Goal: Information Seeking & Learning: Learn about a topic

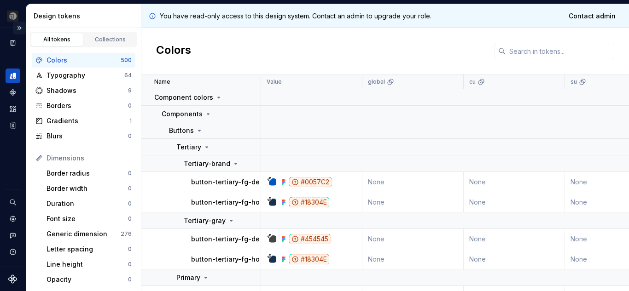
click at [16, 24] on button "Expand sidebar" at bounding box center [19, 28] width 13 height 13
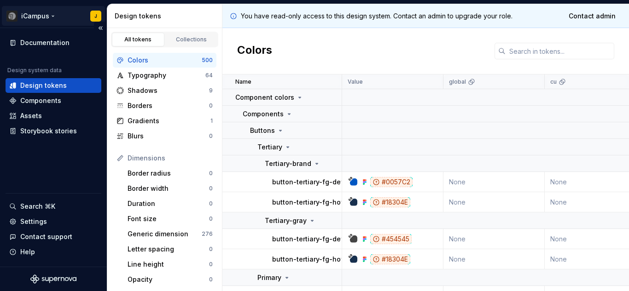
click at [50, 14] on html "iCampus J Documentation Design system data Design tokens Components Assets Stor…" at bounding box center [314, 145] width 629 height 291
click at [53, 40] on html "iCampus J Documentation Design system data Design tokens Components Assets Stor…" at bounding box center [314, 145] width 629 height 291
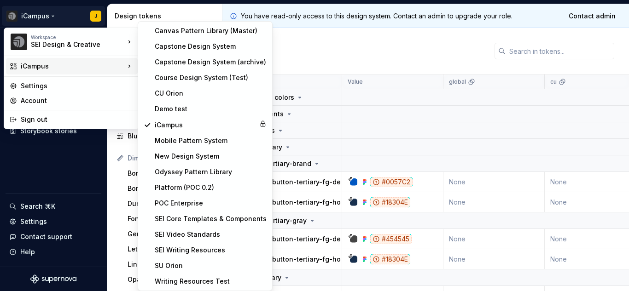
click at [55, 69] on div "iCampus" at bounding box center [73, 66] width 104 height 9
click at [344, 42] on html "iCampus J Documentation Design system data Design tokens Components Assets Stor…" at bounding box center [314, 145] width 629 height 291
click at [344, 42] on div "Colors" at bounding box center [425, 51] width 406 height 46
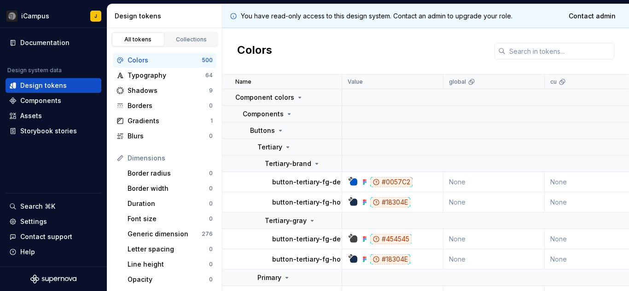
click at [344, 42] on div "Colors" at bounding box center [425, 51] width 406 height 46
click at [99, 28] on button "Collapse sidebar" at bounding box center [100, 28] width 13 height 13
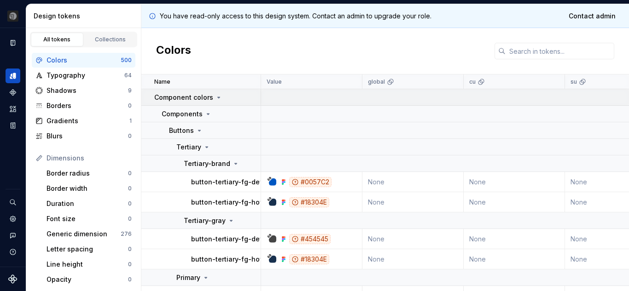
click at [216, 97] on icon at bounding box center [218, 97] width 7 height 7
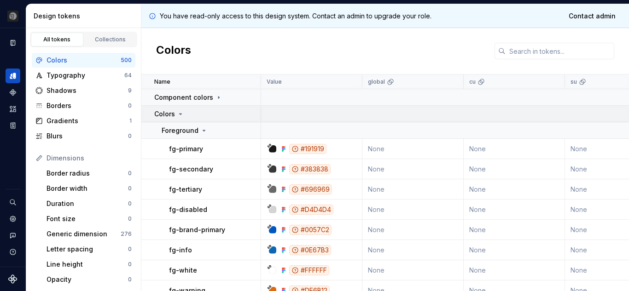
click at [181, 113] on icon at bounding box center [180, 113] width 7 height 7
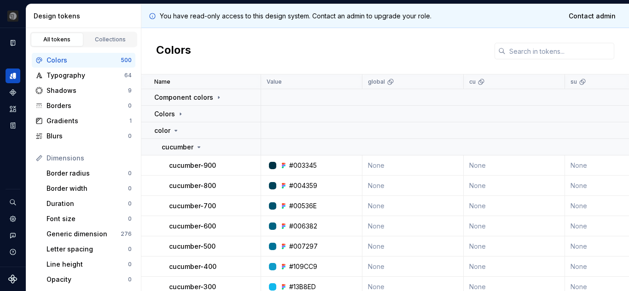
scroll to position [46, 0]
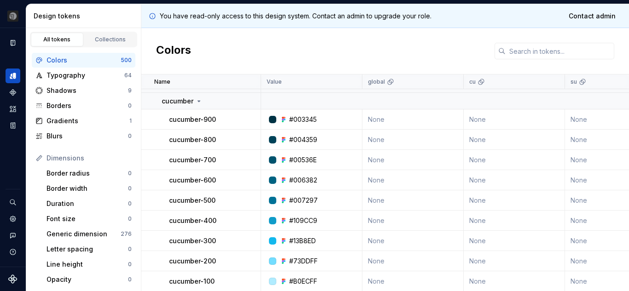
click at [184, 120] on p "cucumber-900" at bounding box center [192, 119] width 47 height 9
copy p "cucumber"
click at [189, 123] on p "cucumber-900" at bounding box center [192, 119] width 47 height 9
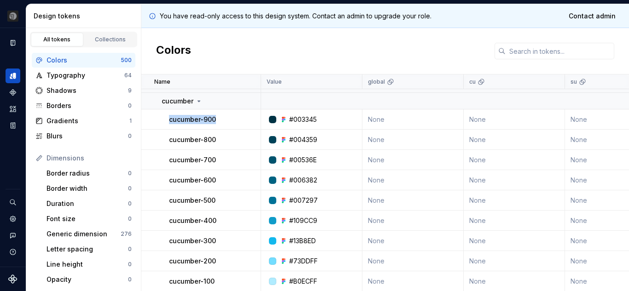
click at [189, 123] on p "cucumber-900" at bounding box center [192, 119] width 47 height 9
copy p "cucumber-900"
click at [208, 120] on p "cucumber-900" at bounding box center [192, 119] width 47 height 9
copy p "900"
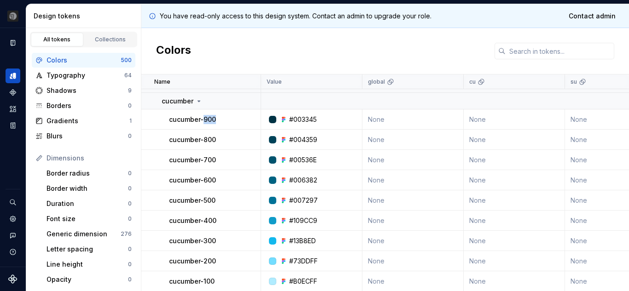
click at [208, 135] on p "cucumber-800" at bounding box center [192, 139] width 47 height 9
click at [209, 141] on p "cucumber-800" at bounding box center [192, 139] width 47 height 9
copy p "800"
click at [208, 158] on p "cucumber-700" at bounding box center [192, 160] width 47 height 9
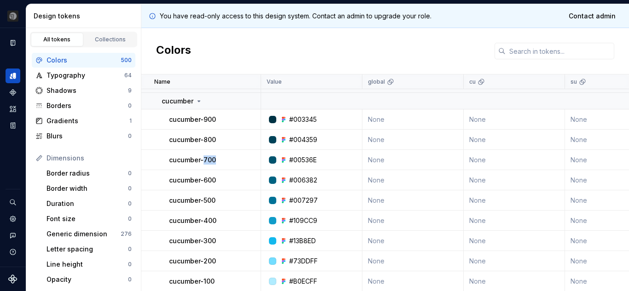
click at [208, 158] on p "cucumber-700" at bounding box center [192, 160] width 47 height 9
copy p "700"
click at [209, 180] on p "cucumber-600" at bounding box center [192, 180] width 47 height 9
copy p "600"
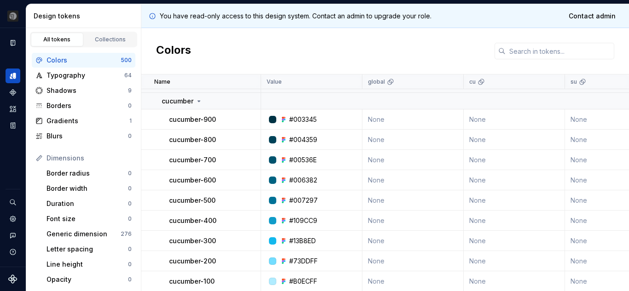
click at [211, 203] on p "cucumber-500" at bounding box center [192, 200] width 46 height 9
copy p "500"
click at [205, 224] on p "cucumber-400" at bounding box center [192, 220] width 47 height 9
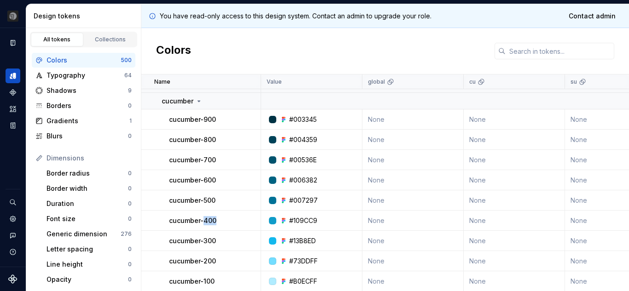
copy p "400"
click at [203, 243] on p "cucumber-300" at bounding box center [192, 240] width 47 height 9
copy p "300"
click at [205, 261] on p "cucumber-200" at bounding box center [192, 261] width 47 height 9
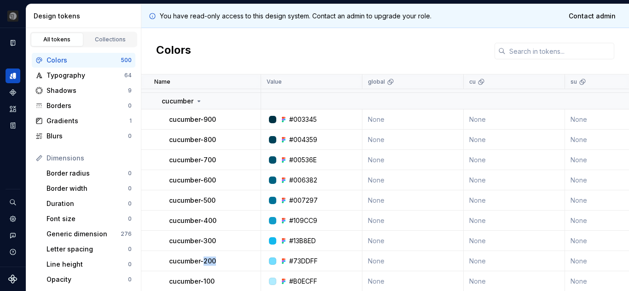
click at [205, 261] on p "cucumber-200" at bounding box center [192, 261] width 47 height 9
copy p "200"
click at [208, 280] on p "cucumber-100" at bounding box center [192, 281] width 46 height 9
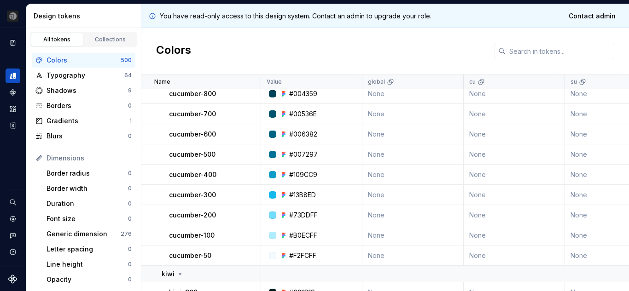
click at [205, 253] on p "cucumber-50" at bounding box center [190, 255] width 42 height 9
click at [296, 90] on div "#004359" at bounding box center [303, 93] width 28 height 9
click at [301, 111] on div "#00536E" at bounding box center [303, 114] width 28 height 9
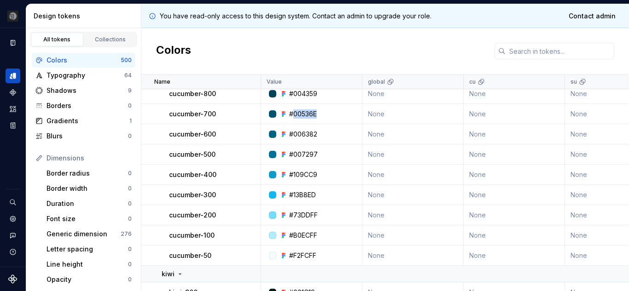
click at [301, 111] on div "#00536E" at bounding box center [303, 114] width 28 height 9
click at [298, 132] on div "#006382" at bounding box center [303, 134] width 28 height 9
click at [301, 153] on div "#007297" at bounding box center [303, 154] width 29 height 9
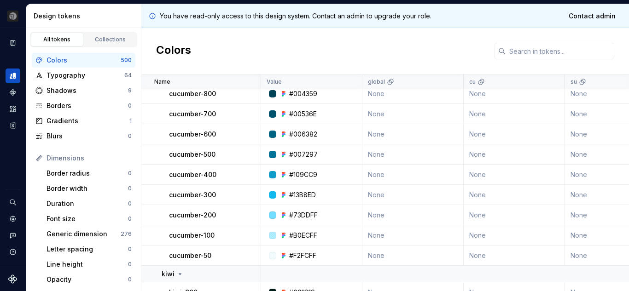
click at [302, 174] on div "#109CC9" at bounding box center [303, 174] width 28 height 9
click at [301, 198] on div "#13B8ED" at bounding box center [302, 194] width 27 height 9
click at [299, 211] on div "#73DDFF" at bounding box center [303, 215] width 29 height 9
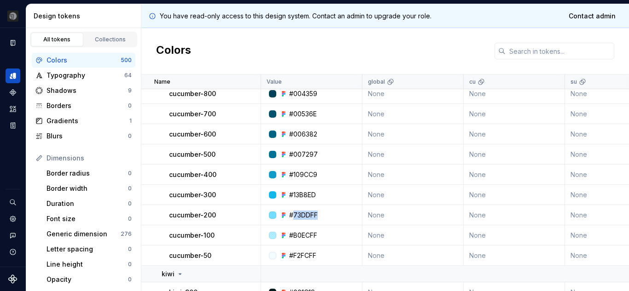
click at [299, 211] on div "#73DDFF" at bounding box center [303, 215] width 29 height 9
click at [300, 233] on div "#B0ECFF" at bounding box center [303, 235] width 28 height 9
click at [303, 254] on div "#F2FCFF" at bounding box center [302, 255] width 27 height 9
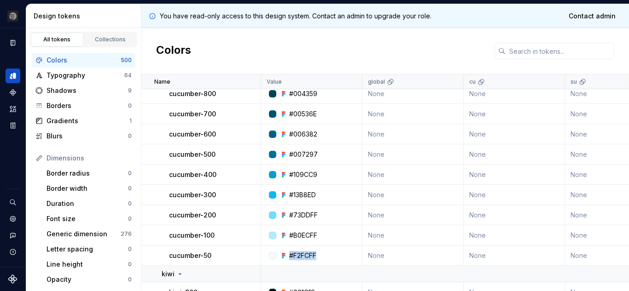
click at [303, 254] on div "#F2FCFF" at bounding box center [302, 255] width 27 height 9
click at [300, 236] on div "#B0ECFF" at bounding box center [303, 235] width 28 height 9
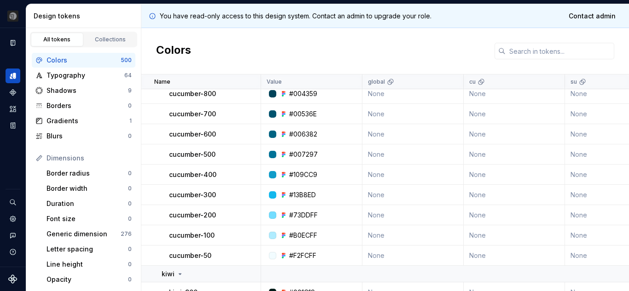
click at [297, 213] on div "#73DDFF" at bounding box center [303, 215] width 29 height 9
click at [302, 194] on div "#13B8ED" at bounding box center [302, 194] width 27 height 9
click at [299, 173] on div "#109CC9" at bounding box center [303, 174] width 28 height 9
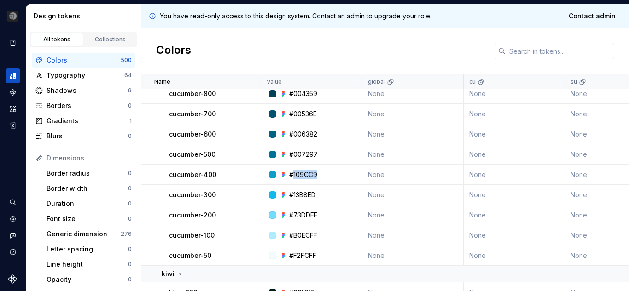
click at [299, 173] on div "#109CC9" at bounding box center [303, 174] width 28 height 9
click at [298, 156] on div "#007297" at bounding box center [303, 154] width 29 height 9
click at [302, 133] on div "#006382" at bounding box center [303, 134] width 28 height 9
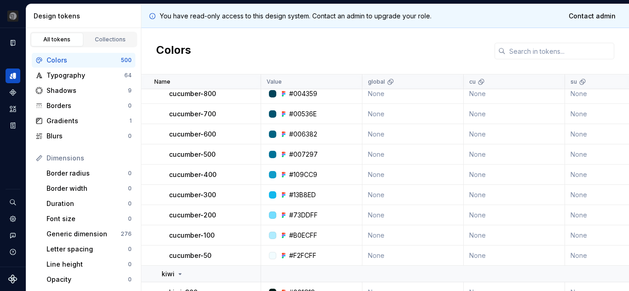
click at [305, 115] on div "#00536E" at bounding box center [303, 114] width 28 height 9
click at [300, 93] on div "#004359" at bounding box center [303, 93] width 28 height 9
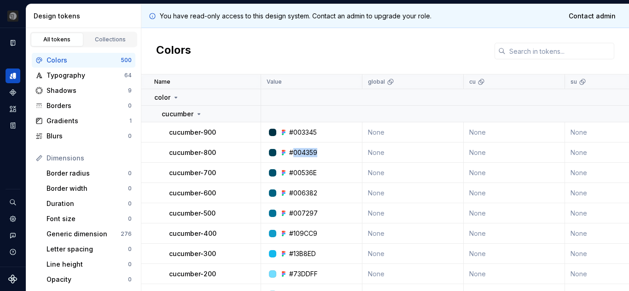
scroll to position [24, 0]
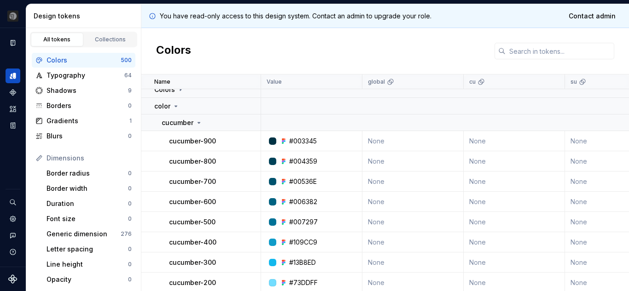
click at [301, 144] on div "#003345" at bounding box center [303, 141] width 28 height 9
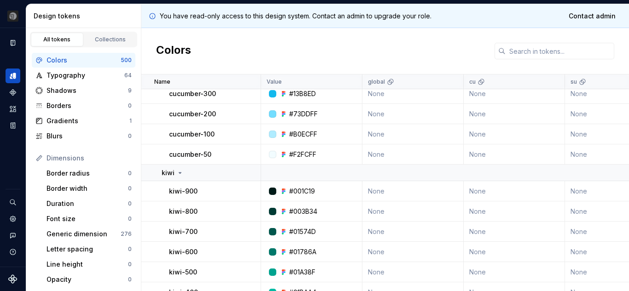
scroll to position [0, 0]
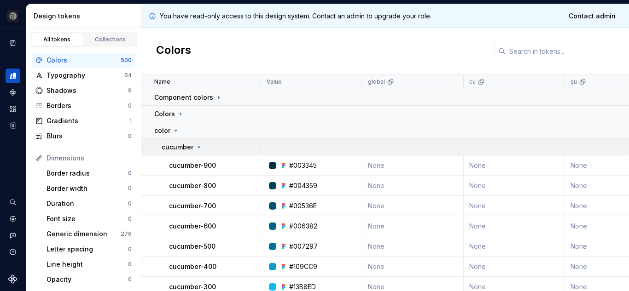
click at [198, 147] on icon at bounding box center [199, 147] width 2 height 1
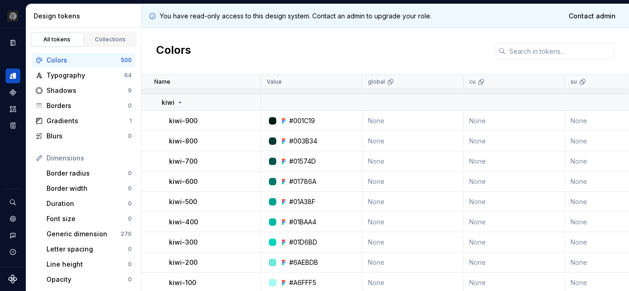
scroll to position [70, 0]
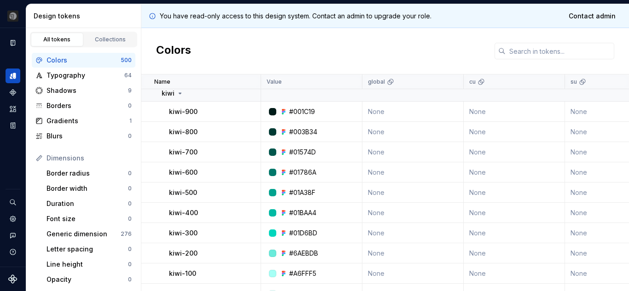
click at [178, 112] on p "kiwi-900" at bounding box center [183, 111] width 29 height 9
click at [304, 111] on div "#001C19" at bounding box center [302, 111] width 26 height 9
click at [296, 136] on div "#003B34" at bounding box center [303, 131] width 28 height 9
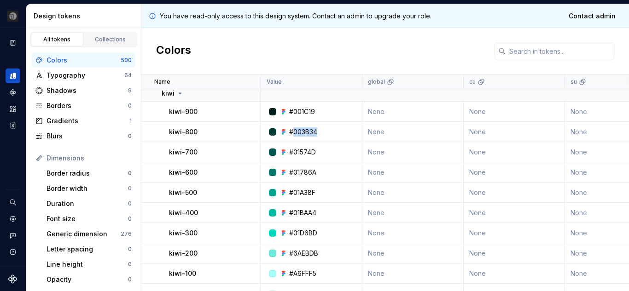
click at [296, 136] on div "#003B34" at bounding box center [303, 131] width 28 height 9
click at [303, 152] on div "#01574D" at bounding box center [302, 152] width 27 height 9
click at [309, 169] on div "#01786A" at bounding box center [302, 172] width 27 height 9
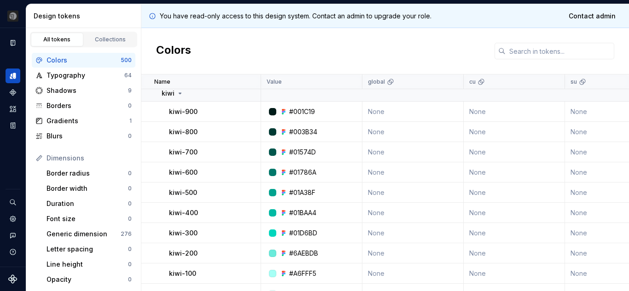
click at [298, 189] on div "#01A38F" at bounding box center [302, 192] width 26 height 9
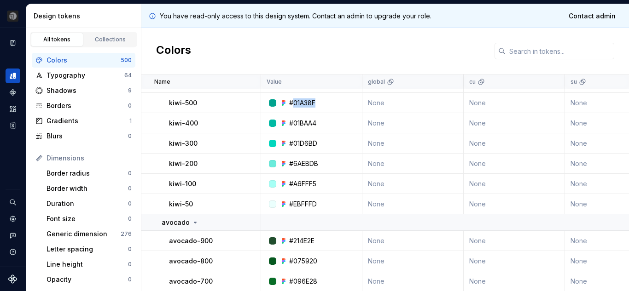
scroll to position [161, 0]
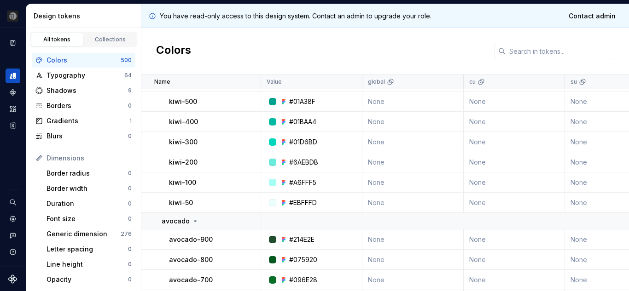
click at [307, 121] on div "#01BAA4" at bounding box center [302, 121] width 27 height 9
click at [304, 147] on td "#01D6BD" at bounding box center [311, 142] width 101 height 20
click at [303, 162] on div "#6AEBDB" at bounding box center [303, 162] width 29 height 9
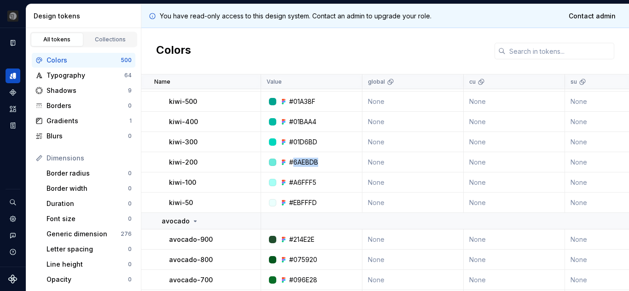
click at [303, 162] on div "#6AEBDB" at bounding box center [303, 162] width 29 height 9
click at [304, 179] on div "#A6FFF5" at bounding box center [302, 182] width 27 height 9
click at [301, 203] on div "#EBFFFD" at bounding box center [303, 202] width 28 height 9
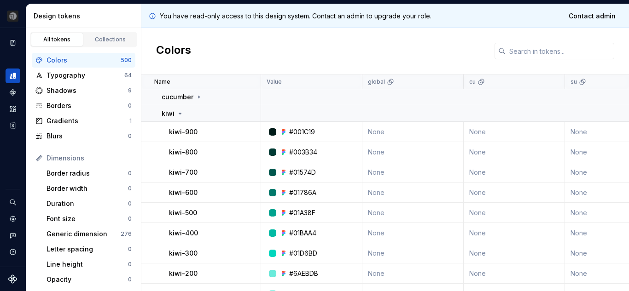
scroll to position [45, 0]
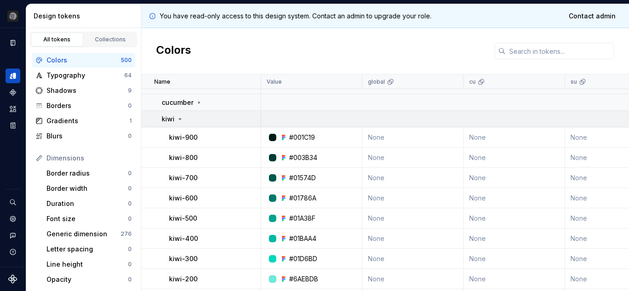
click at [178, 119] on icon at bounding box center [179, 118] width 7 height 7
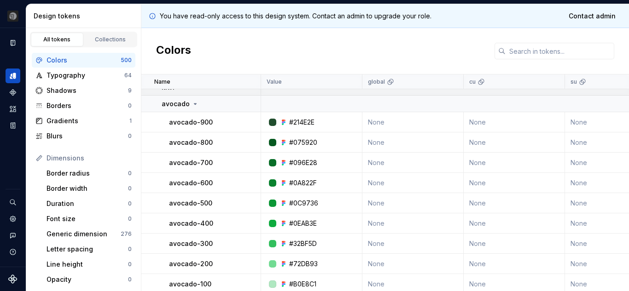
scroll to position [79, 0]
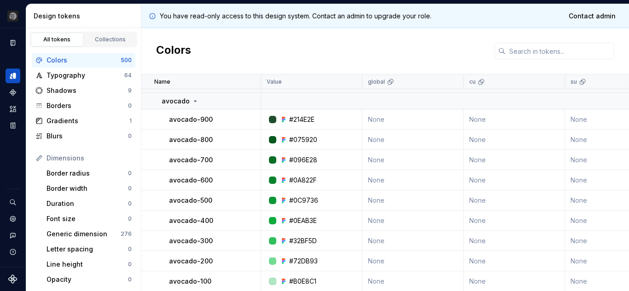
click at [182, 119] on p "avocado-900" at bounding box center [191, 119] width 44 height 9
click at [305, 118] on div "#214E2E" at bounding box center [301, 119] width 25 height 9
click at [300, 141] on div "#075920" at bounding box center [303, 139] width 28 height 9
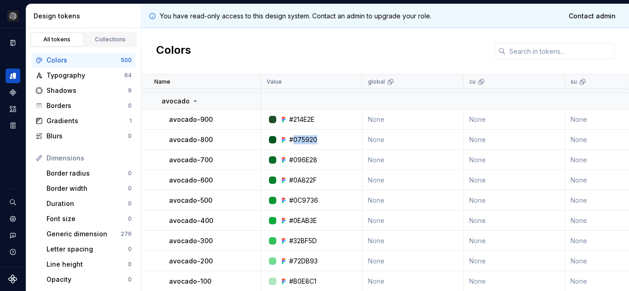
click at [300, 141] on div "#075920" at bounding box center [303, 139] width 28 height 9
click at [300, 159] on div "#096E28" at bounding box center [303, 160] width 28 height 9
click at [300, 174] on td "#0A822F" at bounding box center [311, 180] width 101 height 20
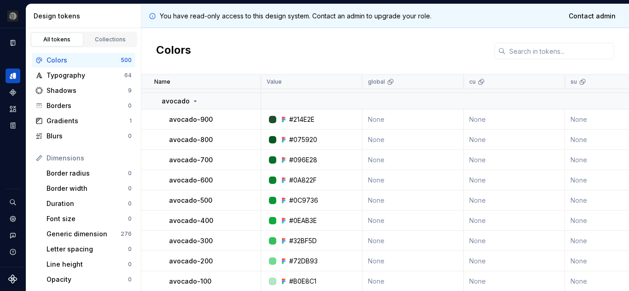
click at [304, 196] on div "#0C9736" at bounding box center [303, 200] width 29 height 9
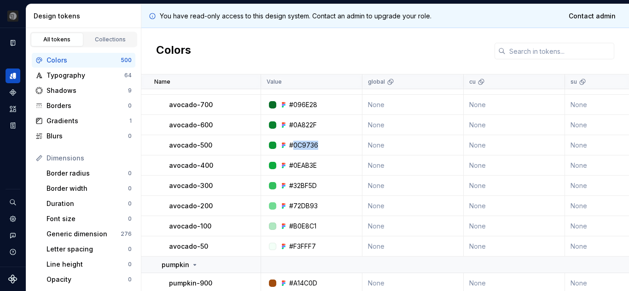
scroll to position [146, 0]
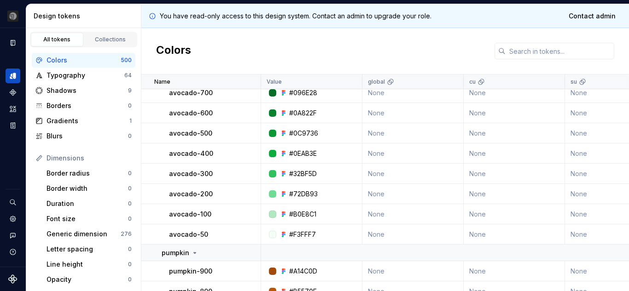
click at [304, 150] on div "#0EAB3E" at bounding box center [303, 153] width 28 height 9
click at [303, 176] on div "#32BF5D" at bounding box center [303, 173] width 28 height 9
click at [298, 195] on div "#72DB93" at bounding box center [303, 194] width 29 height 9
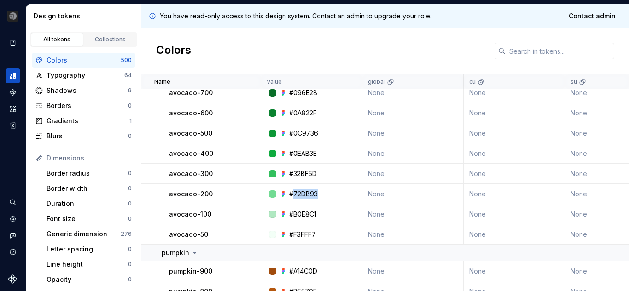
click at [298, 195] on div "#72DB93" at bounding box center [303, 194] width 29 height 9
click at [308, 211] on div "#B0E8C1" at bounding box center [302, 214] width 27 height 9
click at [302, 231] on div "#F3FFF7" at bounding box center [302, 234] width 27 height 9
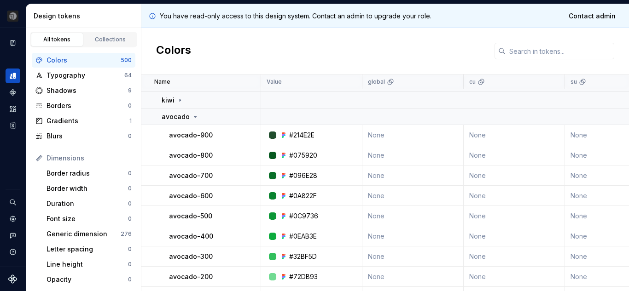
scroll to position [61, 0]
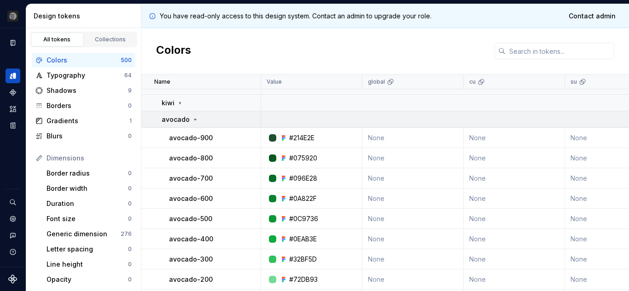
click at [194, 120] on icon at bounding box center [195, 119] width 2 height 1
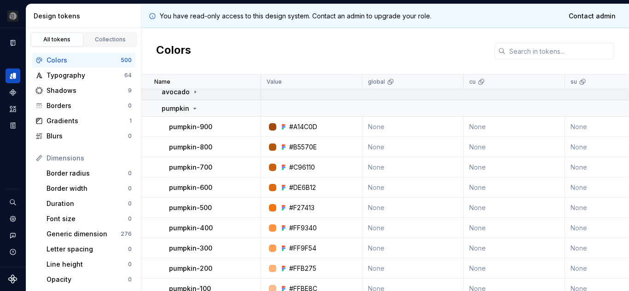
scroll to position [90, 0]
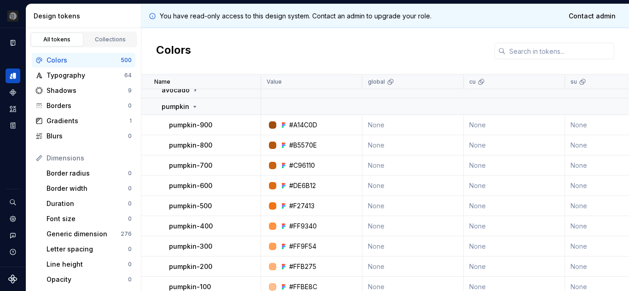
click at [178, 127] on p "pumpkin-900" at bounding box center [190, 125] width 43 height 9
click at [303, 128] on div "#A14C0D" at bounding box center [303, 125] width 28 height 9
click at [298, 148] on div "#B5570E" at bounding box center [303, 145] width 28 height 9
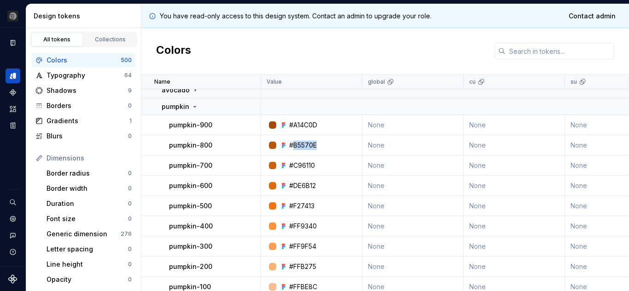
click at [298, 148] on div "#B5570E" at bounding box center [303, 145] width 28 height 9
click at [299, 168] on div "#C96110" at bounding box center [302, 165] width 26 height 9
click at [306, 182] on div "#DE6B12" at bounding box center [302, 185] width 27 height 9
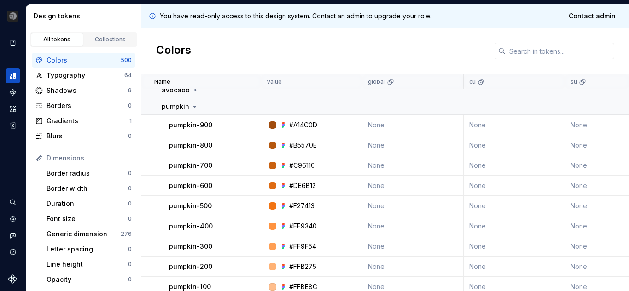
click at [300, 203] on div "#F27413" at bounding box center [301, 206] width 25 height 9
click at [300, 219] on td "#FF9340" at bounding box center [311, 226] width 101 height 20
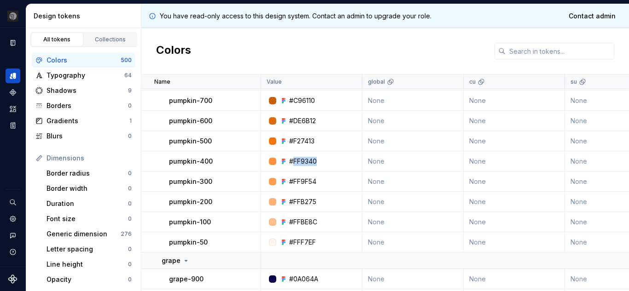
scroll to position [157, 0]
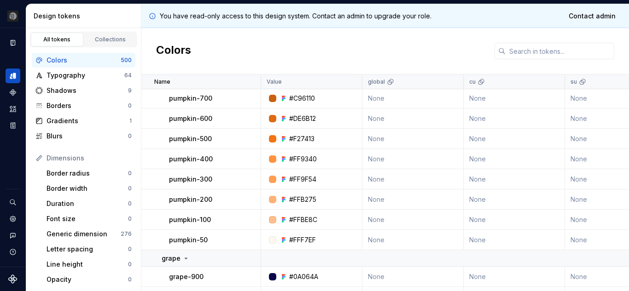
click at [300, 176] on div "#FF9F54" at bounding box center [302, 179] width 27 height 9
click at [306, 204] on td "#FFB275" at bounding box center [311, 200] width 101 height 20
click at [296, 216] on div "#FFBE8C" at bounding box center [303, 219] width 28 height 9
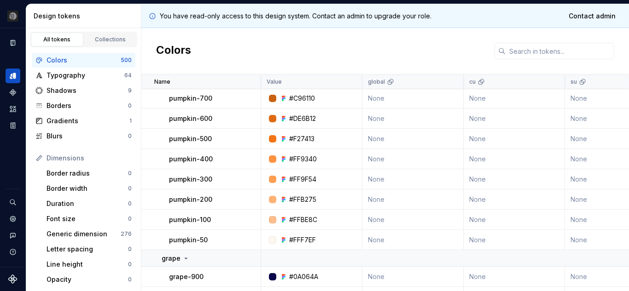
click at [296, 216] on div "#FFBE8C" at bounding box center [303, 219] width 28 height 9
click at [305, 198] on div "#FFB275" at bounding box center [302, 199] width 27 height 9
click at [299, 235] on td "#FFF7EF" at bounding box center [311, 240] width 101 height 20
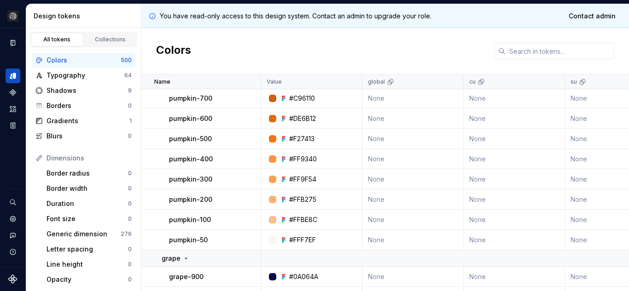
click at [209, 138] on p "pumpkin-500" at bounding box center [190, 138] width 43 height 9
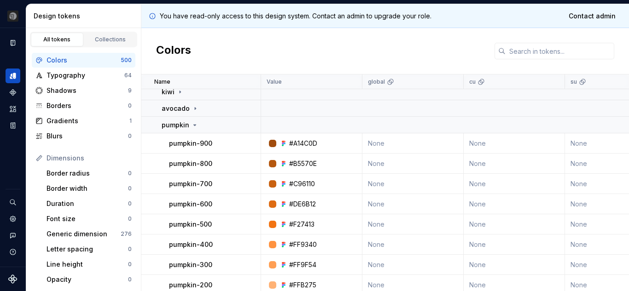
scroll to position [68, 0]
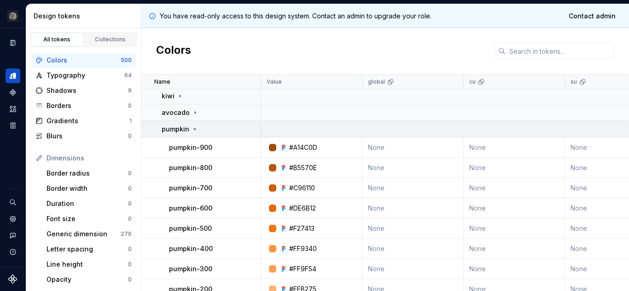
click at [194, 129] on icon at bounding box center [195, 129] width 2 height 1
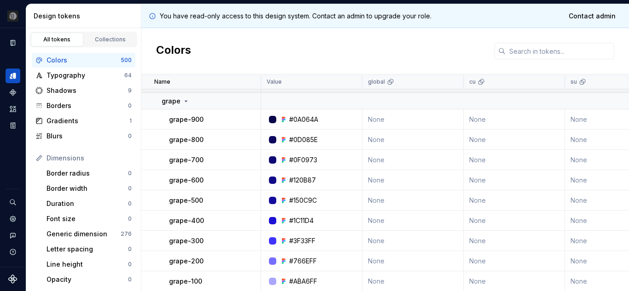
scroll to position [113, 0]
click at [176, 117] on p "grape-900" at bounding box center [186, 118] width 35 height 9
click at [304, 117] on div "#0A064A" at bounding box center [303, 118] width 29 height 9
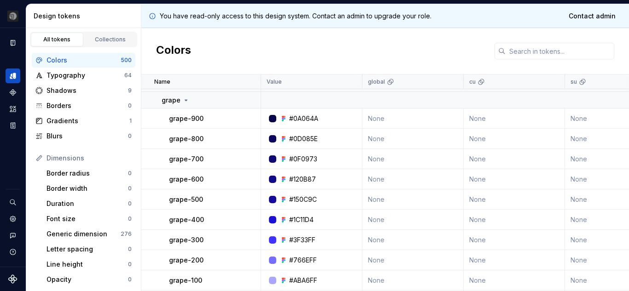
click at [293, 140] on div "#0D085E" at bounding box center [303, 138] width 29 height 9
click at [302, 157] on div "#0F0973" at bounding box center [303, 159] width 28 height 9
click at [300, 177] on div "#120B87" at bounding box center [302, 179] width 27 height 9
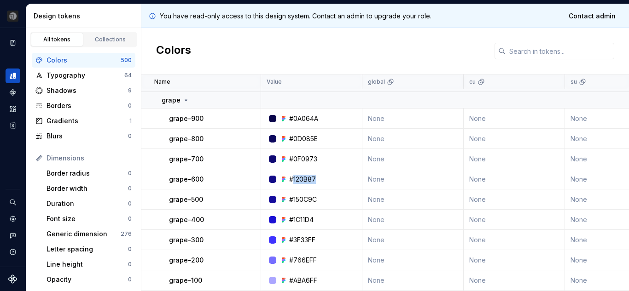
click at [300, 177] on div "#120B87" at bounding box center [302, 179] width 27 height 9
click at [300, 196] on div "#150C9C" at bounding box center [303, 199] width 28 height 9
click at [298, 219] on div "#1C11D4" at bounding box center [301, 219] width 24 height 9
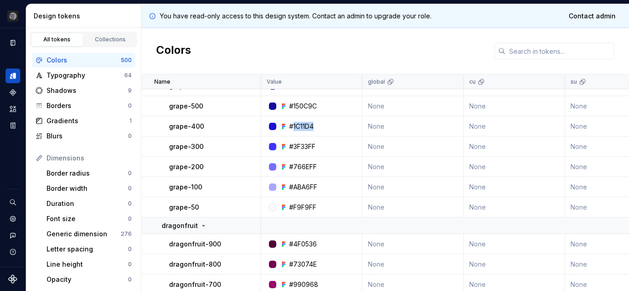
scroll to position [208, 0]
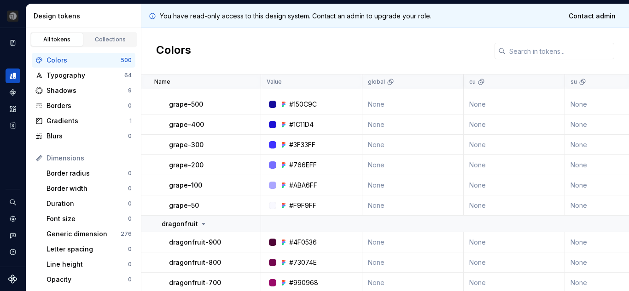
click at [304, 143] on div "#3F33FF" at bounding box center [302, 144] width 26 height 9
click at [298, 166] on div "#766EFF" at bounding box center [303, 165] width 28 height 9
click at [302, 187] on div "#ABA6FF" at bounding box center [303, 185] width 28 height 9
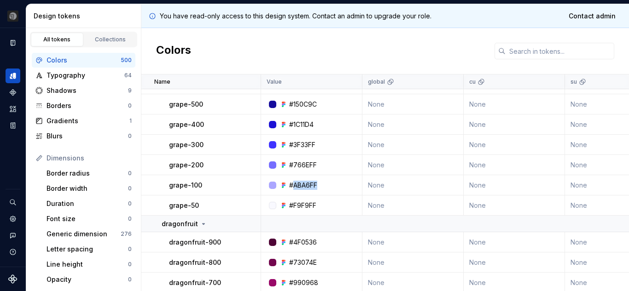
click at [302, 187] on div "#ABA6FF" at bounding box center [303, 185] width 28 height 9
click at [306, 202] on div "#F9F9FF" at bounding box center [302, 205] width 27 height 9
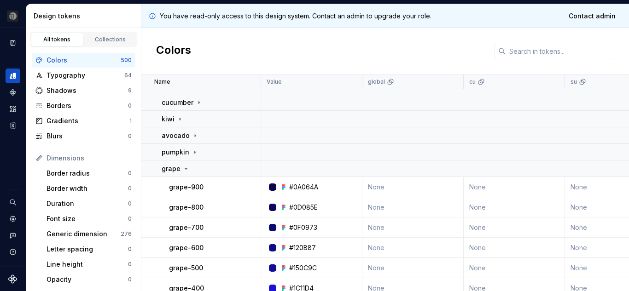
scroll to position [44, 0]
click at [184, 173] on div "grape" at bounding box center [175, 169] width 28 height 9
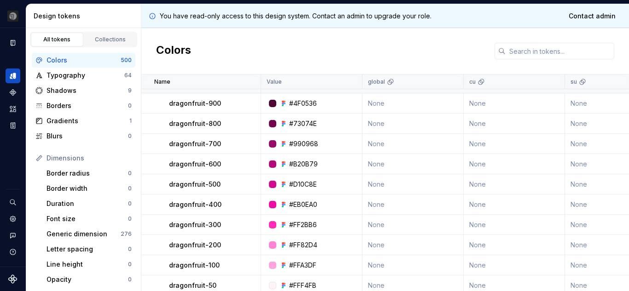
scroll to position [139, 0]
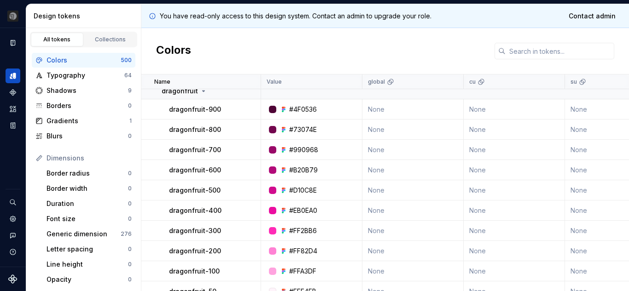
click at [193, 108] on p "dragonfruit-900" at bounding box center [195, 109] width 52 height 9
click at [311, 107] on div "#4F0536" at bounding box center [303, 109] width 28 height 9
click at [298, 128] on div "#73074E" at bounding box center [303, 129] width 28 height 9
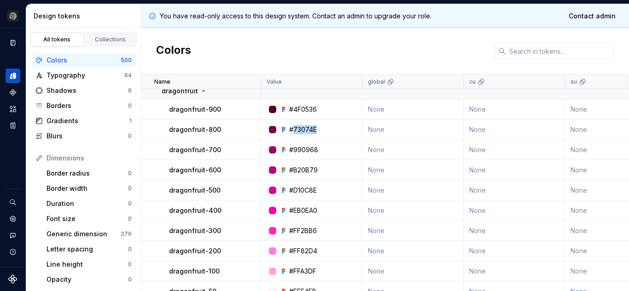
click at [298, 128] on div "#73074E" at bounding box center [303, 129] width 28 height 9
click at [305, 148] on div "#990968" at bounding box center [303, 149] width 29 height 9
click at [304, 167] on div "#B20B79" at bounding box center [303, 170] width 29 height 9
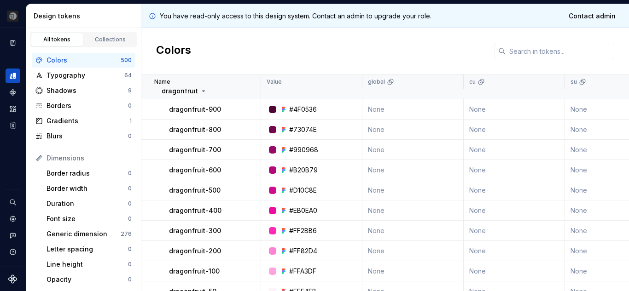
click at [302, 192] on div "#D10C8E" at bounding box center [303, 190] width 28 height 9
click at [300, 212] on div "#EB0EA0" at bounding box center [303, 210] width 28 height 9
click at [301, 231] on div "#FF2BB6" at bounding box center [303, 230] width 28 height 9
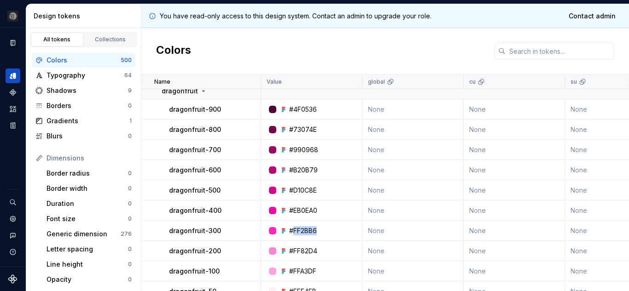
click at [301, 231] on div "#FF2BB6" at bounding box center [303, 230] width 28 height 9
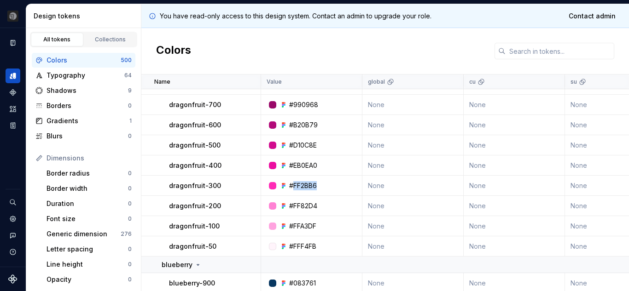
scroll to position [186, 0]
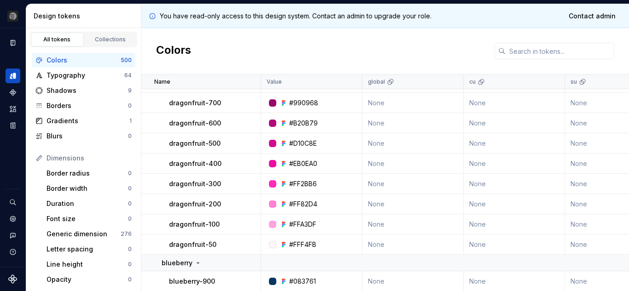
click at [298, 204] on div "#FF82D4" at bounding box center [303, 204] width 28 height 9
click at [303, 224] on div "#FFA3DF" at bounding box center [302, 224] width 27 height 9
click at [300, 242] on div "#FFF4FB" at bounding box center [302, 244] width 27 height 9
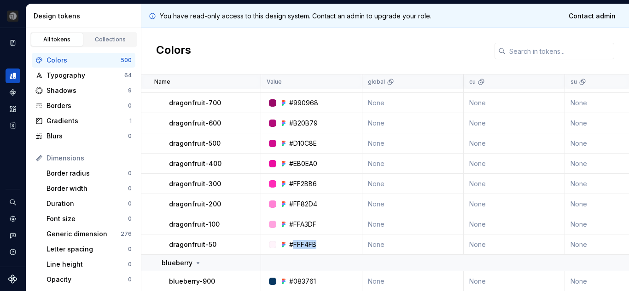
click at [300, 242] on div "#FFF4FB" at bounding box center [302, 244] width 27 height 9
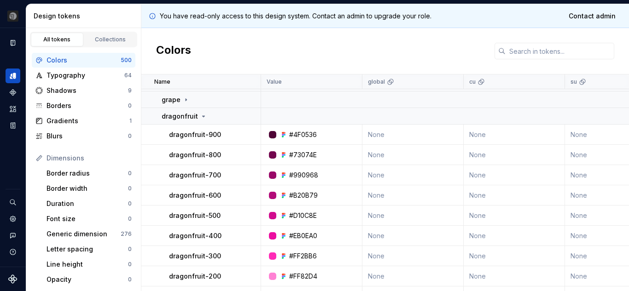
scroll to position [106, 0]
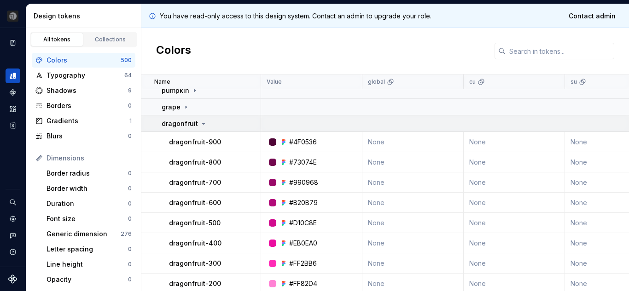
click at [200, 123] on icon at bounding box center [203, 123] width 7 height 7
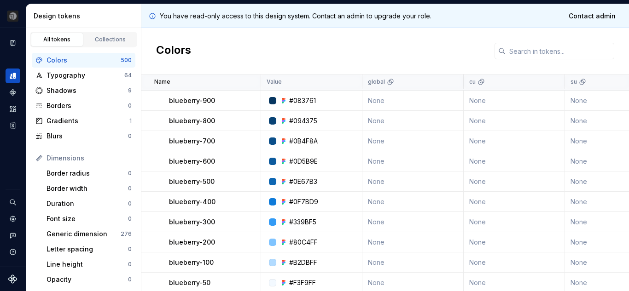
scroll to position [165, 0]
click at [182, 100] on p "blueberry-900" at bounding box center [192, 99] width 46 height 9
click at [300, 98] on div "#083761" at bounding box center [302, 99] width 27 height 9
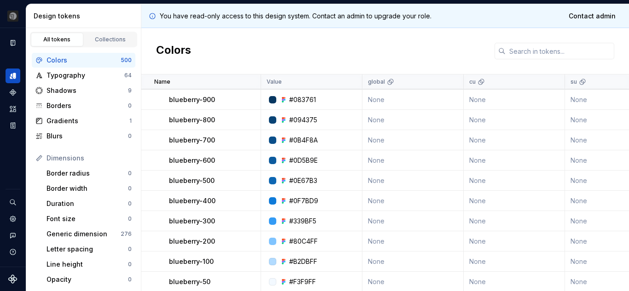
click at [300, 120] on div "#094375" at bounding box center [303, 119] width 28 height 9
click at [304, 141] on div "#0B4F8A" at bounding box center [303, 140] width 29 height 9
click at [310, 160] on div "#0D5B9E" at bounding box center [303, 160] width 29 height 9
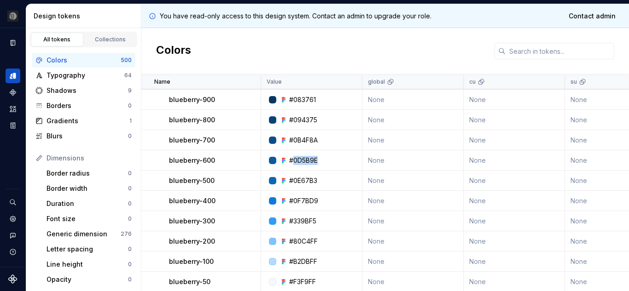
click at [310, 160] on div "#0D5B9E" at bounding box center [303, 160] width 29 height 9
click at [305, 184] on div "#0E67B3" at bounding box center [303, 180] width 28 height 9
click at [304, 202] on div "#0F7BD9" at bounding box center [303, 200] width 29 height 9
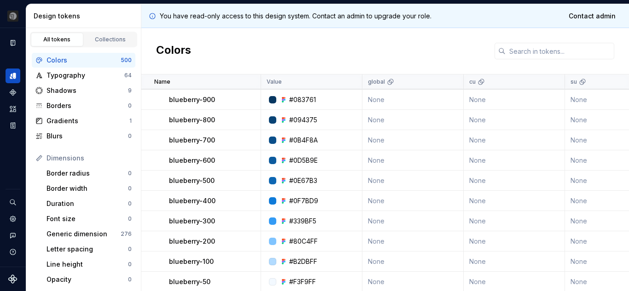
click at [307, 219] on div "#339BF5" at bounding box center [302, 221] width 27 height 9
click at [300, 237] on div "#80C4FF" at bounding box center [303, 241] width 29 height 9
click at [301, 260] on div "#B2DBFF" at bounding box center [303, 261] width 28 height 9
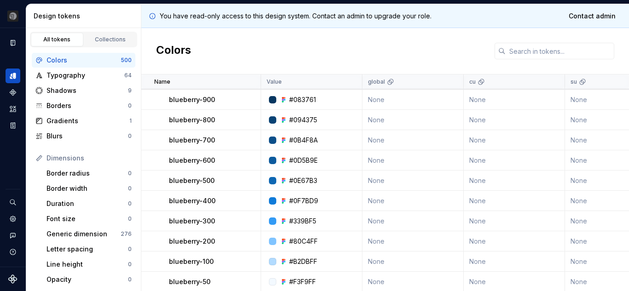
click at [301, 260] on div "#B2DBFF" at bounding box center [303, 261] width 28 height 9
click at [300, 280] on div "#F3F9FF" at bounding box center [302, 281] width 27 height 9
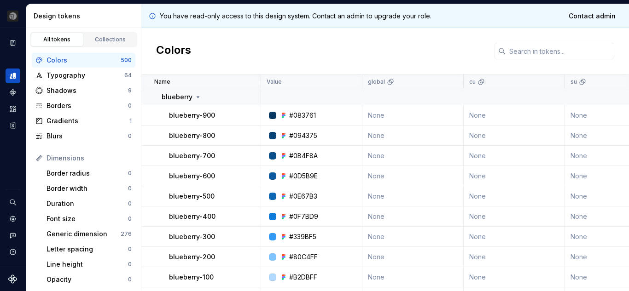
scroll to position [148, 0]
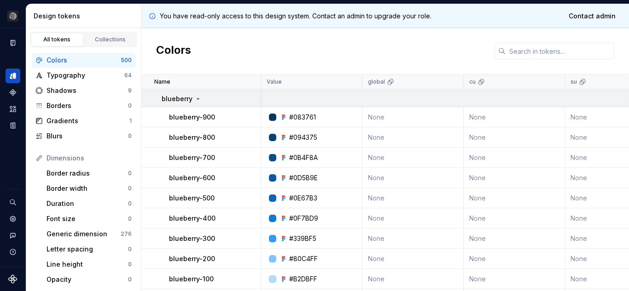
click at [196, 99] on icon at bounding box center [197, 98] width 7 height 7
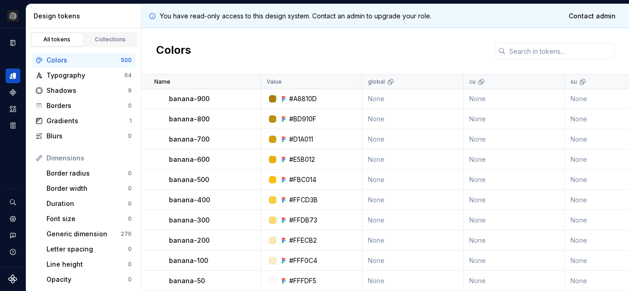
scroll to position [185, 0]
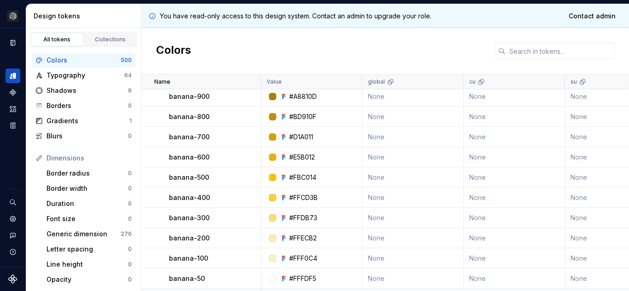
click at [181, 98] on p "banana-900" at bounding box center [189, 96] width 40 height 9
click at [301, 97] on div "#A8810D" at bounding box center [303, 96] width 28 height 9
click at [303, 114] on div "#BD910F" at bounding box center [302, 116] width 27 height 9
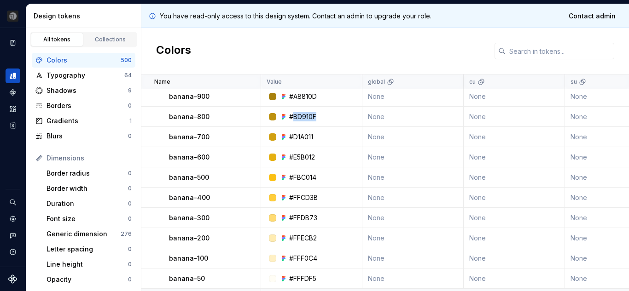
click at [303, 114] on div "#BD910F" at bounding box center [302, 116] width 27 height 9
click at [301, 135] on div "#D1A011" at bounding box center [301, 137] width 24 height 9
click at [302, 156] on div "#E5B012" at bounding box center [302, 157] width 26 height 9
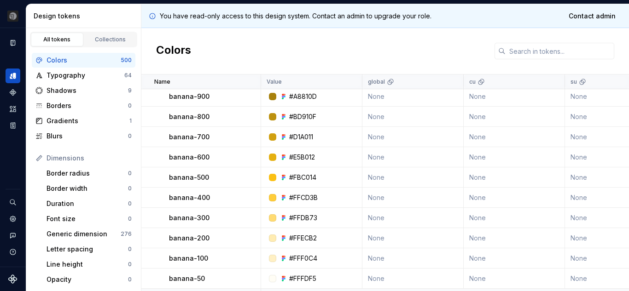
click at [301, 172] on td "#FBC014" at bounding box center [311, 177] width 101 height 20
click at [304, 201] on div "#FFCD3B" at bounding box center [303, 197] width 29 height 9
click at [305, 218] on div "#FFDB73" at bounding box center [303, 217] width 28 height 9
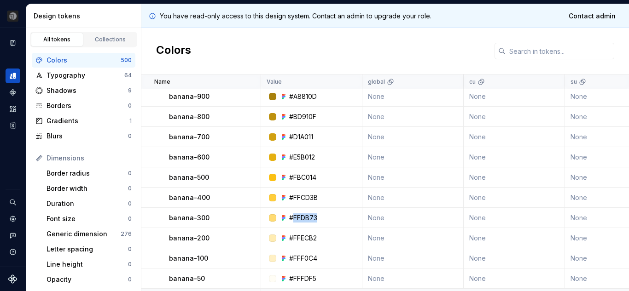
click at [305, 218] on div "#FFDB73" at bounding box center [303, 217] width 28 height 9
click at [300, 241] on div "#FFECB2" at bounding box center [303, 238] width 28 height 9
click at [295, 253] on td "#FFF0C4" at bounding box center [311, 258] width 101 height 20
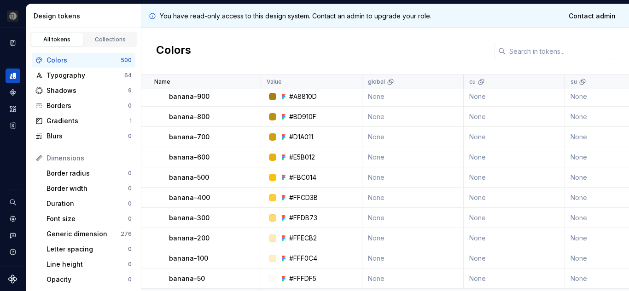
click at [301, 273] on td "#FFFDF5" at bounding box center [311, 279] width 101 height 20
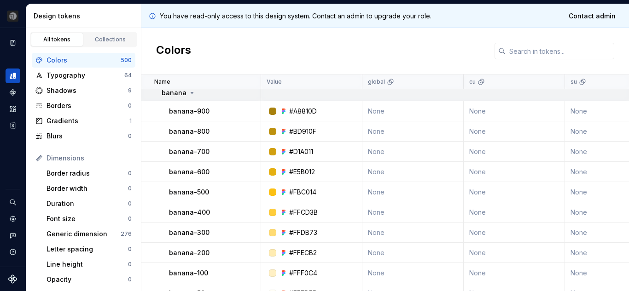
click at [186, 92] on div "banana" at bounding box center [178, 92] width 34 height 9
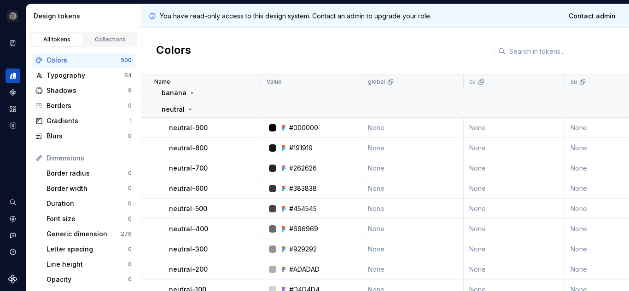
click at [178, 127] on p "neutral-900" at bounding box center [188, 127] width 39 height 9
click at [298, 129] on div "#000000" at bounding box center [303, 127] width 29 height 9
click at [298, 145] on div "#191919" at bounding box center [300, 148] width 23 height 9
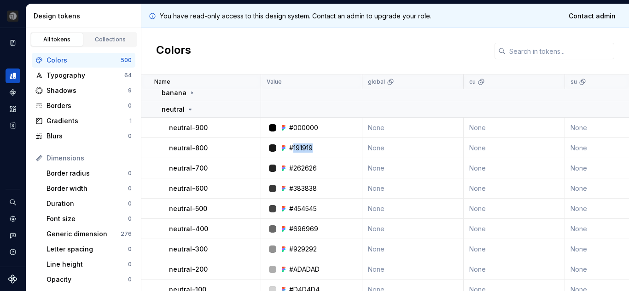
click at [298, 145] on div "#191919" at bounding box center [300, 148] width 23 height 9
click at [300, 166] on div "#262626" at bounding box center [303, 168] width 28 height 9
click at [298, 183] on td "#383838" at bounding box center [311, 189] width 101 height 20
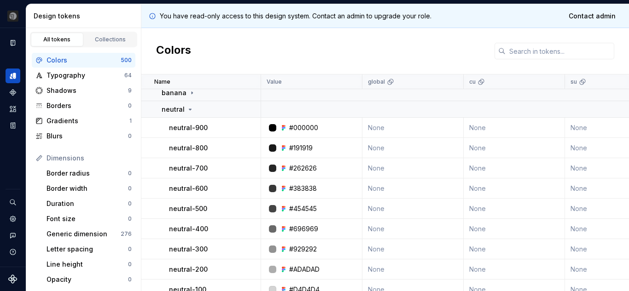
click at [304, 208] on div "#454545" at bounding box center [303, 208] width 28 height 9
click at [309, 225] on div "#696969" at bounding box center [303, 229] width 29 height 9
click at [308, 246] on div "#929292" at bounding box center [303, 249] width 28 height 9
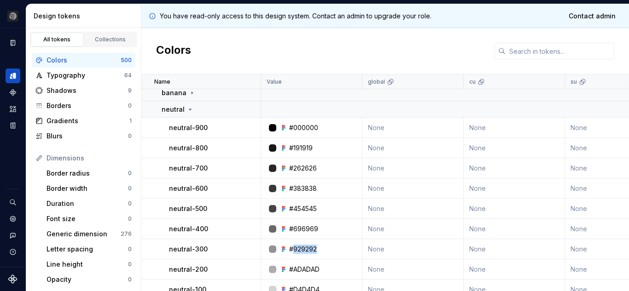
click at [308, 246] on div "#929292" at bounding box center [303, 249] width 28 height 9
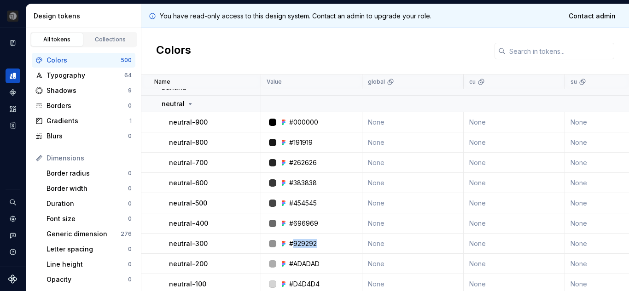
scroll to position [190, 0]
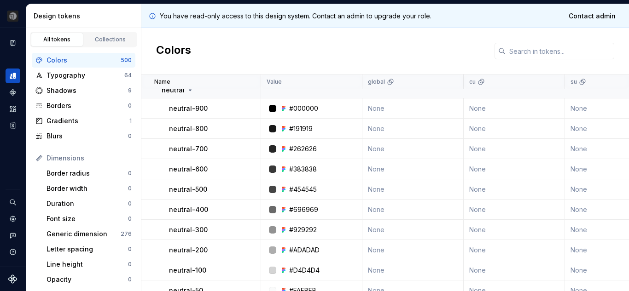
click at [302, 250] on div "#ADADAD" at bounding box center [304, 250] width 30 height 9
click at [305, 269] on div "#D4D4D4" at bounding box center [304, 270] width 30 height 9
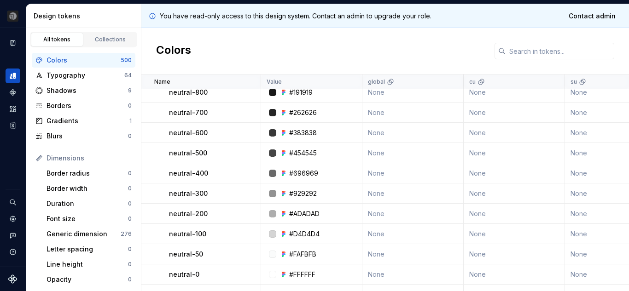
click at [310, 249] on td "#FAFBFB" at bounding box center [311, 254] width 101 height 20
click at [306, 275] on div "#FFFFFF" at bounding box center [302, 274] width 26 height 9
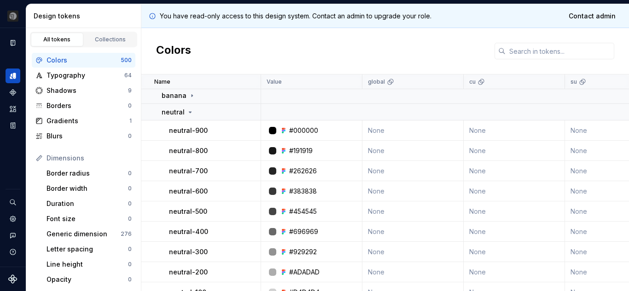
scroll to position [141, 0]
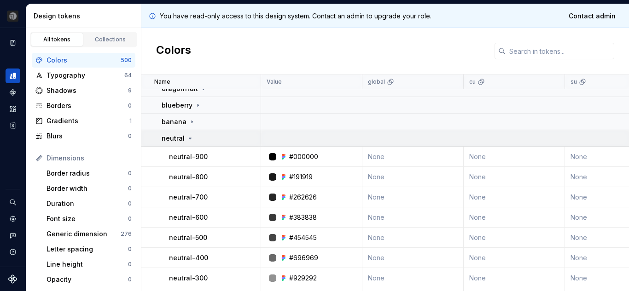
click at [187, 138] on icon at bounding box center [189, 138] width 7 height 7
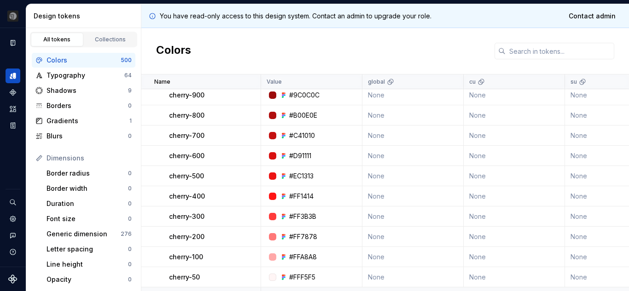
scroll to position [219, 0]
click at [180, 99] on p "cherry-900" at bounding box center [186, 95] width 35 height 9
click at [305, 95] on div "#9C0C0C" at bounding box center [304, 95] width 30 height 9
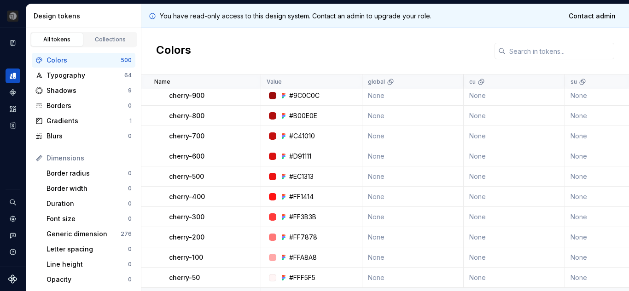
click at [306, 119] on div "#B00E0E" at bounding box center [303, 115] width 28 height 9
click at [302, 134] on div "#C41010" at bounding box center [302, 136] width 26 height 9
click at [298, 153] on div "#D91111" at bounding box center [300, 156] width 22 height 9
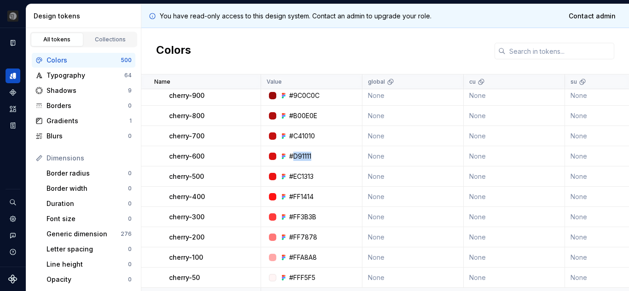
click at [298, 153] on div "#D91111" at bounding box center [300, 156] width 22 height 9
click at [299, 175] on div "#EC1313" at bounding box center [301, 176] width 24 height 9
click at [296, 198] on div "#FF1414" at bounding box center [301, 196] width 24 height 9
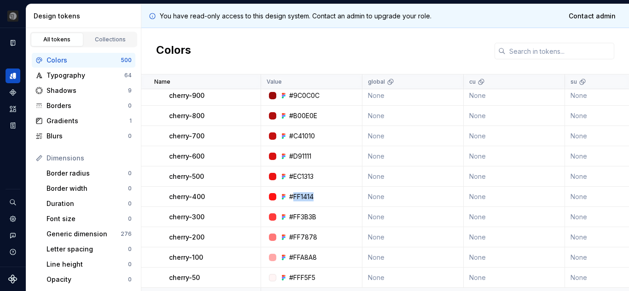
click at [303, 216] on div "#FF3B3B" at bounding box center [302, 217] width 27 height 9
click at [300, 231] on td "#FF7878" at bounding box center [311, 237] width 101 height 20
click at [299, 254] on div "#FFA8A8" at bounding box center [303, 257] width 28 height 9
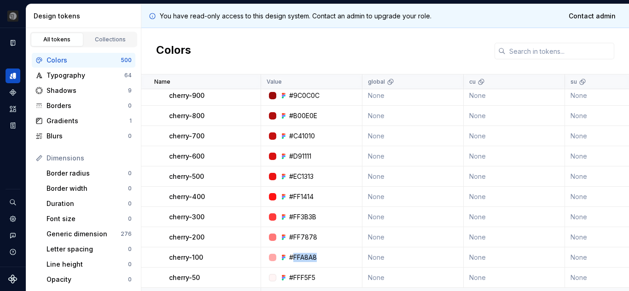
click at [299, 254] on div "#FFA8A8" at bounding box center [303, 257] width 28 height 9
click at [301, 275] on div "#FFF5F5" at bounding box center [302, 277] width 26 height 9
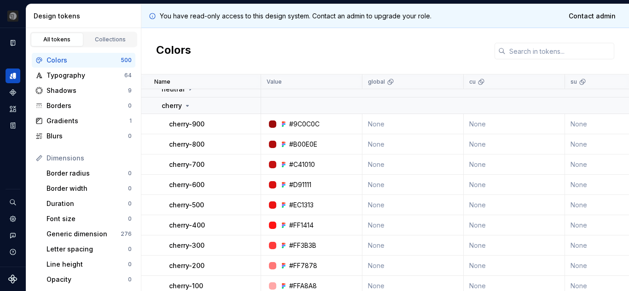
scroll to position [182, 0]
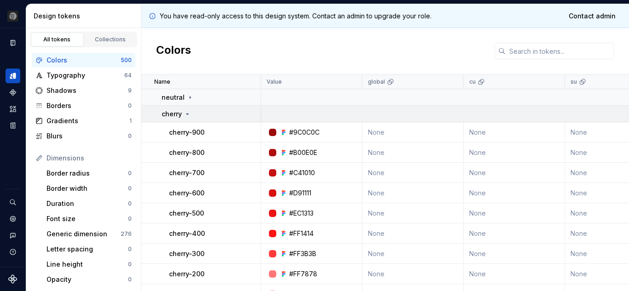
click at [185, 116] on icon at bounding box center [187, 113] width 7 height 7
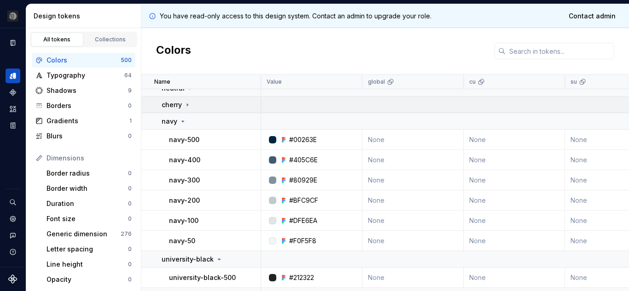
scroll to position [192, 0]
click at [174, 140] on p "navy-500" at bounding box center [184, 139] width 30 height 9
click at [309, 137] on div "#00263E" at bounding box center [303, 139] width 28 height 9
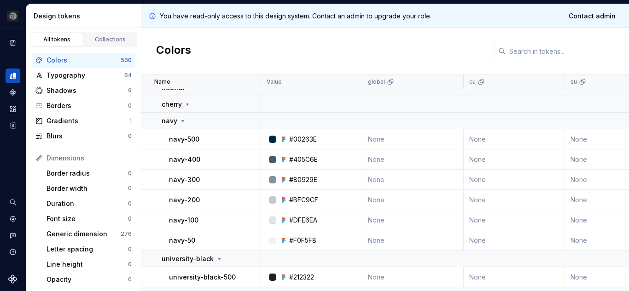
click at [305, 163] on div "#405C6E" at bounding box center [303, 159] width 29 height 9
click at [300, 178] on div "#80929E" at bounding box center [303, 179] width 28 height 9
click at [300, 201] on div "#BFC9CF" at bounding box center [303, 200] width 29 height 9
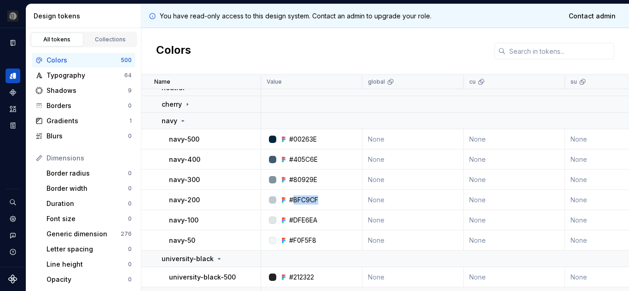
click at [300, 201] on div "#BFC9CF" at bounding box center [303, 200] width 29 height 9
click at [302, 220] on div "#DFE6EA" at bounding box center [303, 220] width 28 height 9
click at [300, 242] on div "#F0F5F8" at bounding box center [302, 240] width 27 height 9
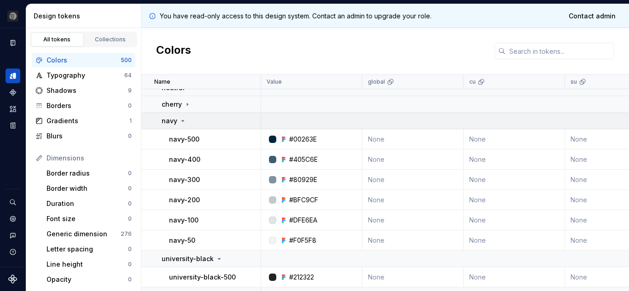
click at [180, 124] on icon at bounding box center [182, 120] width 7 height 7
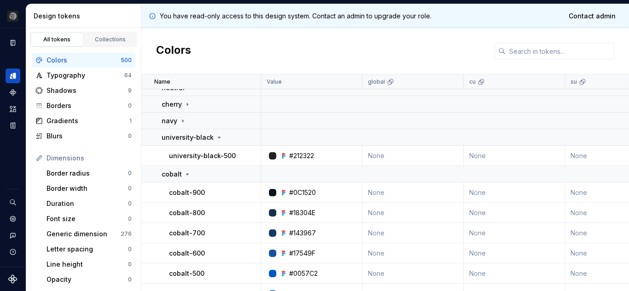
click at [171, 154] on p "university-black-500" at bounding box center [202, 155] width 67 height 9
click at [304, 158] on div "#212322" at bounding box center [301, 155] width 25 height 9
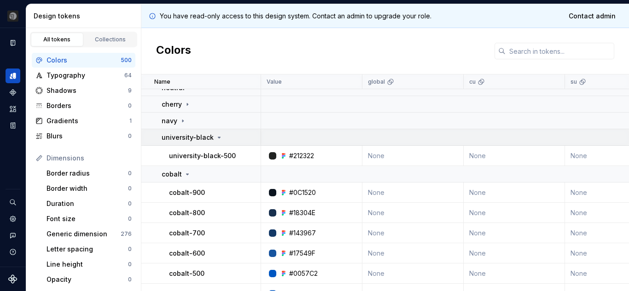
click at [218, 138] on icon at bounding box center [219, 137] width 2 height 1
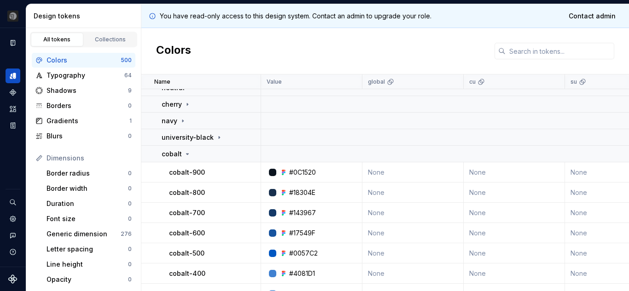
click at [176, 173] on p "cobalt-900" at bounding box center [187, 172] width 36 height 9
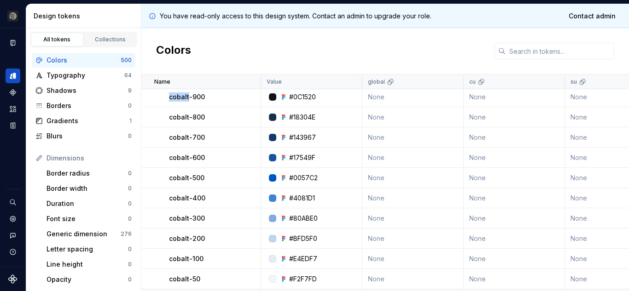
scroll to position [266, 0]
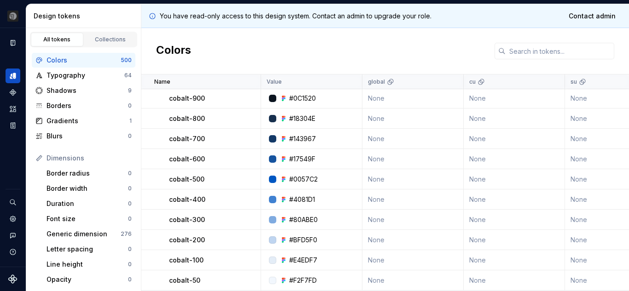
click at [299, 99] on div "#0C1520" at bounding box center [302, 98] width 27 height 9
click at [300, 117] on div "#18304E" at bounding box center [302, 118] width 26 height 9
click at [303, 140] on div "#143967" at bounding box center [302, 138] width 27 height 9
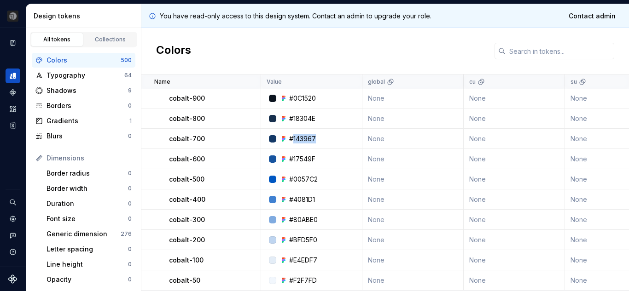
click at [303, 140] on div "#143967" at bounding box center [302, 138] width 27 height 9
click at [303, 159] on div "#17549F" at bounding box center [302, 159] width 26 height 9
click at [300, 180] on div "#0057C2" at bounding box center [303, 179] width 29 height 9
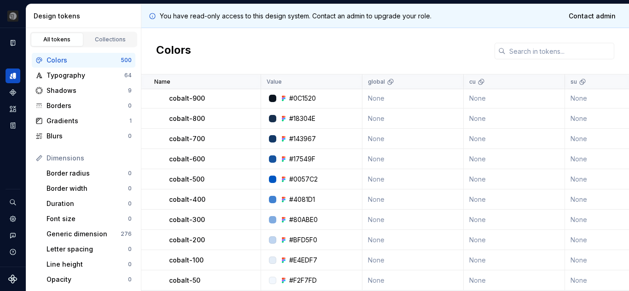
click at [303, 199] on div "#4081D1" at bounding box center [302, 199] width 26 height 9
click at [303, 218] on div "#80ABE0" at bounding box center [303, 219] width 29 height 9
click at [301, 240] on div "#BFD5F0" at bounding box center [303, 240] width 28 height 9
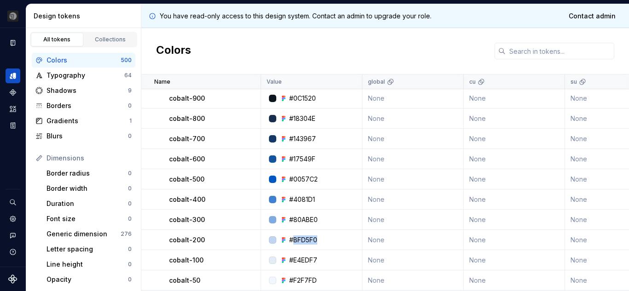
click at [301, 240] on div "#BFD5F0" at bounding box center [303, 240] width 28 height 9
click at [300, 254] on td "#E4EDF7" at bounding box center [311, 260] width 101 height 20
click at [302, 278] on div "#F2F7FD" at bounding box center [303, 280] width 28 height 9
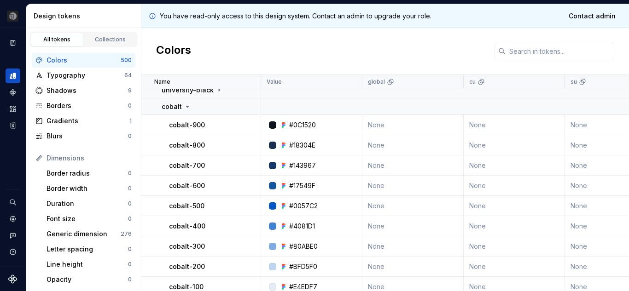
scroll to position [238, 0]
click at [185, 104] on icon at bounding box center [187, 107] width 7 height 7
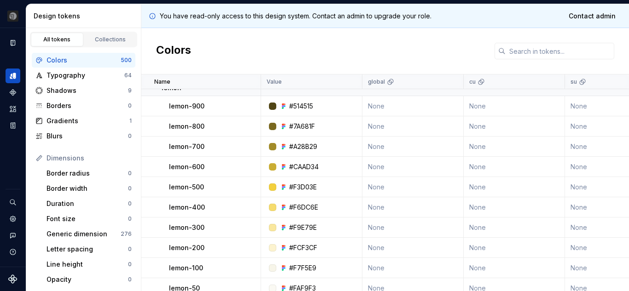
scroll to position [277, 0]
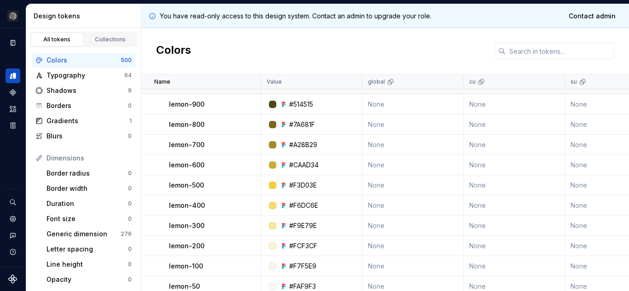
click at [176, 104] on p "lemon-900" at bounding box center [186, 104] width 35 height 9
click at [306, 104] on div "#514515" at bounding box center [301, 104] width 24 height 9
click at [308, 125] on div "#7A681F" at bounding box center [302, 124] width 26 height 9
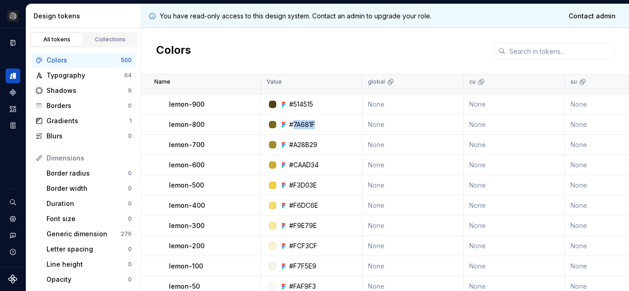
click at [308, 125] on div "#7A681F" at bounding box center [302, 124] width 26 height 9
click at [308, 146] on div "#A28B29" at bounding box center [303, 144] width 28 height 9
click at [302, 162] on div "#CAAD34" at bounding box center [303, 165] width 29 height 9
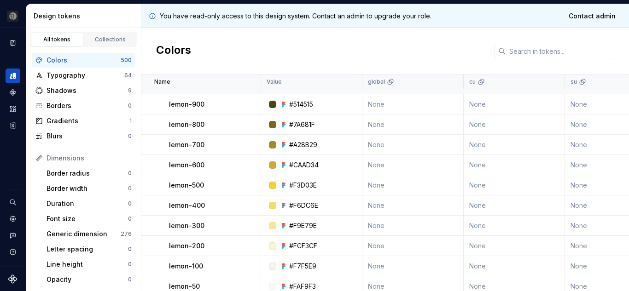
click at [303, 187] on div "#F3D03E" at bounding box center [303, 185] width 28 height 9
click at [301, 204] on div "#F6DC6E" at bounding box center [303, 205] width 29 height 9
click at [305, 225] on div "#F9E79E" at bounding box center [303, 225] width 28 height 9
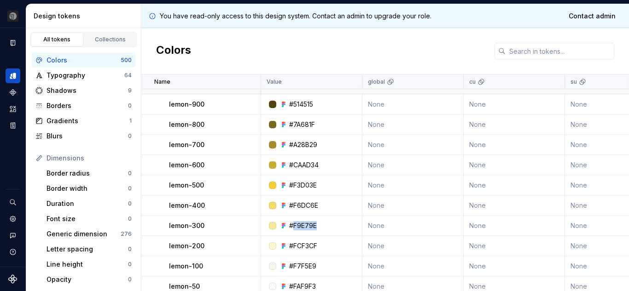
click at [305, 225] on div "#F9E79E" at bounding box center [303, 225] width 28 height 9
click at [298, 247] on div "#FCF3CF" at bounding box center [303, 246] width 28 height 9
click at [298, 265] on div "#F7F5E9" at bounding box center [302, 266] width 27 height 9
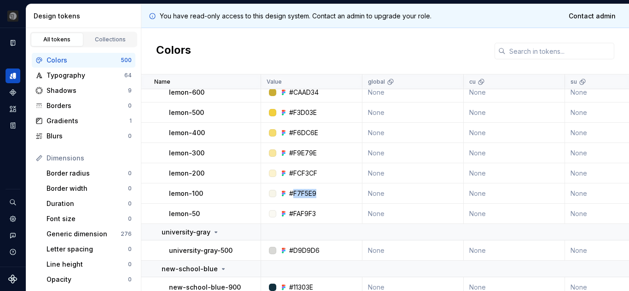
scroll to position [353, 0]
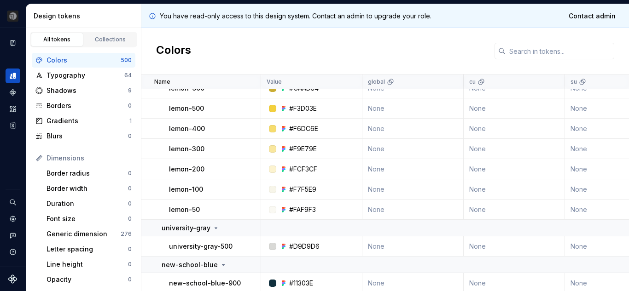
click at [304, 207] on div "#FAF9F3" at bounding box center [302, 209] width 27 height 9
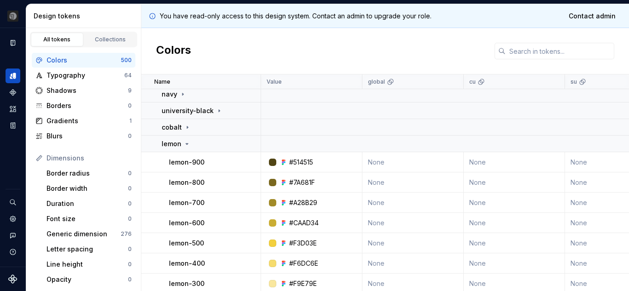
scroll to position [217, 0]
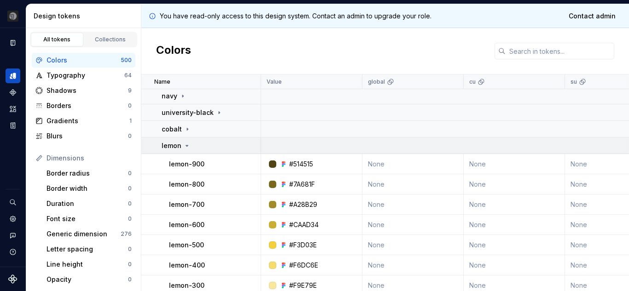
click at [187, 148] on icon at bounding box center [186, 145] width 7 height 7
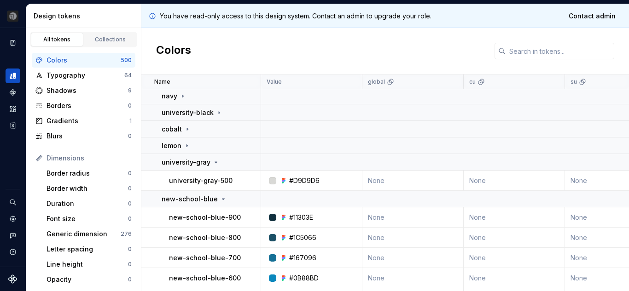
click at [208, 182] on p "university-gray-500" at bounding box center [200, 180] width 63 height 9
click at [303, 178] on div "#D9D9D6" at bounding box center [304, 180] width 30 height 9
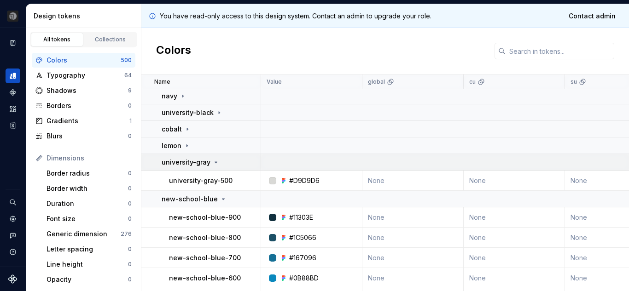
click at [215, 163] on icon at bounding box center [216, 162] width 2 height 1
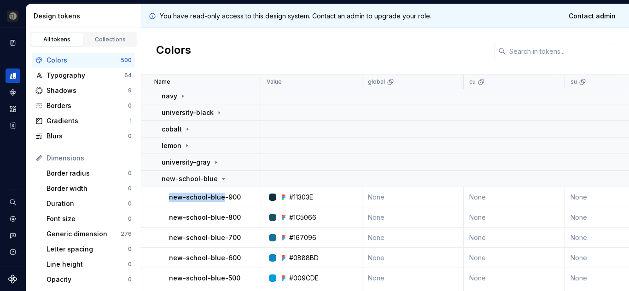
drag, startPoint x: 170, startPoint y: 196, endPoint x: 222, endPoint y: 197, distance: 51.5
click at [222, 197] on p "new-school-blue-900" at bounding box center [205, 197] width 72 height 9
click at [295, 195] on div "#11303E" at bounding box center [301, 197] width 24 height 9
click at [300, 217] on div "#1C5066" at bounding box center [302, 217] width 27 height 9
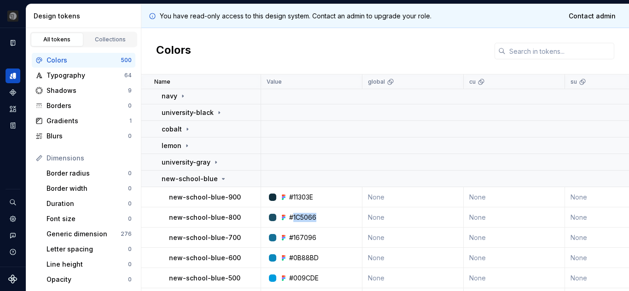
click at [300, 217] on div "#1C5066" at bounding box center [302, 217] width 27 height 9
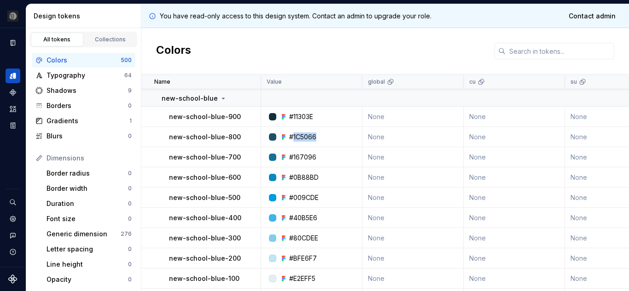
scroll to position [332, 0]
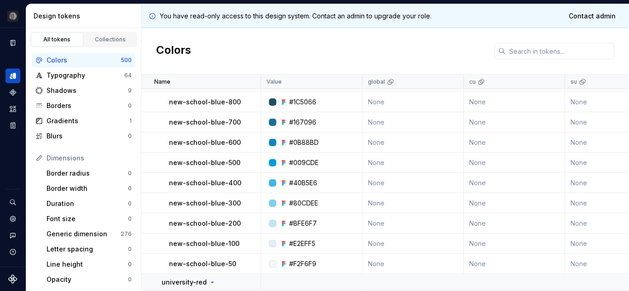
click at [299, 121] on div "#167096" at bounding box center [302, 122] width 27 height 9
click at [300, 143] on div "#0B88BD" at bounding box center [303, 142] width 29 height 9
click at [300, 164] on div "#009CDE" at bounding box center [303, 162] width 29 height 9
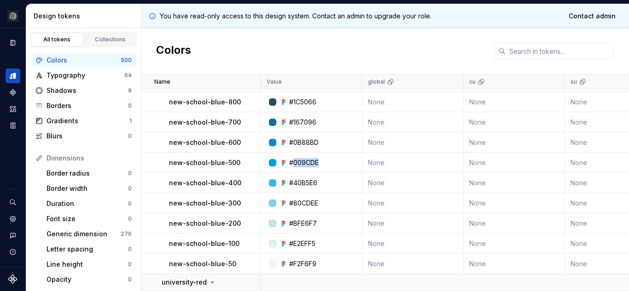
click at [300, 164] on div "#009CDE" at bounding box center [303, 162] width 29 height 9
click at [300, 177] on td "#40B5E6" at bounding box center [311, 183] width 101 height 20
click at [299, 205] on div "#80CDEE" at bounding box center [303, 203] width 29 height 9
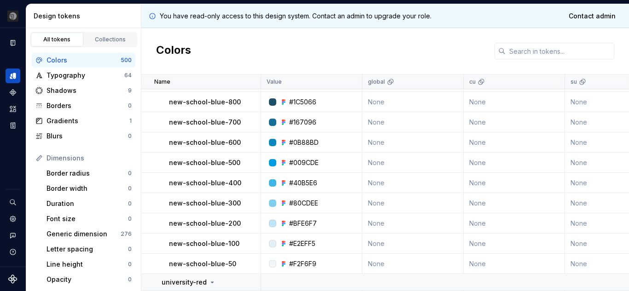
click at [299, 222] on div "#BFE6F7" at bounding box center [303, 223] width 28 height 9
click at [299, 244] on div "#E2EFF5" at bounding box center [302, 243] width 26 height 9
click at [298, 263] on div "#F2F6F9" at bounding box center [302, 264] width 27 height 9
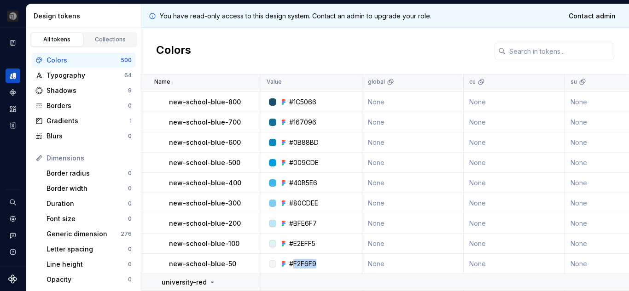
click at [298, 263] on div "#F2F6F9" at bounding box center [302, 264] width 27 height 9
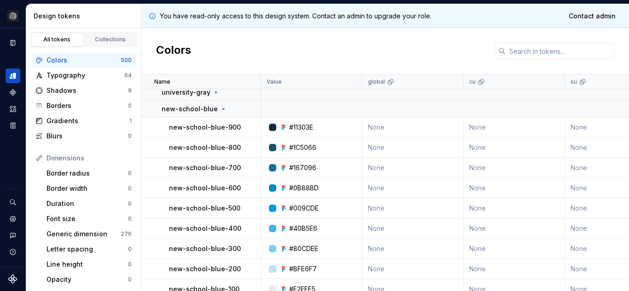
scroll to position [278, 0]
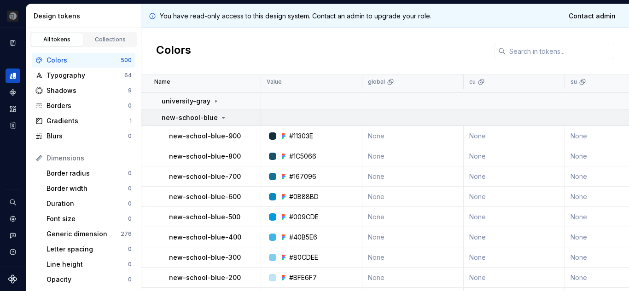
click at [219, 120] on icon at bounding box center [222, 117] width 7 height 7
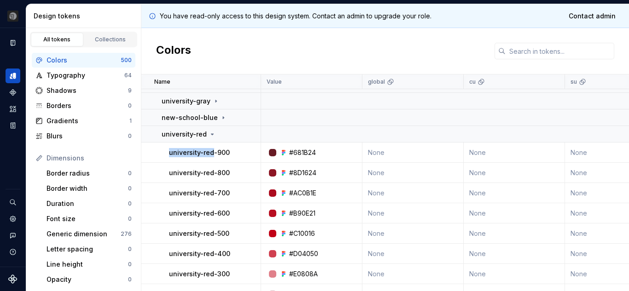
drag, startPoint x: 170, startPoint y: 151, endPoint x: 213, endPoint y: 153, distance: 42.8
click at [213, 153] on p "university-red-900" at bounding box center [199, 152] width 61 height 9
click at [306, 154] on div "#681B24" at bounding box center [302, 152] width 27 height 9
click at [297, 171] on div "#8D1624" at bounding box center [302, 172] width 27 height 9
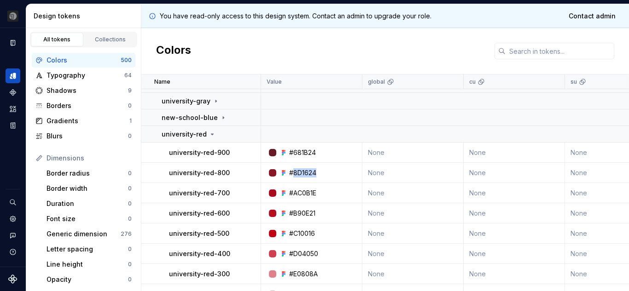
click at [297, 171] on div "#8D1624" at bounding box center [302, 172] width 27 height 9
click at [300, 196] on div "#AC0B1E" at bounding box center [302, 193] width 27 height 9
click at [299, 213] on div "#B90E21" at bounding box center [302, 213] width 26 height 9
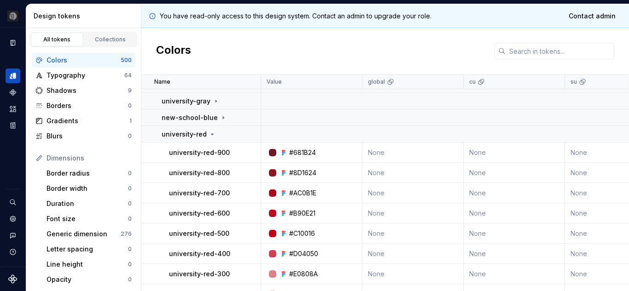
click at [300, 231] on div "#C10016" at bounding box center [302, 233] width 26 height 9
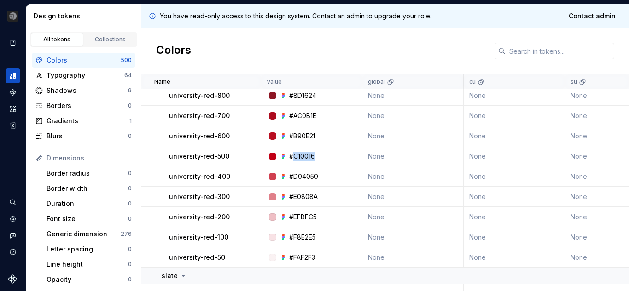
scroll to position [357, 0]
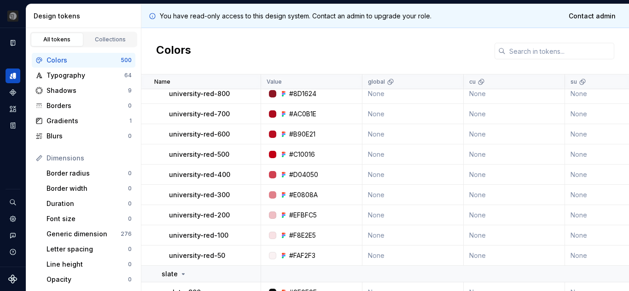
click at [303, 175] on div "#D04050" at bounding box center [303, 174] width 29 height 9
click at [304, 196] on div "#E0808A" at bounding box center [303, 194] width 29 height 9
click at [303, 215] on div "#EFBFC5" at bounding box center [303, 215] width 28 height 9
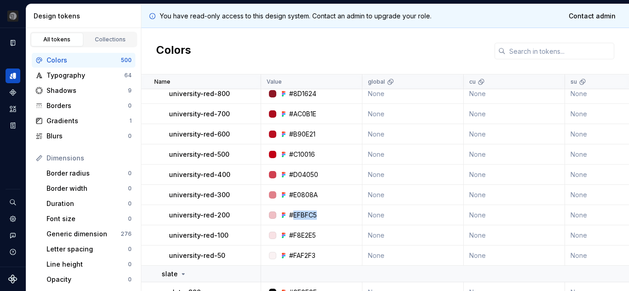
click at [303, 215] on div "#EFBFC5" at bounding box center [303, 215] width 28 height 9
click at [302, 236] on div "#F8E2E5" at bounding box center [302, 235] width 27 height 9
click at [300, 258] on div "#FAF2F3" at bounding box center [302, 255] width 26 height 9
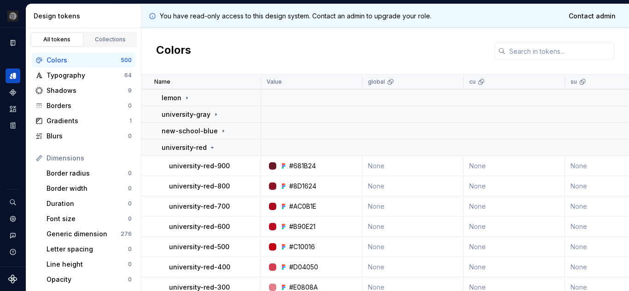
scroll to position [264, 0]
click at [211, 149] on icon at bounding box center [212, 148] width 2 height 1
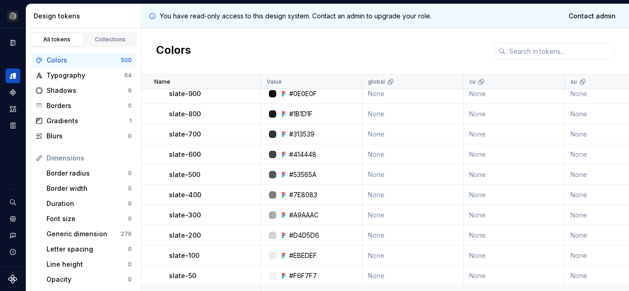
scroll to position [353, 0]
click at [174, 90] on p "slate-900" at bounding box center [185, 94] width 32 height 9
click at [302, 94] on div "#0E0E0F" at bounding box center [303, 94] width 28 height 9
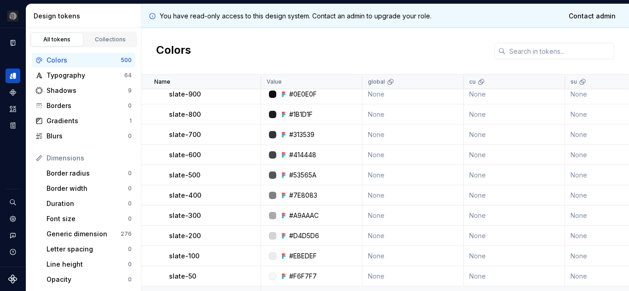
click at [302, 114] on div "#1B1D1F" at bounding box center [300, 114] width 23 height 9
click at [301, 134] on div "#313539" at bounding box center [301, 134] width 25 height 9
click at [305, 150] on div "#414448" at bounding box center [302, 154] width 27 height 9
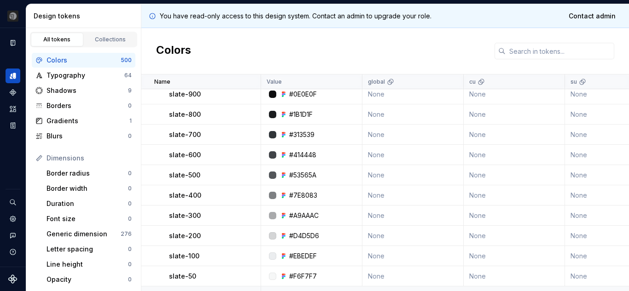
click at [305, 150] on div "#414448" at bounding box center [302, 154] width 27 height 9
click at [307, 175] on div "#53565A" at bounding box center [302, 175] width 27 height 9
click at [301, 194] on div "#7E8083" at bounding box center [303, 195] width 28 height 9
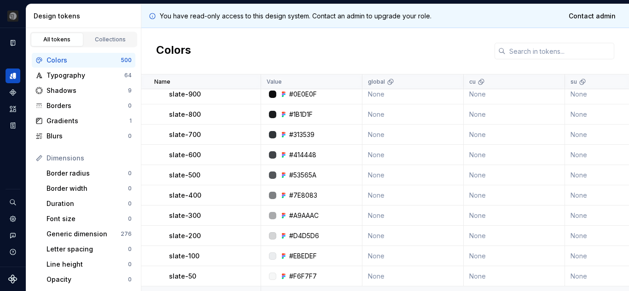
click at [303, 213] on div "#A9AAAC" at bounding box center [303, 215] width 29 height 9
click at [301, 233] on div "#D4D5D6" at bounding box center [304, 235] width 30 height 9
click at [302, 258] on div "#EBEDEF" at bounding box center [303, 256] width 28 height 9
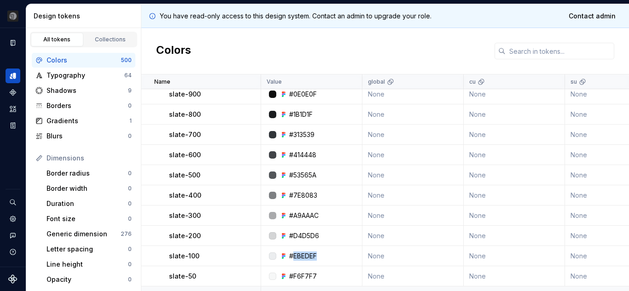
click at [302, 258] on div "#EBEDEF" at bounding box center [303, 256] width 28 height 9
click at [295, 276] on div "#F6F7F7" at bounding box center [303, 276] width 28 height 9
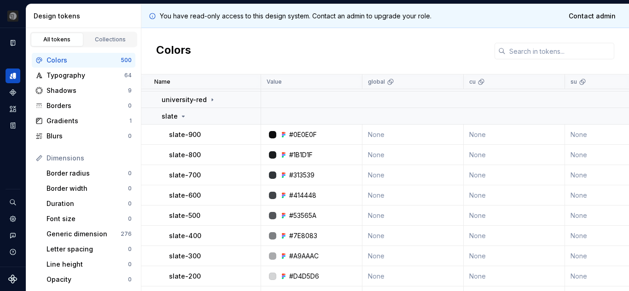
scroll to position [303, 0]
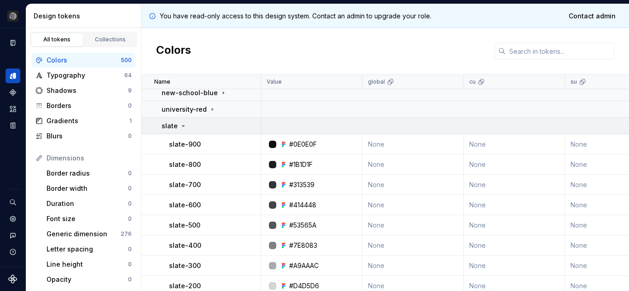
click at [180, 127] on icon at bounding box center [182, 125] width 7 height 7
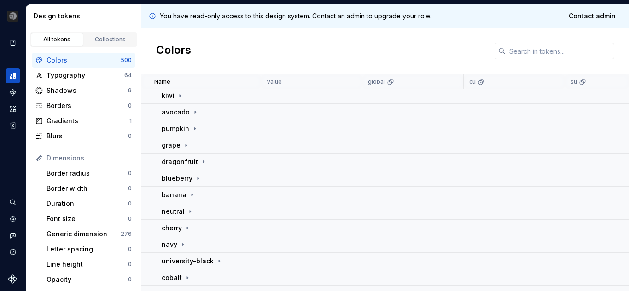
scroll to position [0, 0]
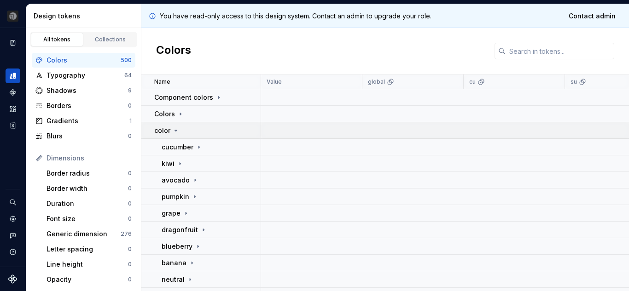
click at [175, 130] on icon at bounding box center [176, 130] width 2 height 1
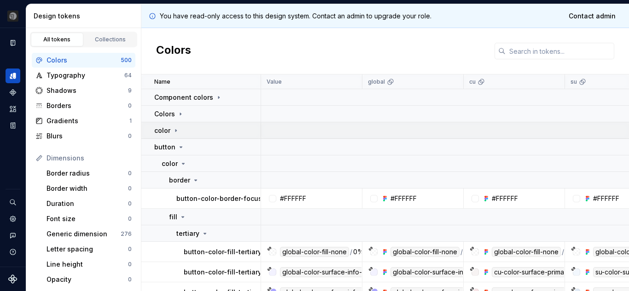
click at [175, 130] on icon at bounding box center [175, 130] width 1 height 2
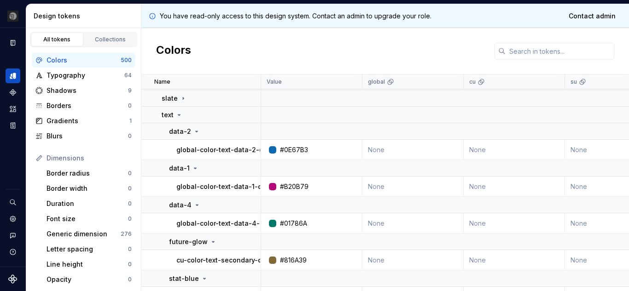
scroll to position [330, 0]
click at [178, 115] on icon at bounding box center [179, 115] width 2 height 1
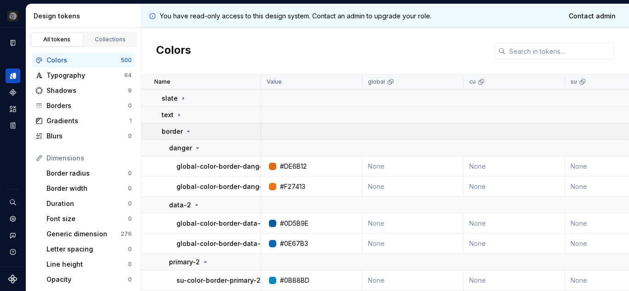
click at [186, 133] on icon at bounding box center [188, 131] width 7 height 7
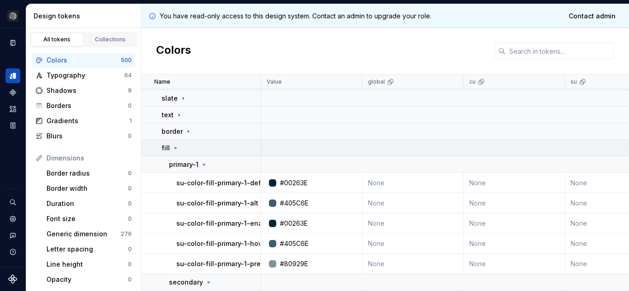
click at [172, 148] on icon at bounding box center [175, 147] width 7 height 7
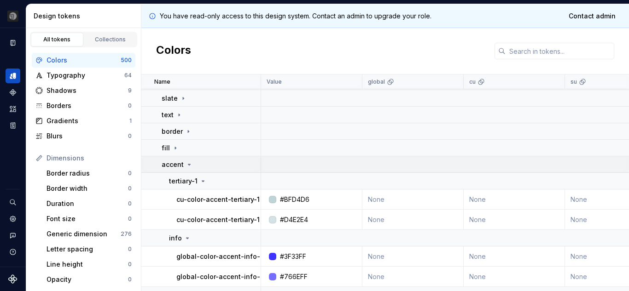
click at [188, 164] on icon at bounding box center [188, 164] width 7 height 7
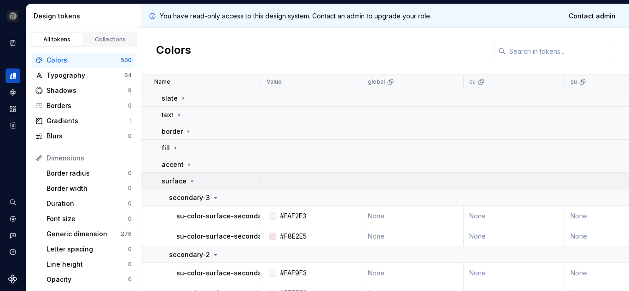
click at [188, 180] on icon at bounding box center [191, 181] width 7 height 7
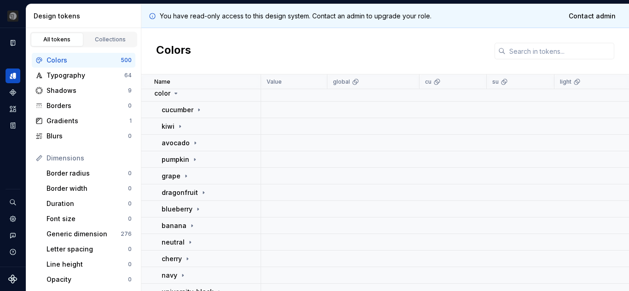
scroll to position [0, 0]
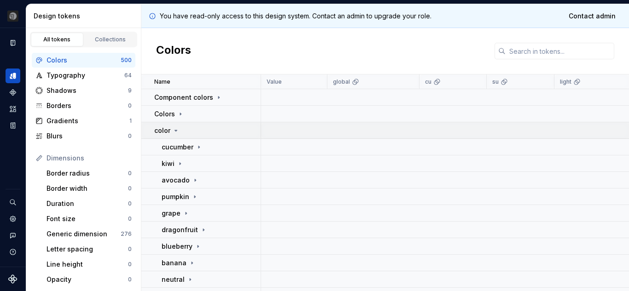
click at [178, 131] on icon at bounding box center [175, 130] width 7 height 7
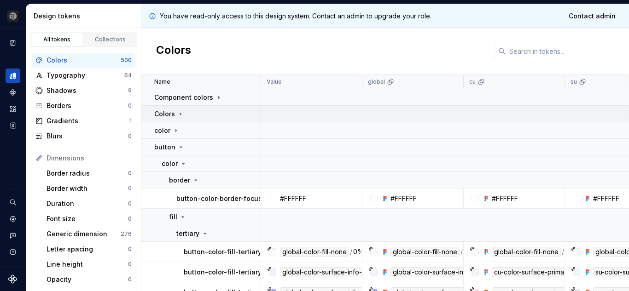
click at [180, 115] on icon at bounding box center [180, 113] width 7 height 7
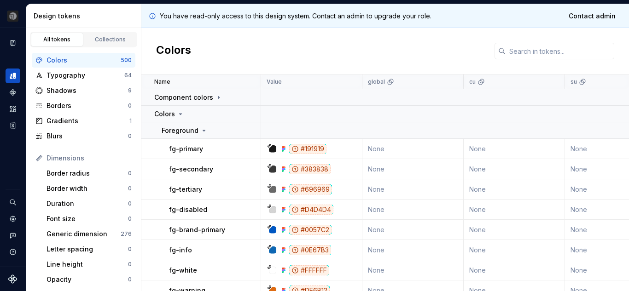
click at [309, 150] on div "#191919" at bounding box center [307, 149] width 37 height 10
click at [311, 167] on div "#383838" at bounding box center [309, 169] width 41 height 10
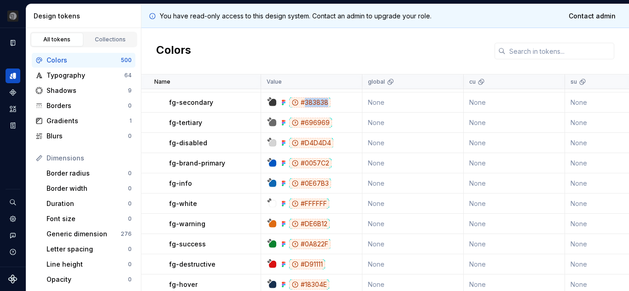
scroll to position [68, 0]
click at [308, 182] on div "#0E67B3" at bounding box center [310, 183] width 42 height 10
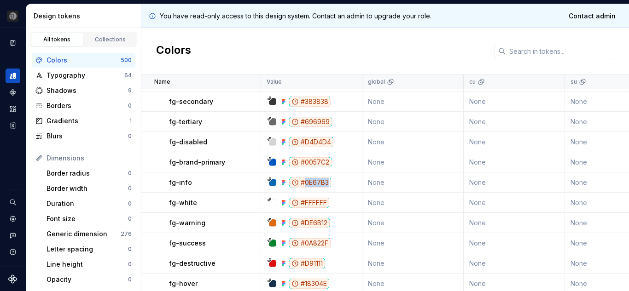
click at [308, 182] on div "#0E67B3" at bounding box center [310, 183] width 42 height 10
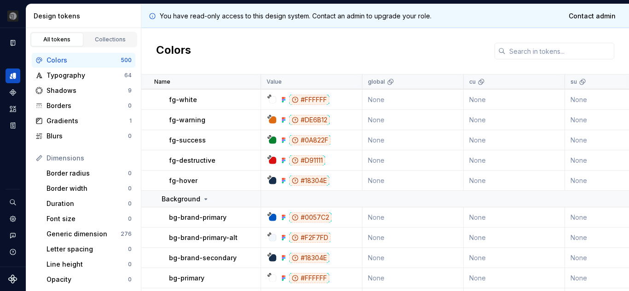
scroll to position [171, 0]
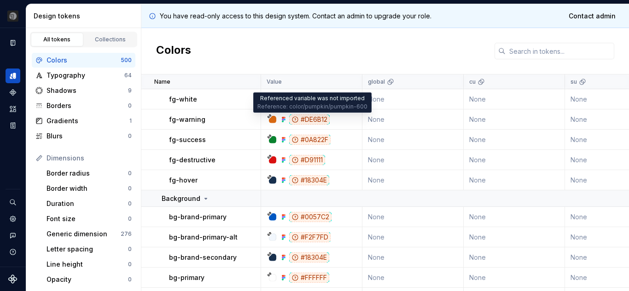
click at [313, 120] on div "#DE6B12" at bounding box center [309, 120] width 40 height 10
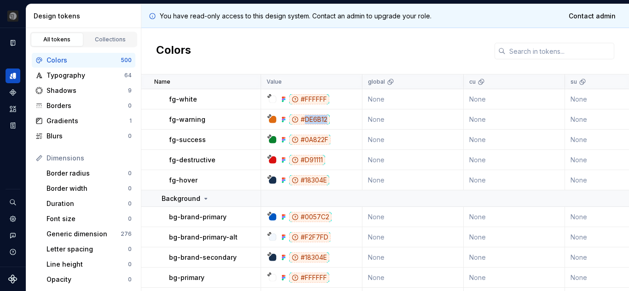
click at [313, 120] on div "#DE6B12" at bounding box center [309, 120] width 40 height 10
click at [308, 182] on div "#18304E" at bounding box center [309, 180] width 40 height 10
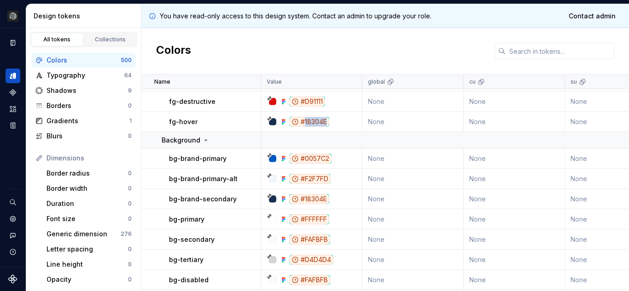
scroll to position [267, 0]
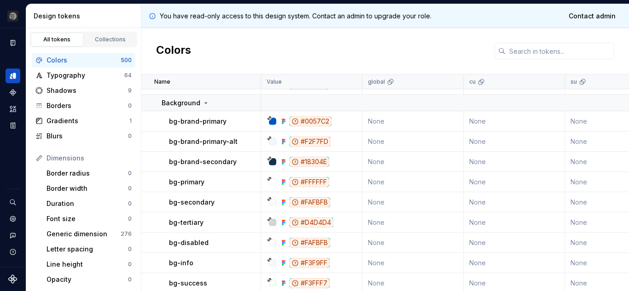
click at [313, 144] on div "#F2F7FD" at bounding box center [309, 142] width 41 height 10
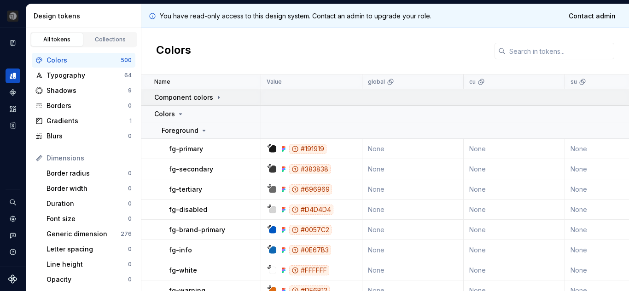
click at [215, 97] on icon at bounding box center [218, 97] width 7 height 7
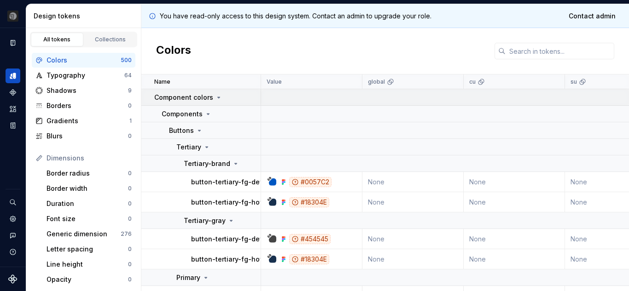
click at [215, 97] on icon at bounding box center [218, 97] width 7 height 7
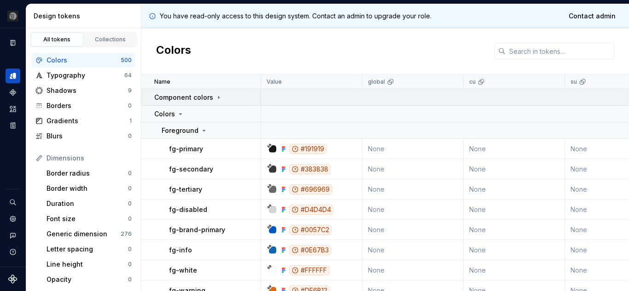
click at [215, 97] on icon at bounding box center [218, 97] width 7 height 7
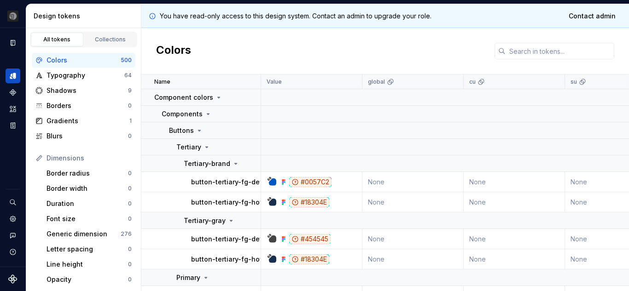
click at [314, 182] on div "#0057C2" at bounding box center [310, 182] width 42 height 10
click at [203, 182] on p "button-tertiary-fg-default" at bounding box center [233, 182] width 84 height 9
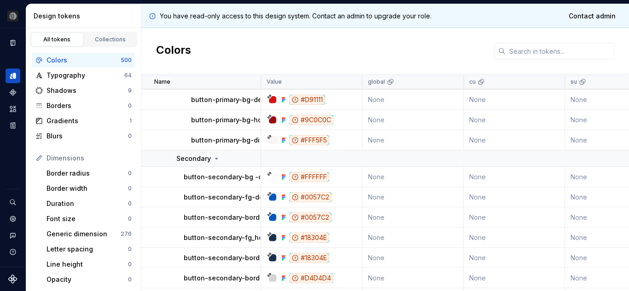
scroll to position [238, 0]
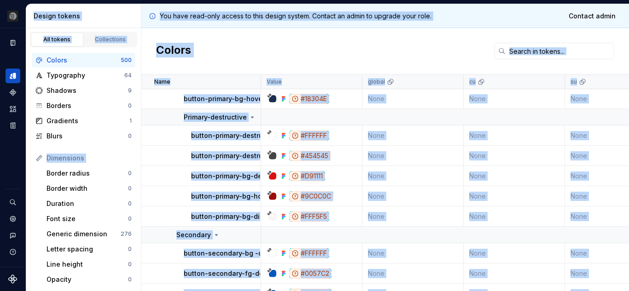
click at [274, 49] on div "Colors" at bounding box center [384, 51] width 487 height 46
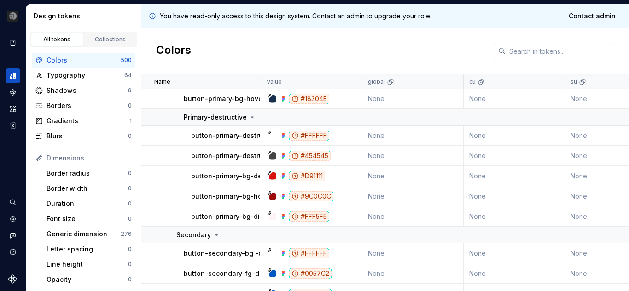
click at [158, 48] on h2 "Colors" at bounding box center [173, 51] width 35 height 17
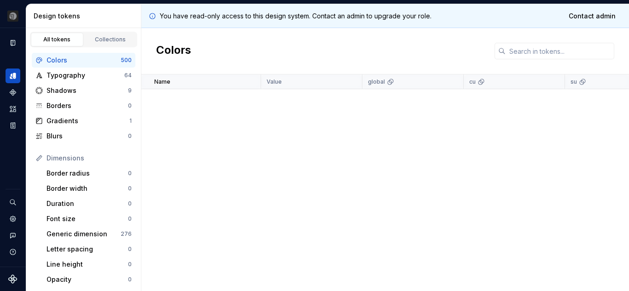
scroll to position [1877, 0]
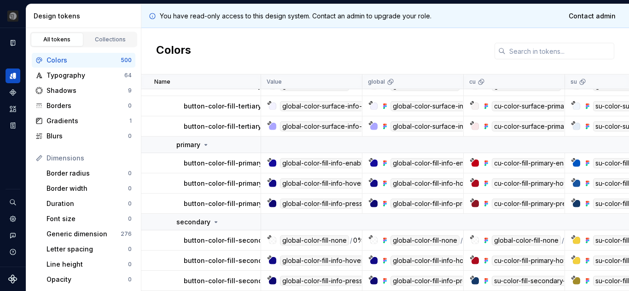
click at [551, 282] on td "su-color-fill-secondary-1-pressed" at bounding box center [513, 281] width 101 height 20
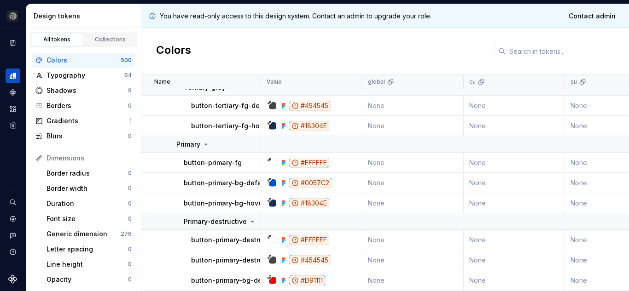
scroll to position [0, 0]
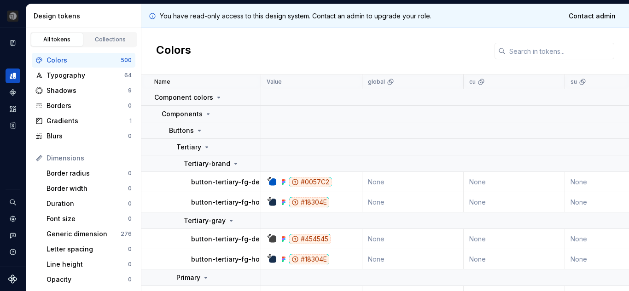
click at [628, 59] on div "Colors" at bounding box center [384, 51] width 487 height 46
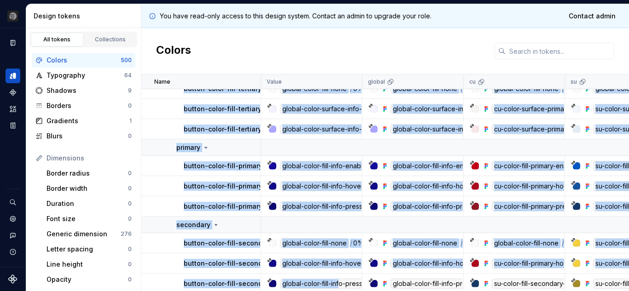
scroll to position [1877, 0]
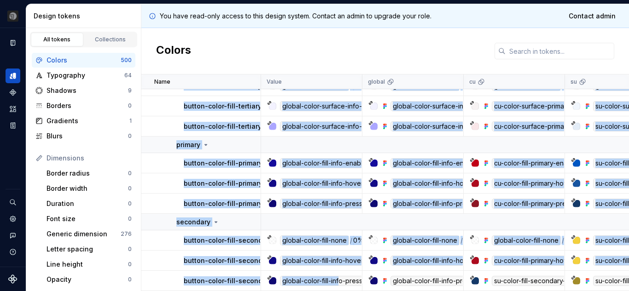
drag, startPoint x: 154, startPoint y: 97, endPoint x: 339, endPoint y: 285, distance: 263.2
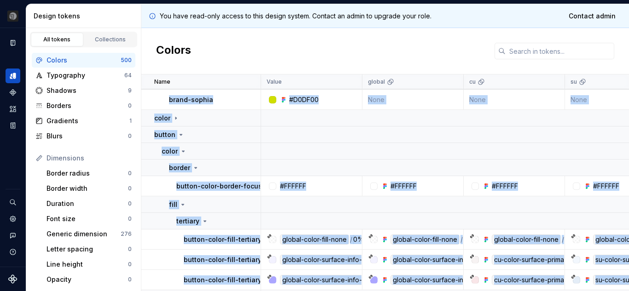
scroll to position [1717, 0]
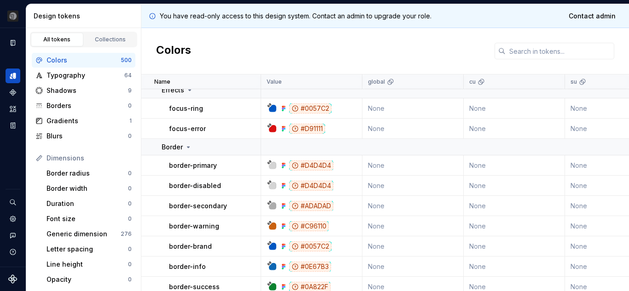
scroll to position [1592, 0]
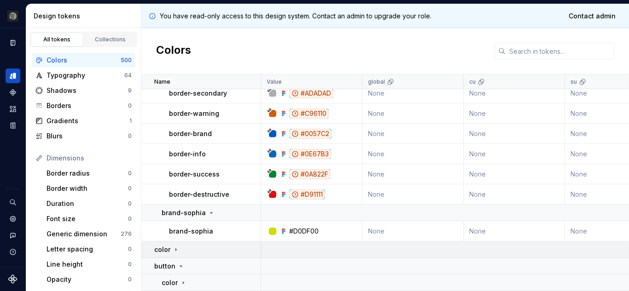
click at [176, 246] on icon at bounding box center [175, 249] width 7 height 7
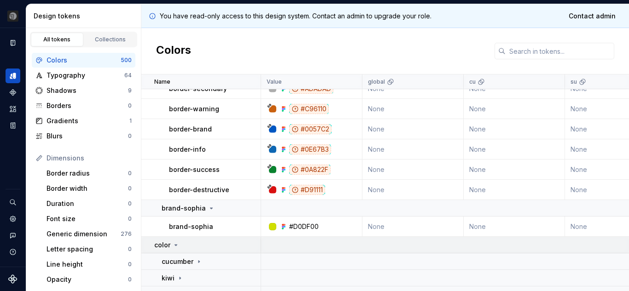
scroll to position [1634, 0]
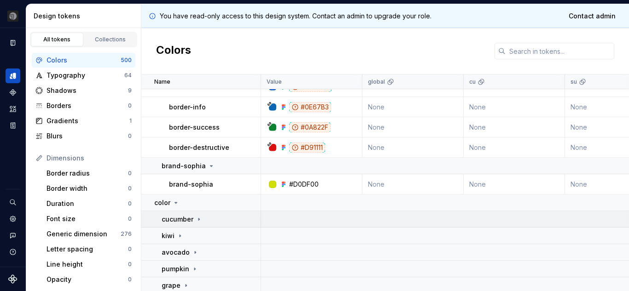
click at [197, 218] on icon at bounding box center [198, 219] width 7 height 7
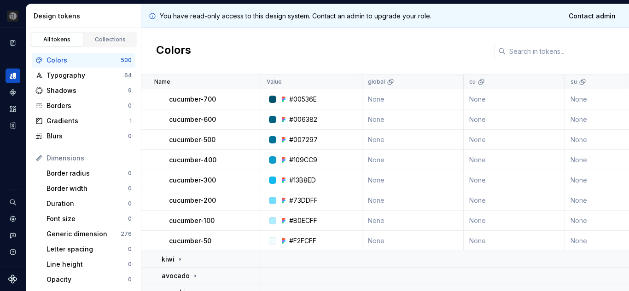
scroll to position [1868, 0]
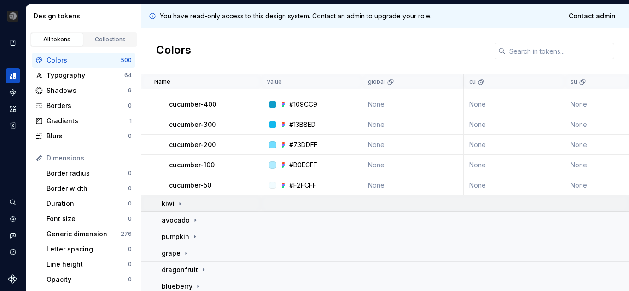
click at [180, 204] on icon at bounding box center [179, 203] width 7 height 7
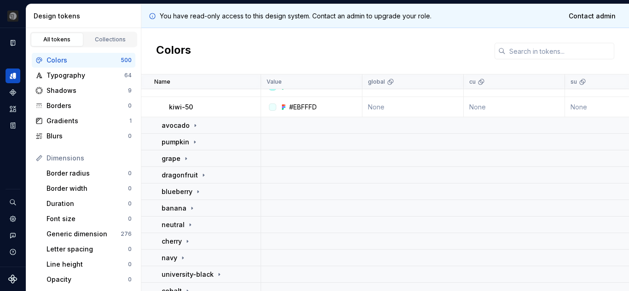
scroll to position [2154, 0]
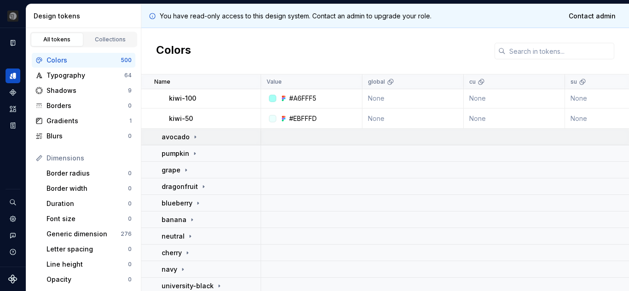
click at [193, 139] on icon at bounding box center [194, 136] width 7 height 7
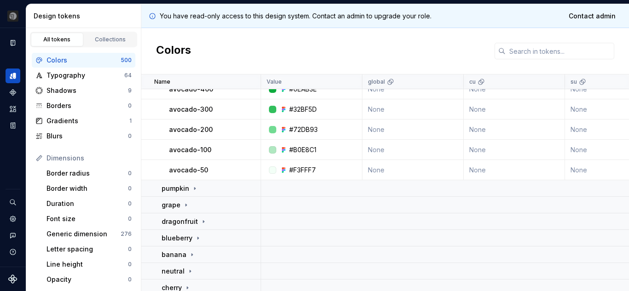
scroll to position [2324, 0]
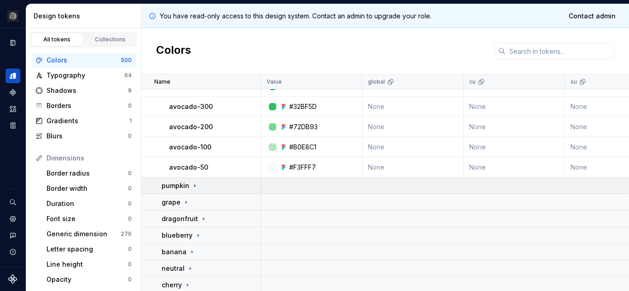
click at [192, 187] on icon at bounding box center [194, 185] width 7 height 7
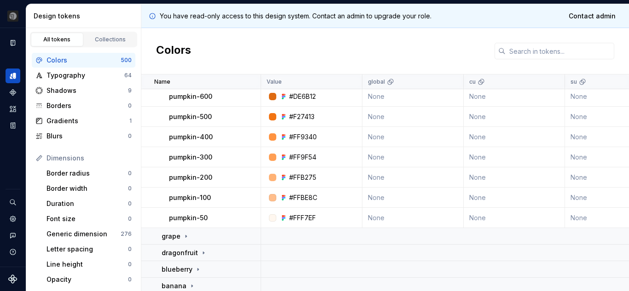
scroll to position [2501, 0]
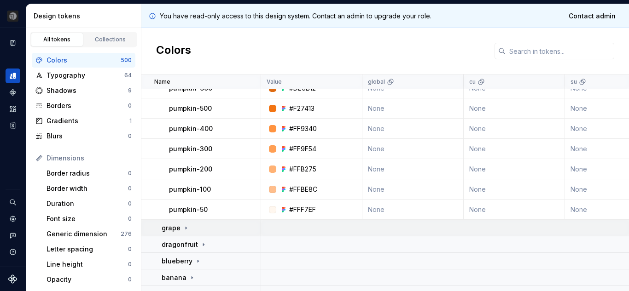
click at [185, 228] on icon at bounding box center [185, 228] width 1 height 2
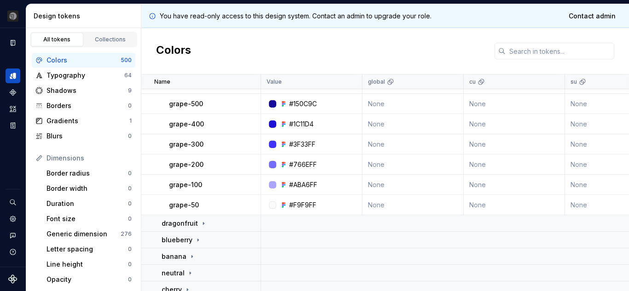
scroll to position [2775, 0]
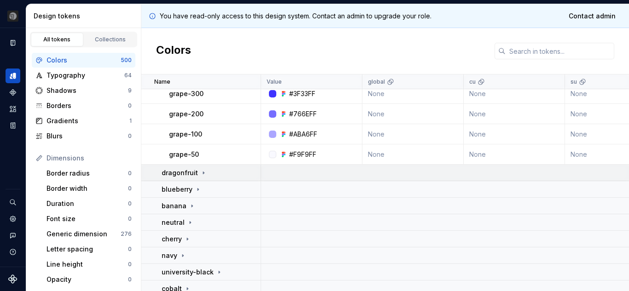
click at [202, 171] on icon at bounding box center [203, 172] width 7 height 7
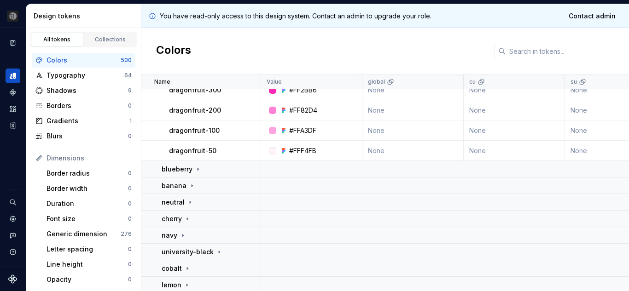
scroll to position [2998, 0]
click at [194, 168] on icon at bounding box center [197, 169] width 7 height 7
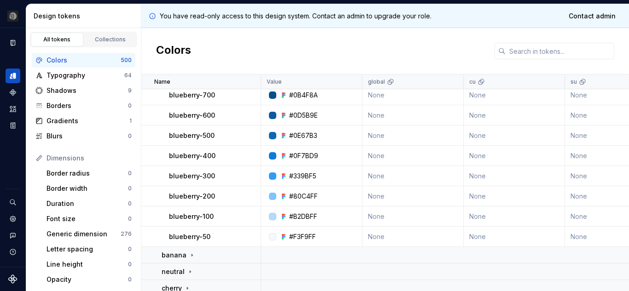
scroll to position [3149, 0]
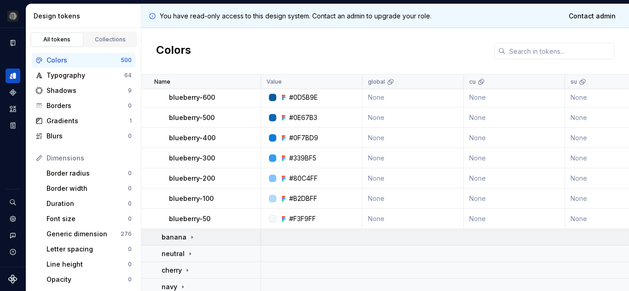
click at [188, 238] on icon at bounding box center [191, 237] width 7 height 7
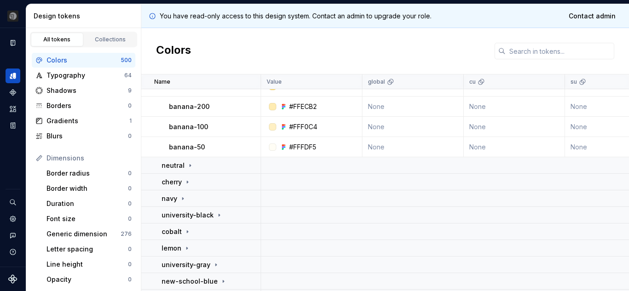
scroll to position [3441, 0]
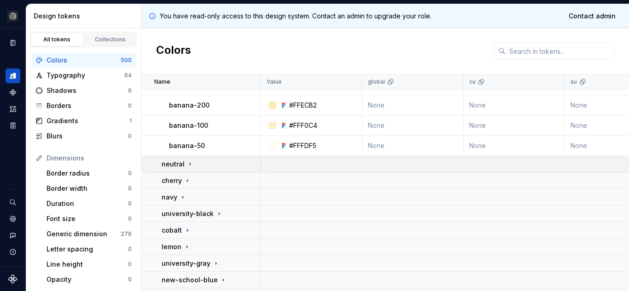
click at [190, 164] on icon at bounding box center [190, 164] width 1 height 2
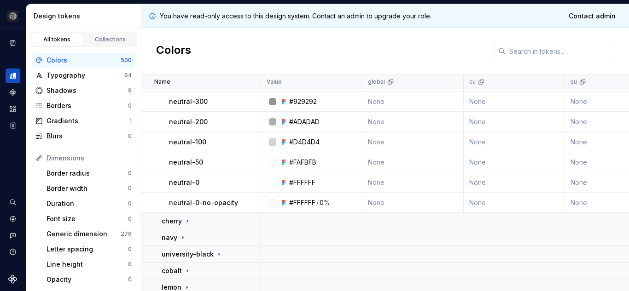
scroll to position [3696, 0]
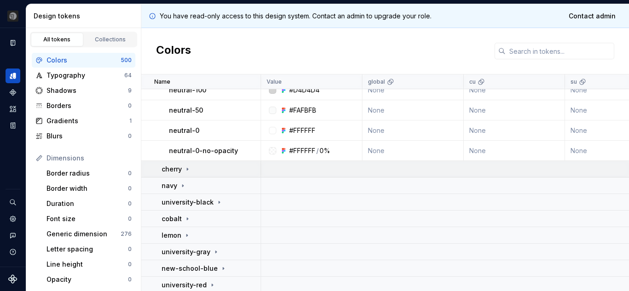
click at [185, 169] on icon at bounding box center [187, 169] width 7 height 7
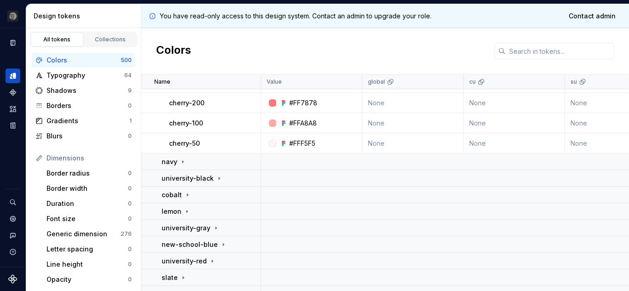
scroll to position [3923, 0]
click at [172, 160] on p "navy" at bounding box center [169, 160] width 16 height 9
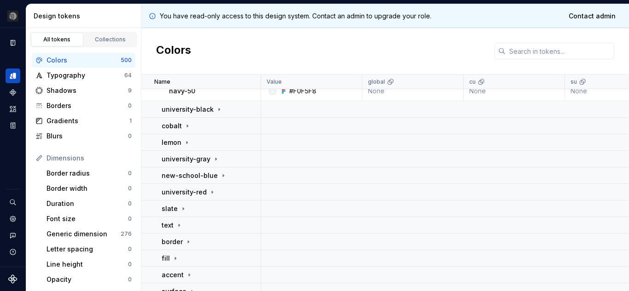
scroll to position [4126, 0]
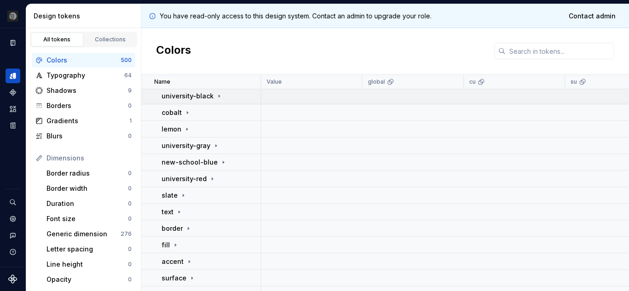
click at [195, 94] on p "university-black" at bounding box center [187, 96] width 52 height 9
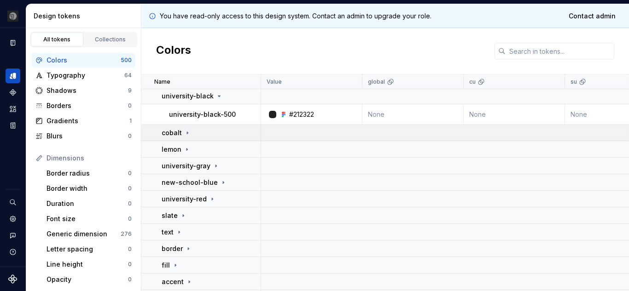
click at [171, 132] on p "cobalt" at bounding box center [171, 132] width 20 height 9
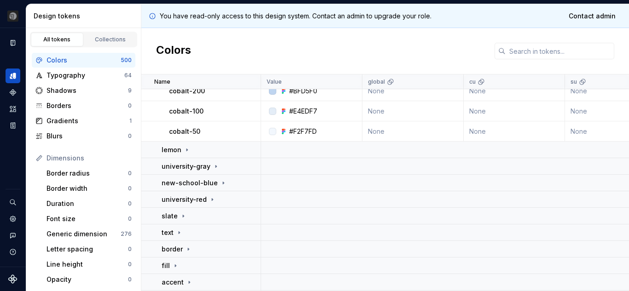
scroll to position [4328, 0]
click at [174, 149] on p "lemon" at bounding box center [171, 149] width 20 height 9
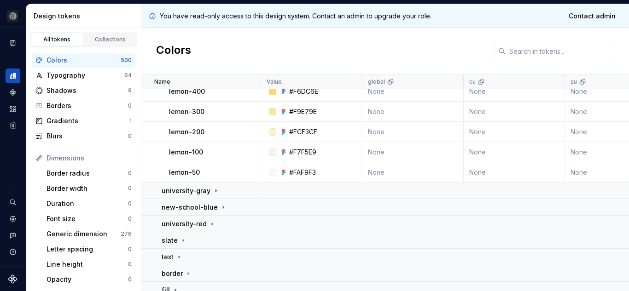
scroll to position [4517, 0]
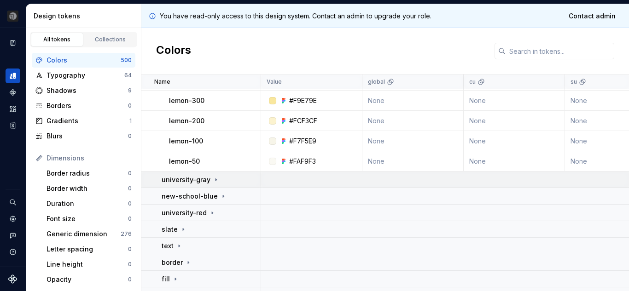
click at [179, 177] on p "university-gray" at bounding box center [185, 179] width 49 height 9
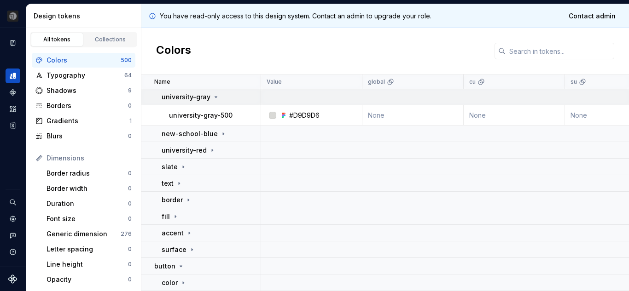
scroll to position [4604, 0]
click at [193, 129] on p "new-school-blue" at bounding box center [189, 133] width 56 height 9
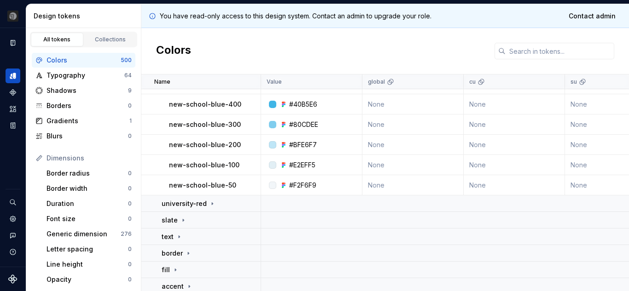
scroll to position [4752, 0]
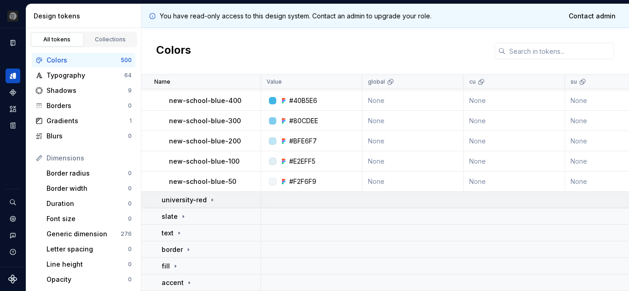
click at [182, 196] on p "university-red" at bounding box center [183, 200] width 45 height 9
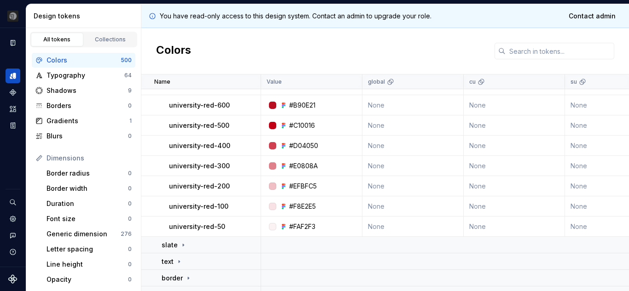
scroll to position [5009, 0]
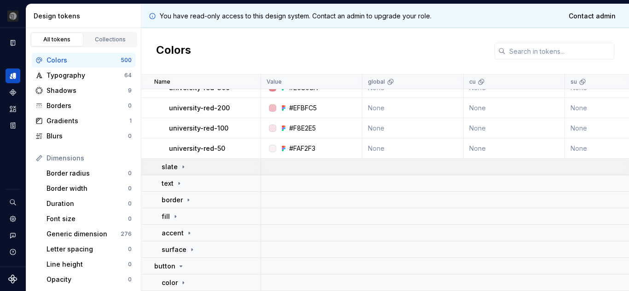
click at [173, 162] on p "slate" at bounding box center [169, 166] width 16 height 9
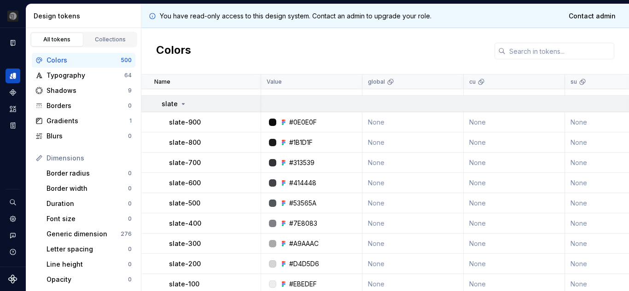
scroll to position [5166, 0]
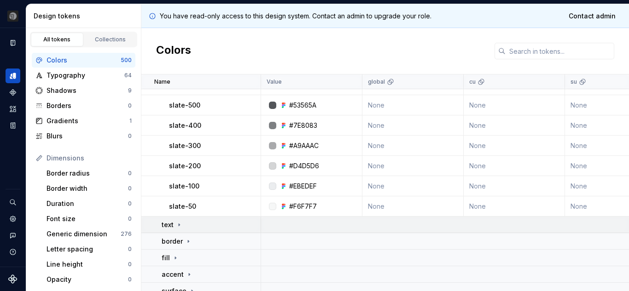
click at [172, 226] on p "text" at bounding box center [167, 224] width 12 height 9
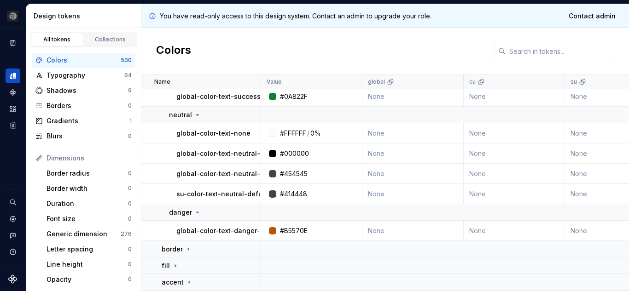
scroll to position [6009, 0]
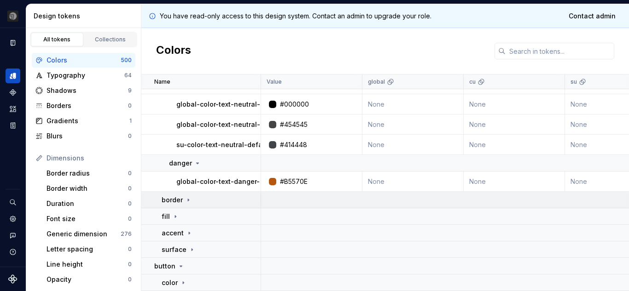
click at [175, 196] on p "border" at bounding box center [171, 200] width 21 height 9
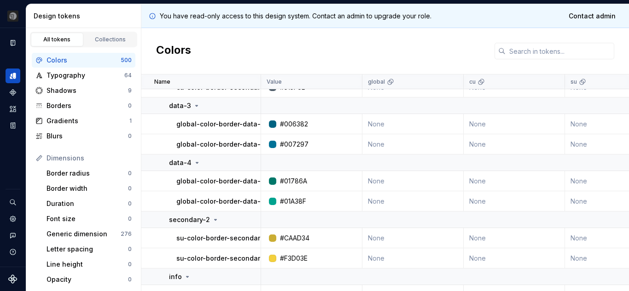
scroll to position [7194, 0]
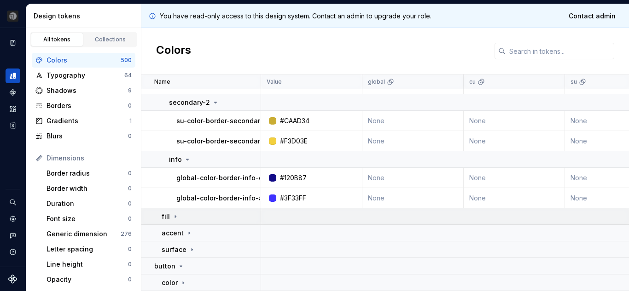
click at [170, 217] on td "fill" at bounding box center [201, 216] width 120 height 17
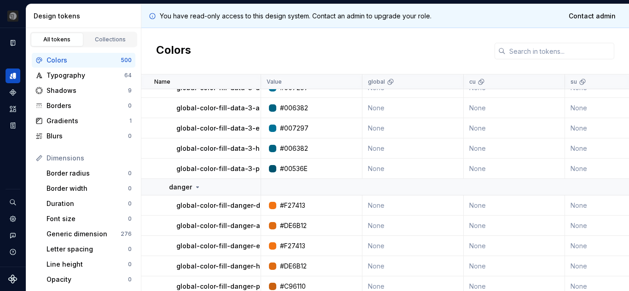
scroll to position [9654, 0]
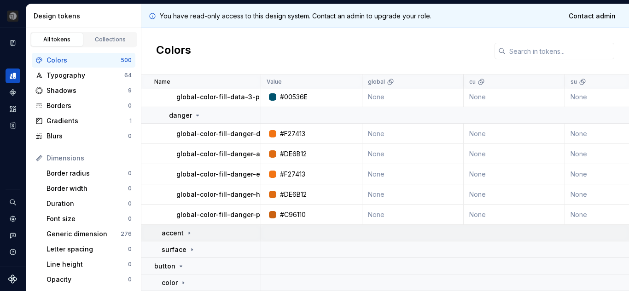
click at [169, 229] on p "accent" at bounding box center [172, 233] width 22 height 9
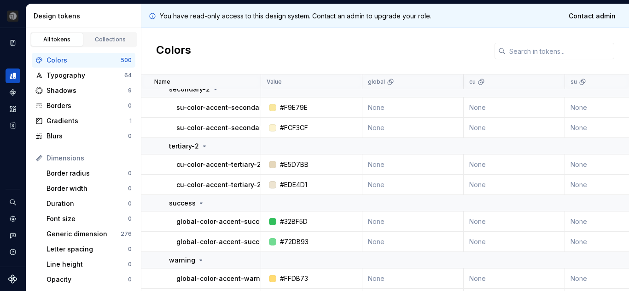
scroll to position [10840, 0]
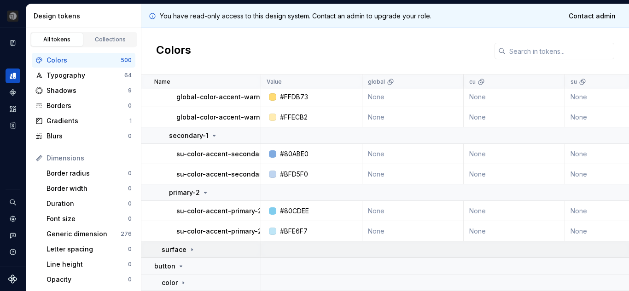
click at [168, 247] on p "surface" at bounding box center [173, 249] width 25 height 9
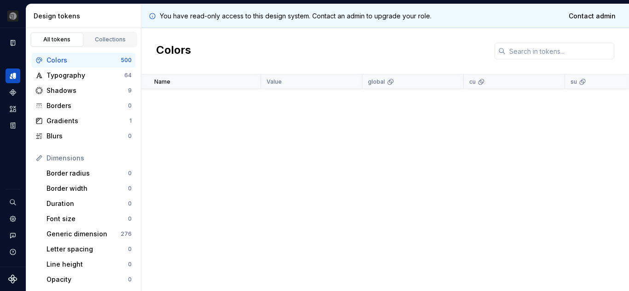
scroll to position [12025, 0]
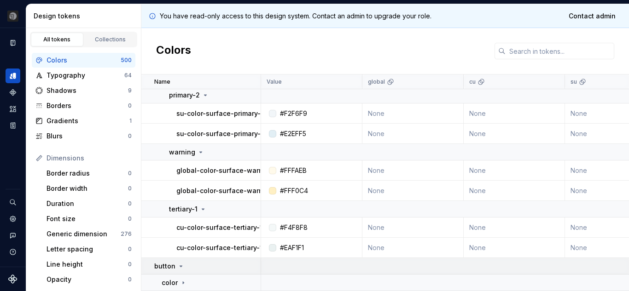
click at [167, 265] on p "button" at bounding box center [164, 266] width 21 height 9
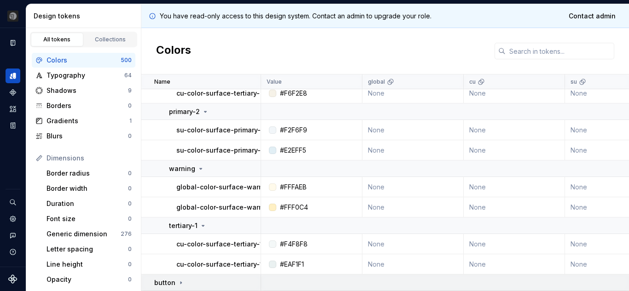
scroll to position [12008, 0]
click at [165, 278] on p "button" at bounding box center [164, 282] width 21 height 9
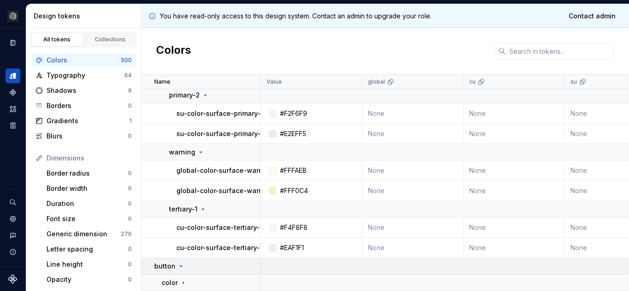
scroll to position [12025, 0]
click at [173, 278] on p "color" at bounding box center [169, 282] width 16 height 9
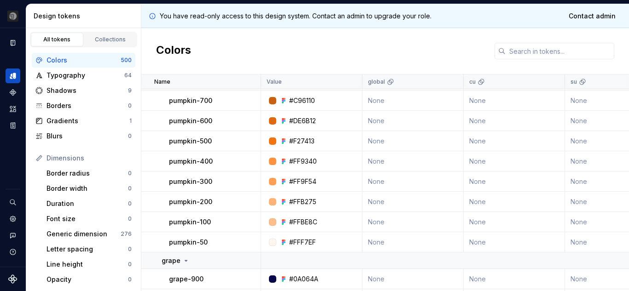
scroll to position [2480, 0]
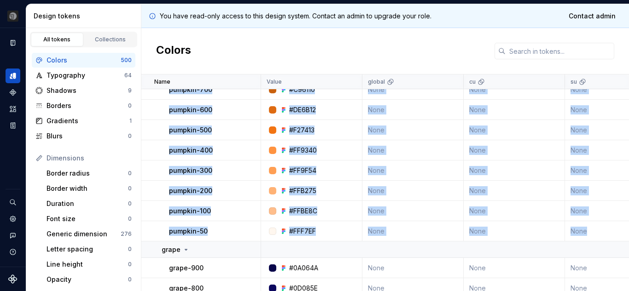
drag, startPoint x: 150, startPoint y: 92, endPoint x: 605, endPoint y: 228, distance: 474.5
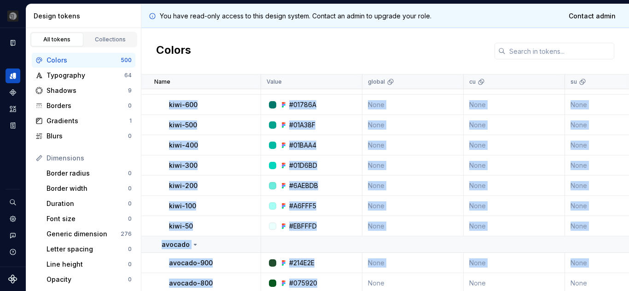
scroll to position [2056, 0]
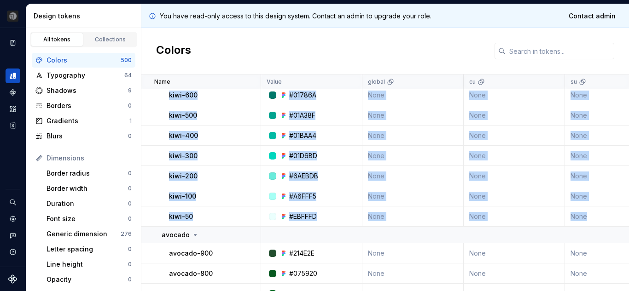
drag, startPoint x: 155, startPoint y: 143, endPoint x: 598, endPoint y: 208, distance: 447.9
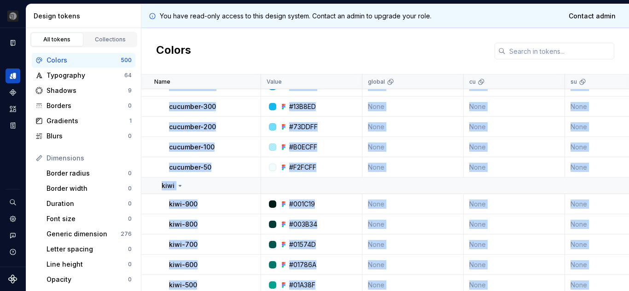
scroll to position [1770, 0]
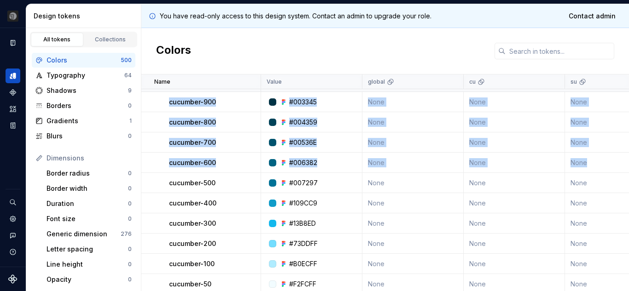
drag, startPoint x: 166, startPoint y: 103, endPoint x: 598, endPoint y: 168, distance: 437.0
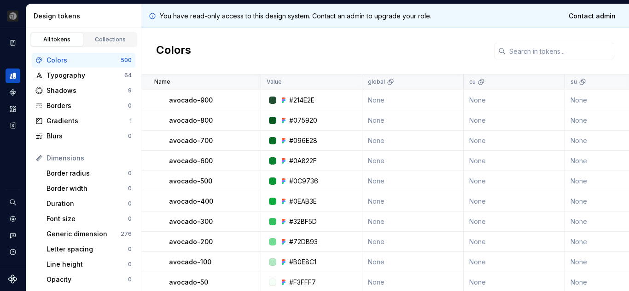
scroll to position [2212, 0]
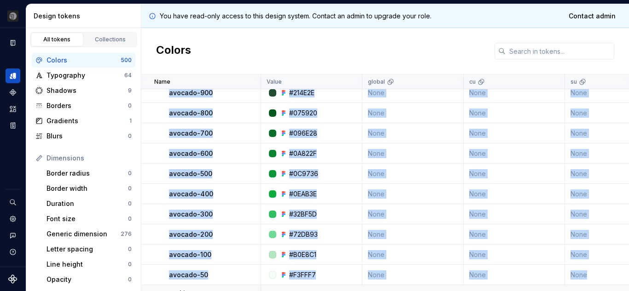
drag, startPoint x: 166, startPoint y: 98, endPoint x: 594, endPoint y: 278, distance: 464.4
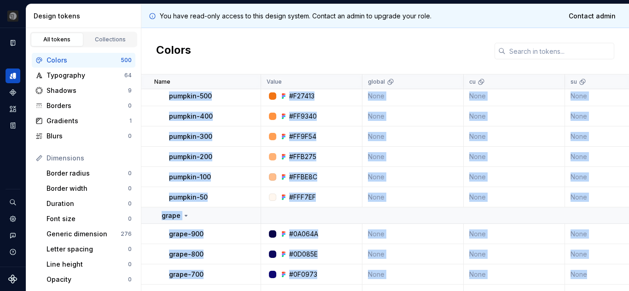
scroll to position [2514, 0]
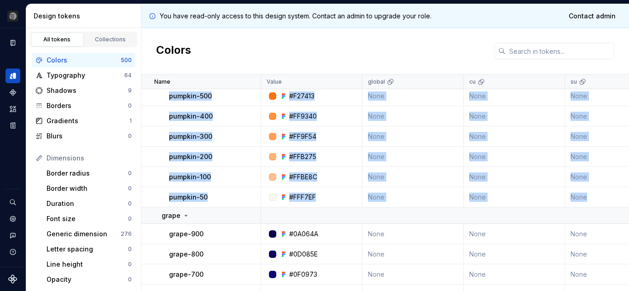
drag, startPoint x: 164, startPoint y: 159, endPoint x: 599, endPoint y: 195, distance: 435.8
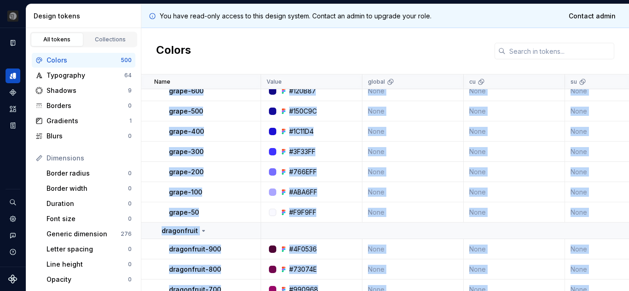
scroll to position [2751, 0]
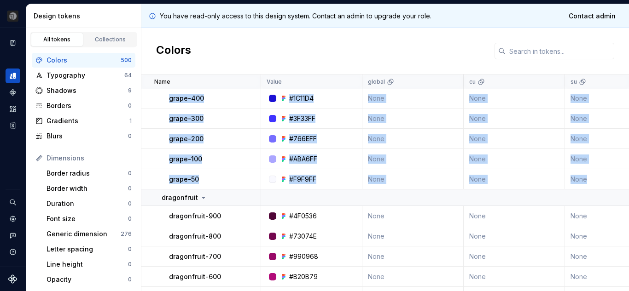
drag, startPoint x: 168, startPoint y: 189, endPoint x: 601, endPoint y: 179, distance: 433.1
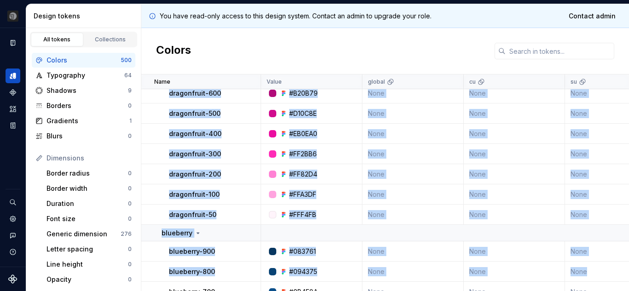
scroll to position [2953, 0]
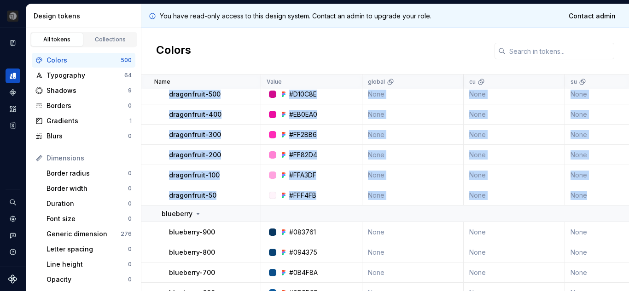
drag, startPoint x: 169, startPoint y: 159, endPoint x: 588, endPoint y: 201, distance: 421.3
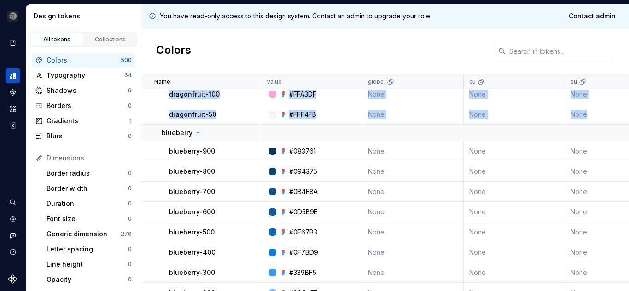
scroll to position [3034, 0]
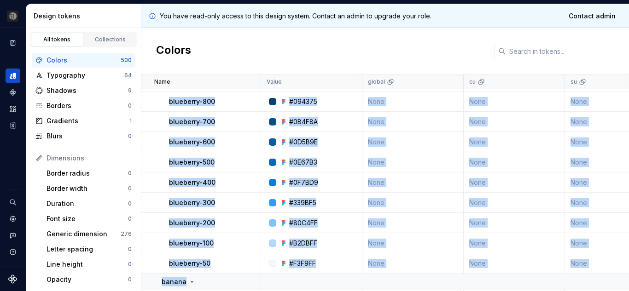
drag, startPoint x: 168, startPoint y: 150, endPoint x: 591, endPoint y: 278, distance: 442.3
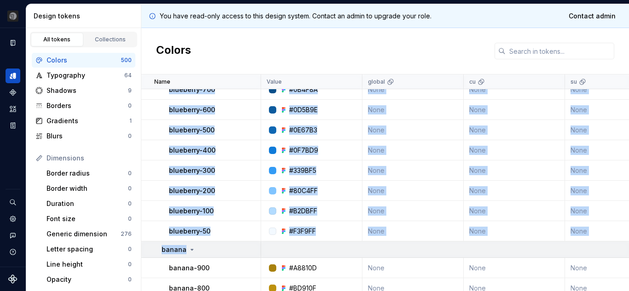
scroll to position [3137, 0]
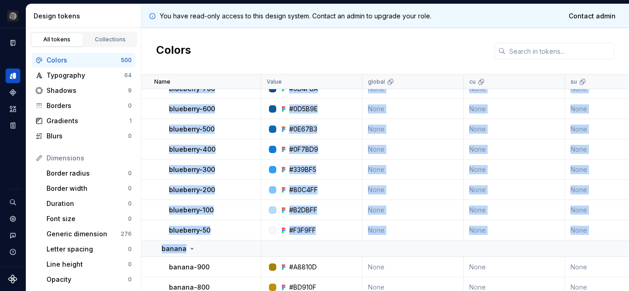
click at [594, 232] on td "None" at bounding box center [615, 230] width 101 height 20
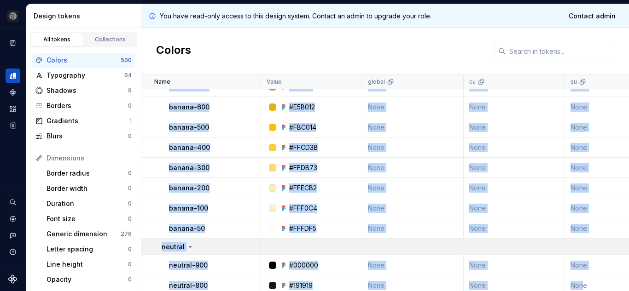
scroll to position [3364, 0]
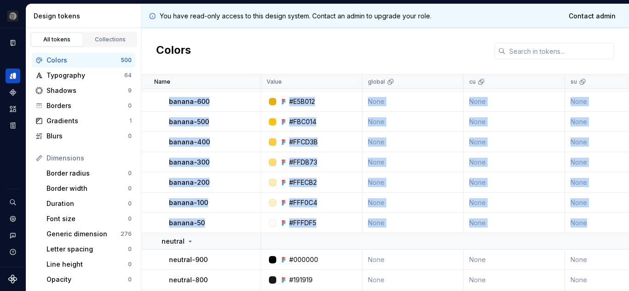
drag, startPoint x: 169, startPoint y: 161, endPoint x: 594, endPoint y: 220, distance: 429.2
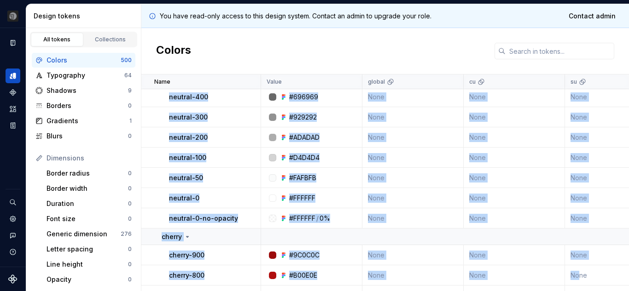
scroll to position [3641, 0]
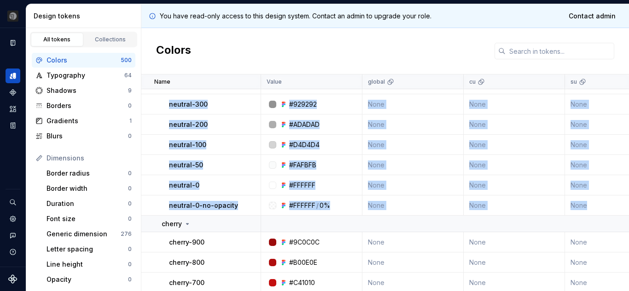
drag, startPoint x: 170, startPoint y: 186, endPoint x: 593, endPoint y: 206, distance: 423.7
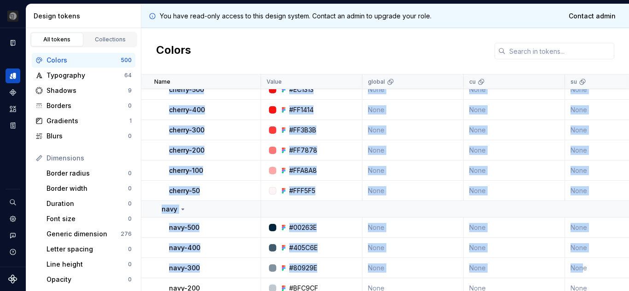
scroll to position [3890, 0]
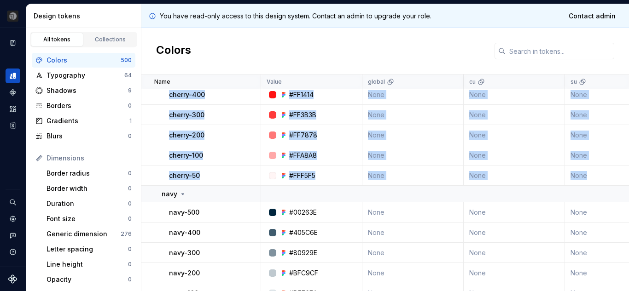
drag, startPoint x: 169, startPoint y: 180, endPoint x: 590, endPoint y: 175, distance: 421.0
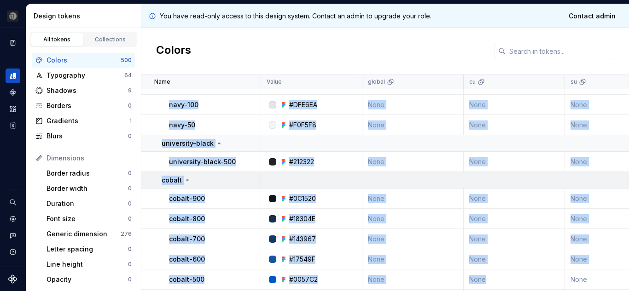
scroll to position [4086, 0]
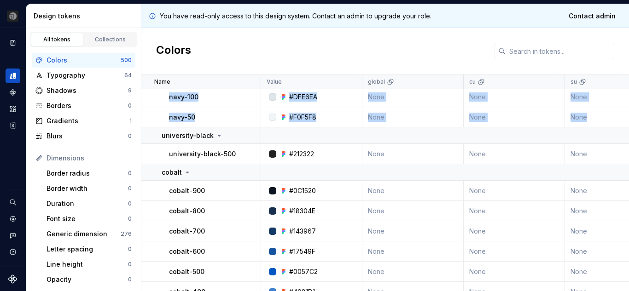
drag, startPoint x: 168, startPoint y: 213, endPoint x: 594, endPoint y: 118, distance: 436.6
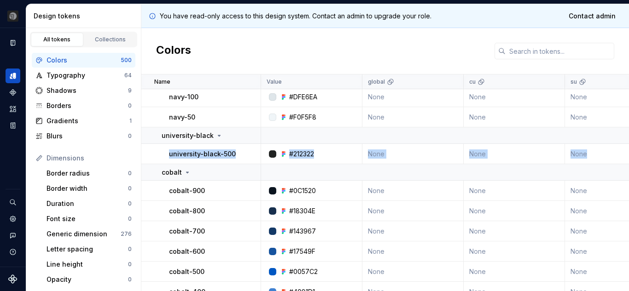
drag, startPoint x: 166, startPoint y: 153, endPoint x: 590, endPoint y: 155, distance: 424.7
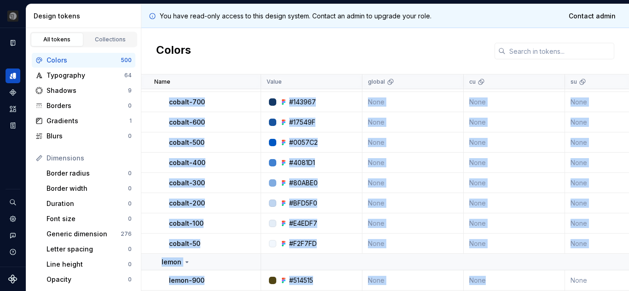
scroll to position [4224, 0]
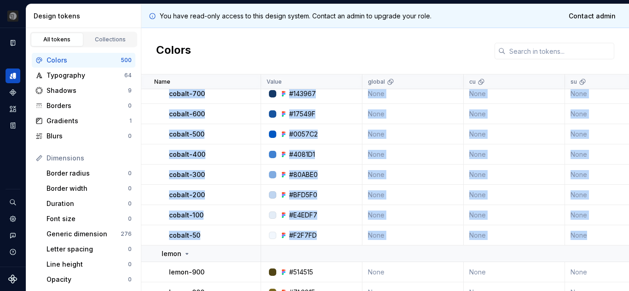
drag, startPoint x: 170, startPoint y: 190, endPoint x: 605, endPoint y: 240, distance: 437.6
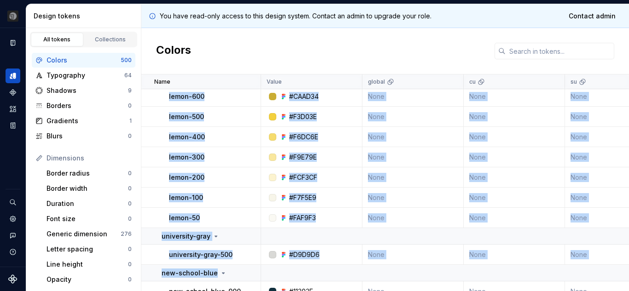
scroll to position [4460, 0]
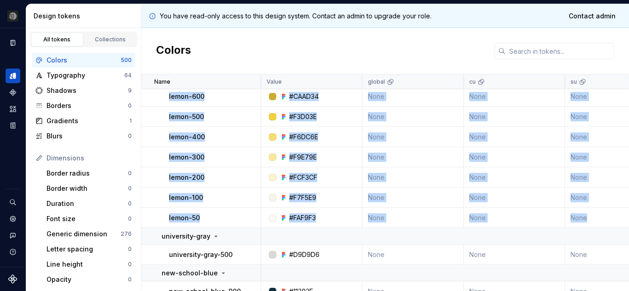
drag, startPoint x: 169, startPoint y: 162, endPoint x: 601, endPoint y: 224, distance: 436.8
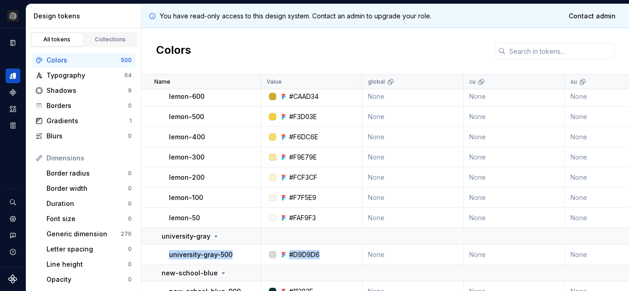
drag, startPoint x: 169, startPoint y: 256, endPoint x: 325, endPoint y: 253, distance: 156.5
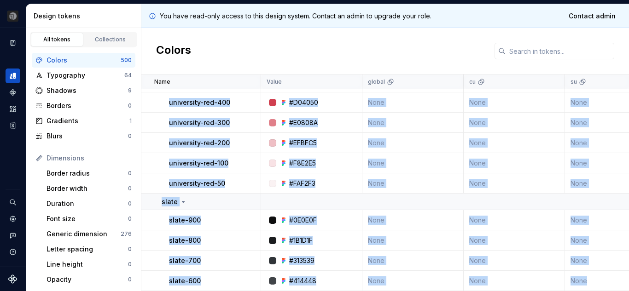
scroll to position [4971, 0]
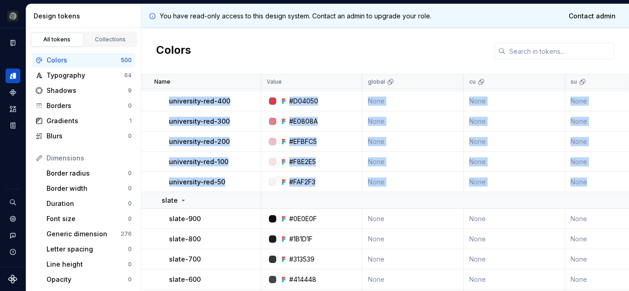
drag, startPoint x: 170, startPoint y: 164, endPoint x: 598, endPoint y: 180, distance: 428.2
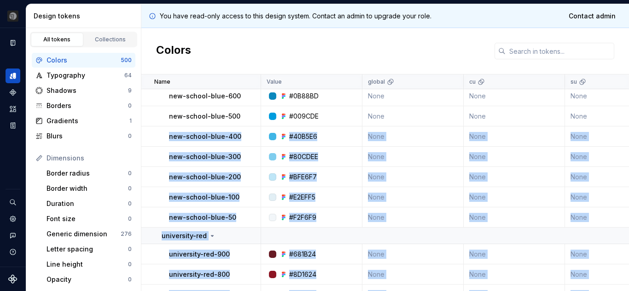
scroll to position [4631, 0]
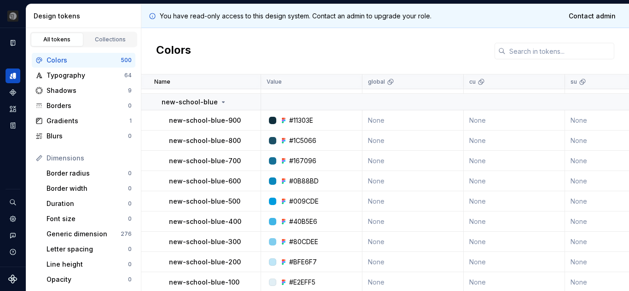
click at [173, 123] on p "new-school-blue-900" at bounding box center [205, 120] width 72 height 9
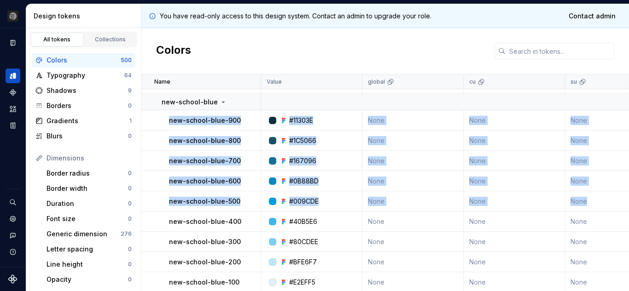
drag, startPoint x: 167, startPoint y: 120, endPoint x: 595, endPoint y: 208, distance: 437.7
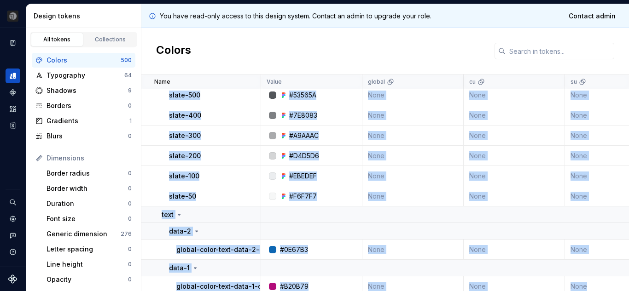
scroll to position [5176, 0]
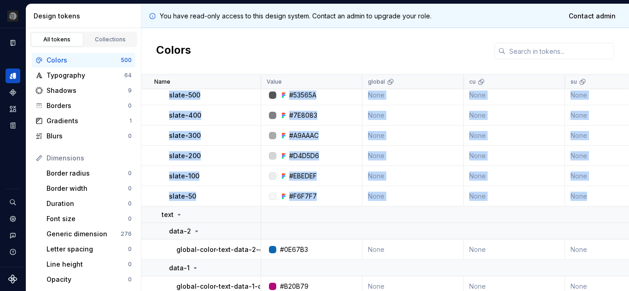
drag, startPoint x: 167, startPoint y: 130, endPoint x: 592, endPoint y: 197, distance: 429.4
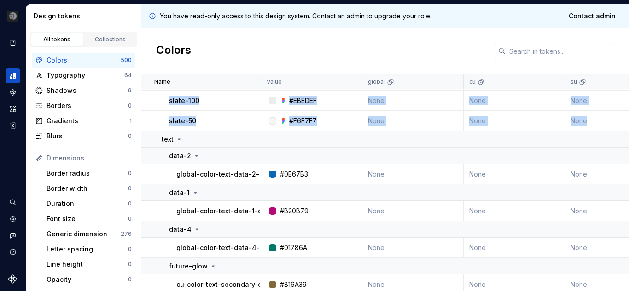
scroll to position [5256, 0]
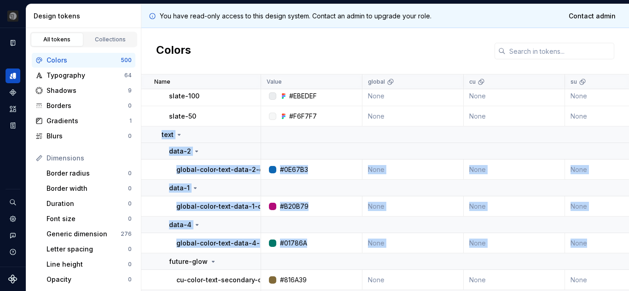
drag, startPoint x: 157, startPoint y: 134, endPoint x: 598, endPoint y: 246, distance: 454.3
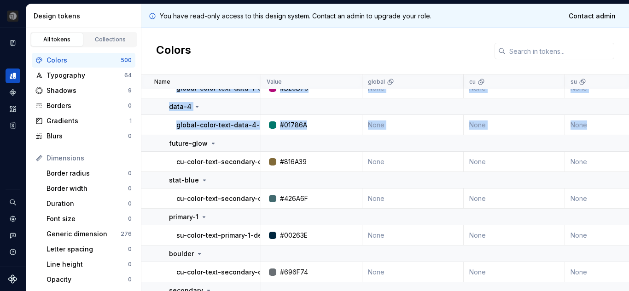
scroll to position [5377, 0]
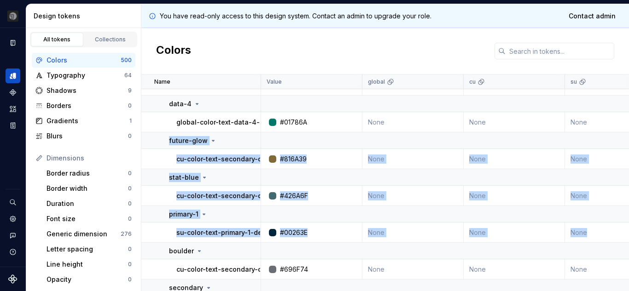
drag, startPoint x: 166, startPoint y: 140, endPoint x: 596, endPoint y: 235, distance: 440.4
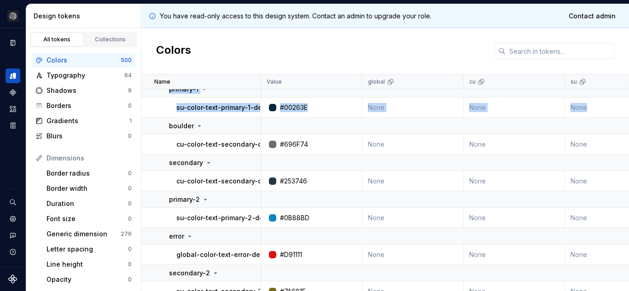
scroll to position [5521, 0]
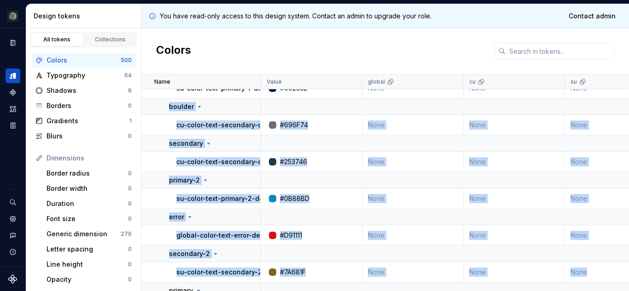
drag, startPoint x: 167, startPoint y: 106, endPoint x: 588, endPoint y: 270, distance: 451.5
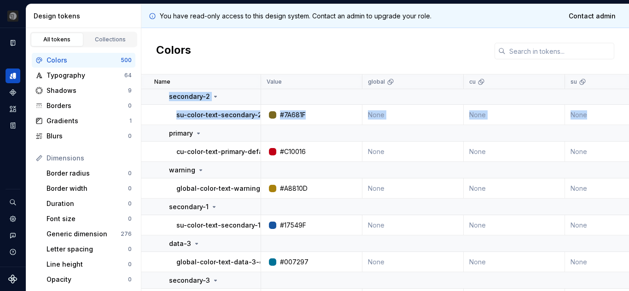
scroll to position [5680, 0]
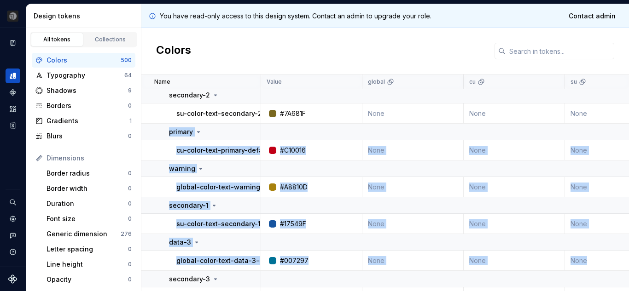
drag, startPoint x: 168, startPoint y: 133, endPoint x: 593, endPoint y: 258, distance: 442.9
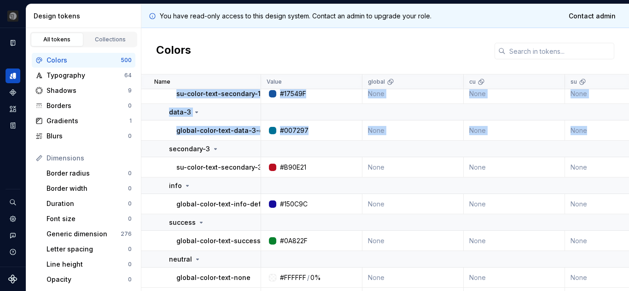
scroll to position [5812, 0]
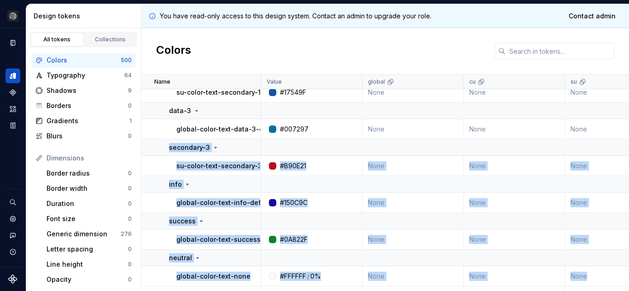
drag, startPoint x: 168, startPoint y: 147, endPoint x: 598, endPoint y: 275, distance: 447.9
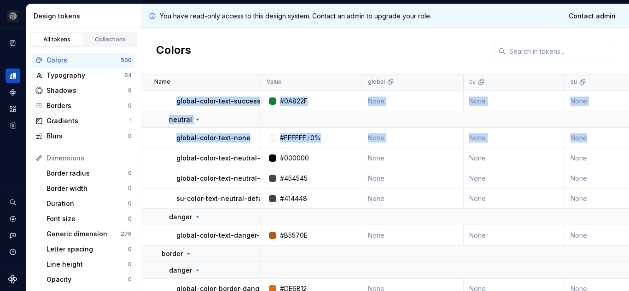
scroll to position [5953, 0]
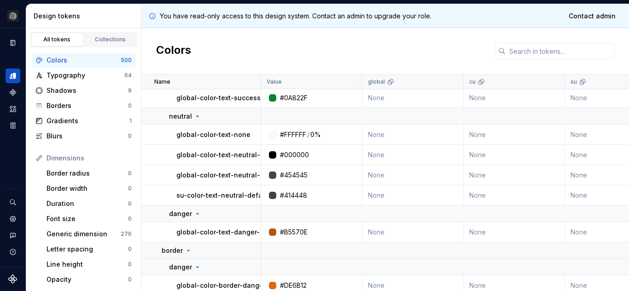
click at [184, 179] on p "global-color-text-neutral-alt" at bounding box center [222, 175] width 92 height 9
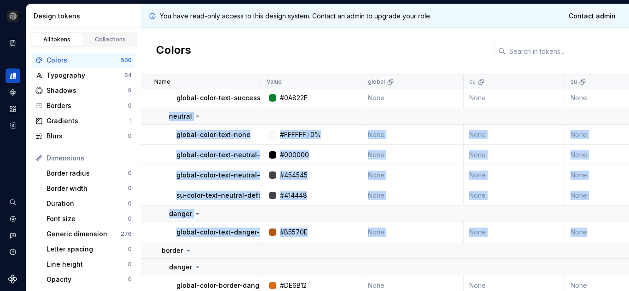
drag, startPoint x: 168, startPoint y: 115, endPoint x: 600, endPoint y: 236, distance: 448.8
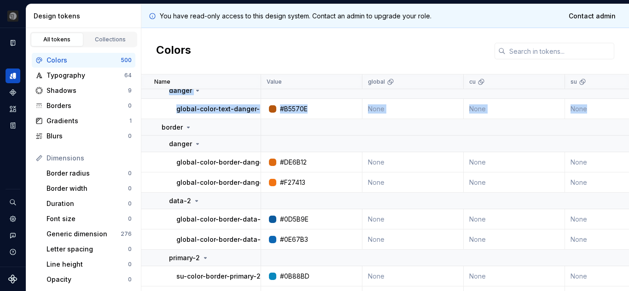
scroll to position [6082, 0]
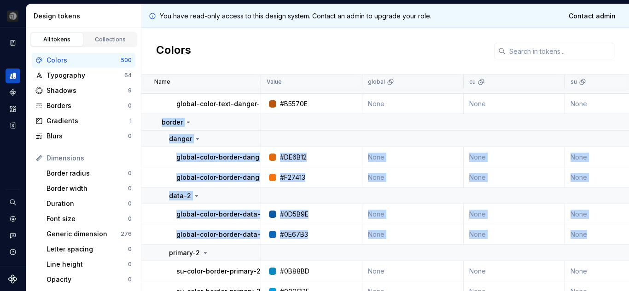
drag, startPoint x: 161, startPoint y: 121, endPoint x: 591, endPoint y: 233, distance: 443.7
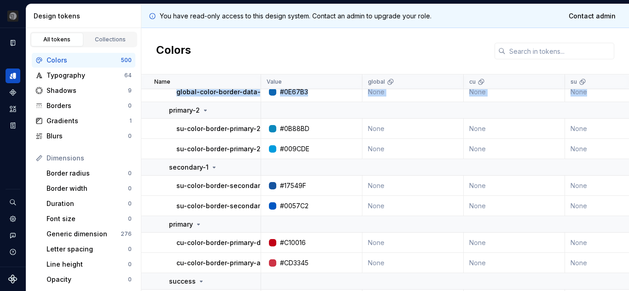
scroll to position [6229, 0]
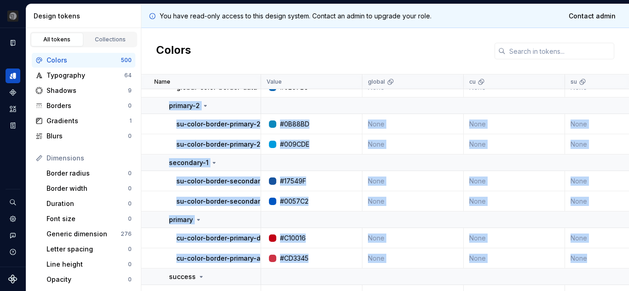
drag, startPoint x: 165, startPoint y: 106, endPoint x: 592, endPoint y: 259, distance: 453.5
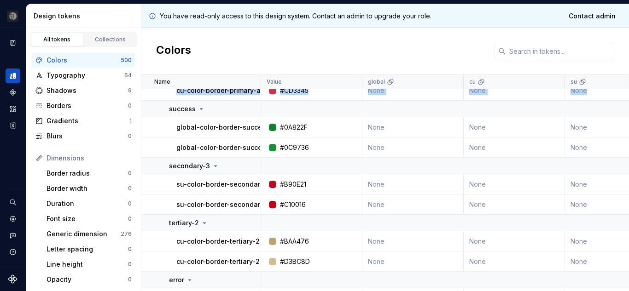
scroll to position [6404, 0]
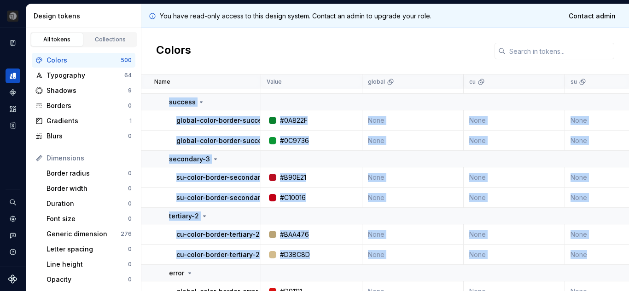
drag, startPoint x: 167, startPoint y: 101, endPoint x: 594, endPoint y: 255, distance: 453.8
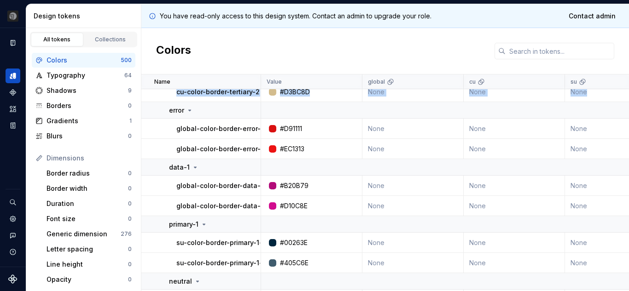
scroll to position [6571, 0]
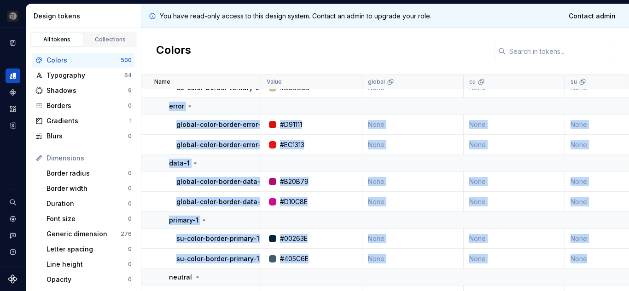
drag, startPoint x: 162, startPoint y: 107, endPoint x: 594, endPoint y: 265, distance: 460.2
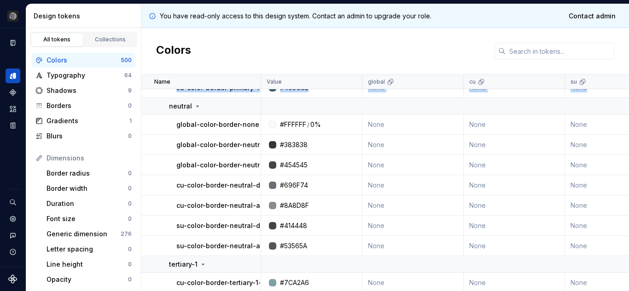
scroll to position [6743, 0]
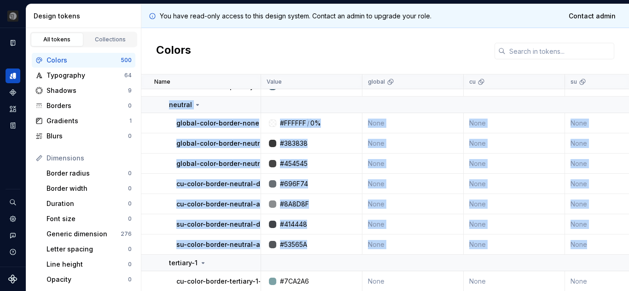
drag, startPoint x: 168, startPoint y: 104, endPoint x: 591, endPoint y: 240, distance: 444.2
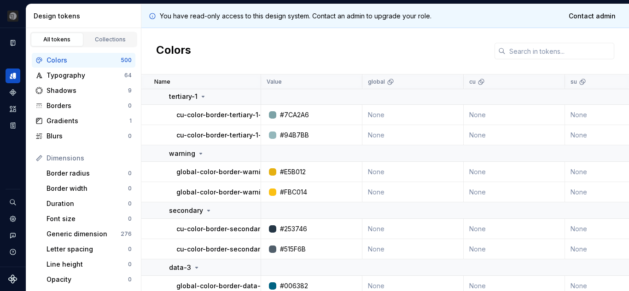
scroll to position [6912, 0]
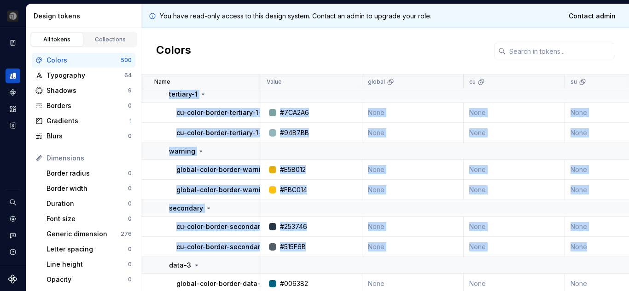
drag, startPoint x: 165, startPoint y: 94, endPoint x: 596, endPoint y: 251, distance: 458.9
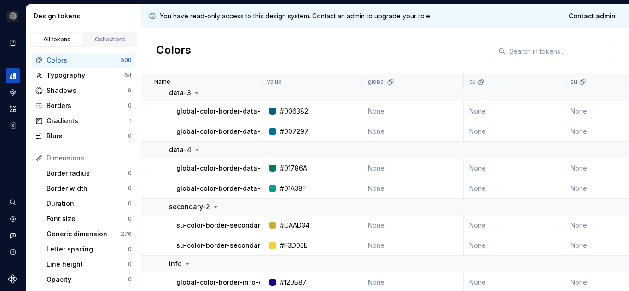
scroll to position [7086, 0]
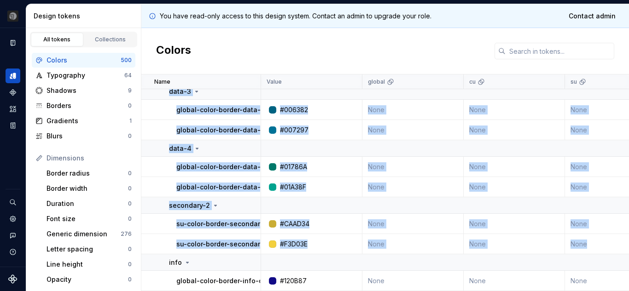
drag, startPoint x: 165, startPoint y: 93, endPoint x: 600, endPoint y: 246, distance: 460.9
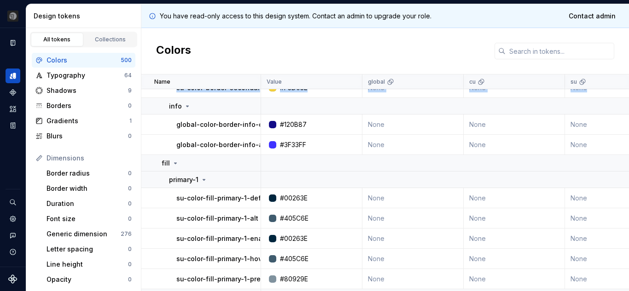
scroll to position [7248, 0]
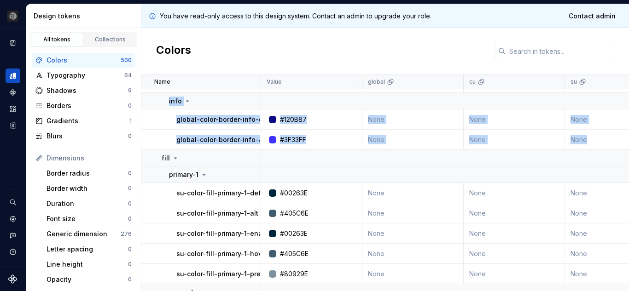
drag, startPoint x: 163, startPoint y: 100, endPoint x: 595, endPoint y: 136, distance: 433.6
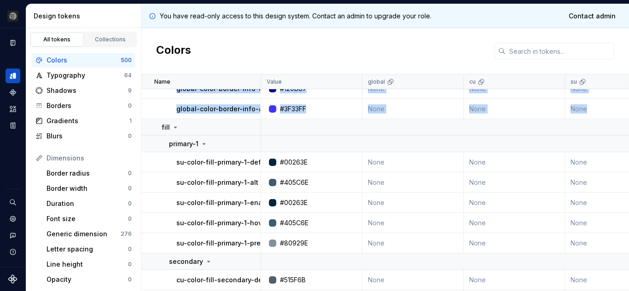
scroll to position [7279, 0]
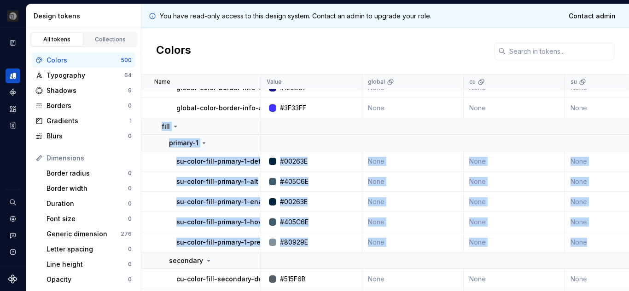
drag, startPoint x: 159, startPoint y: 127, endPoint x: 600, endPoint y: 246, distance: 456.5
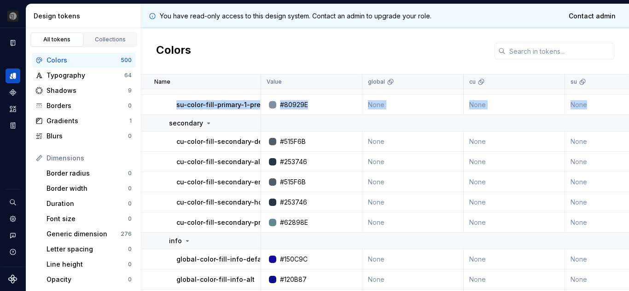
scroll to position [7418, 0]
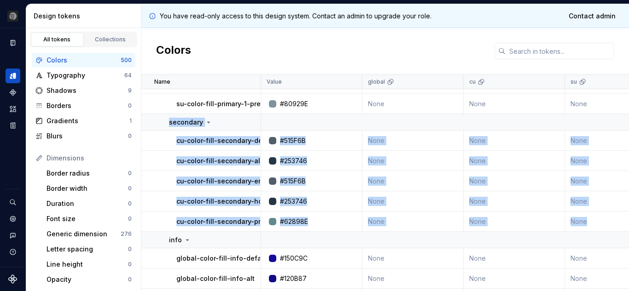
drag, startPoint x: 168, startPoint y: 121, endPoint x: 601, endPoint y: 224, distance: 444.5
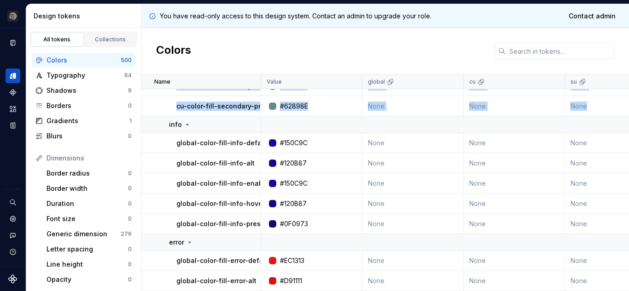
scroll to position [7534, 0]
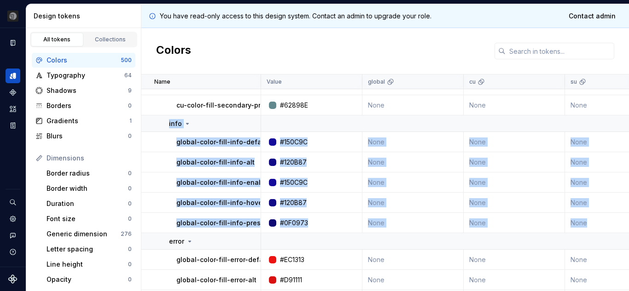
drag, startPoint x: 166, startPoint y: 124, endPoint x: 589, endPoint y: 225, distance: 434.9
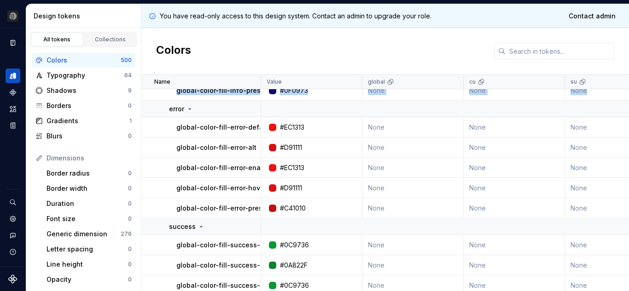
scroll to position [7668, 0]
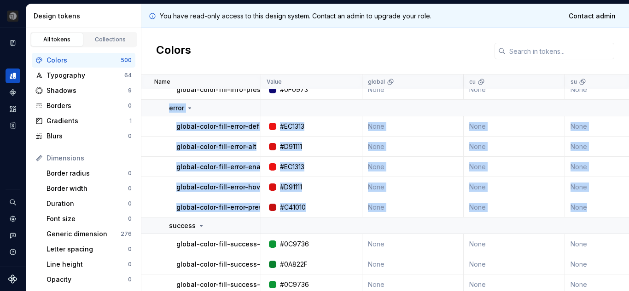
drag, startPoint x: 167, startPoint y: 108, endPoint x: 593, endPoint y: 209, distance: 437.5
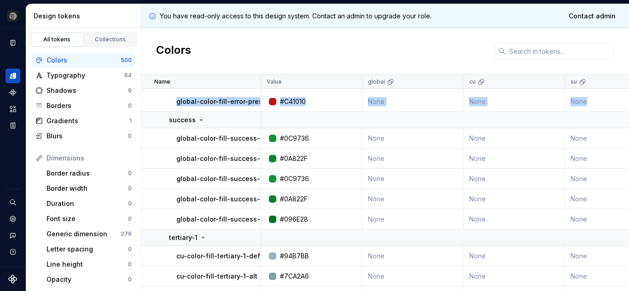
scroll to position [7777, 0]
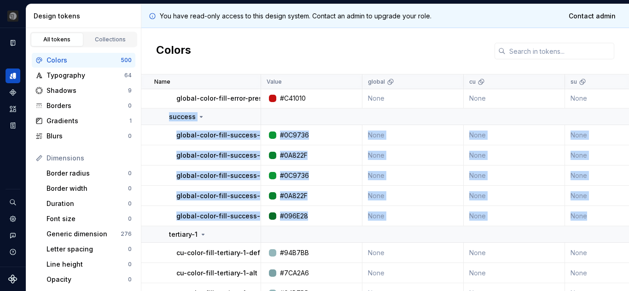
drag, startPoint x: 168, startPoint y: 118, endPoint x: 607, endPoint y: 225, distance: 451.7
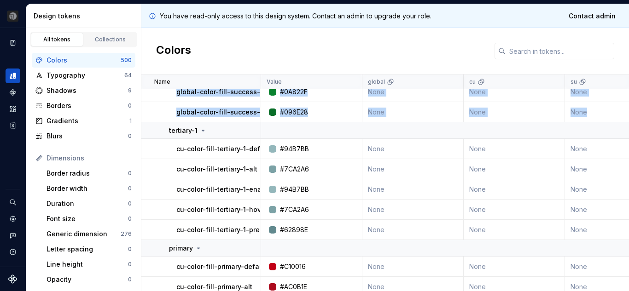
scroll to position [7881, 0]
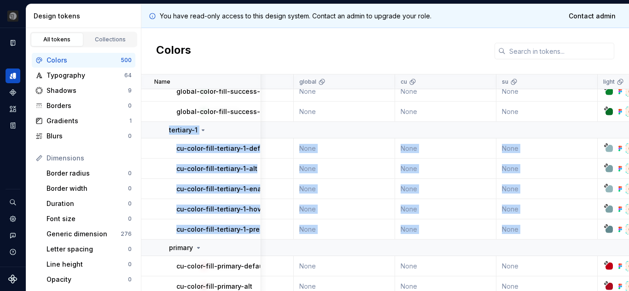
drag, startPoint x: 165, startPoint y: 130, endPoint x: 619, endPoint y: 228, distance: 464.6
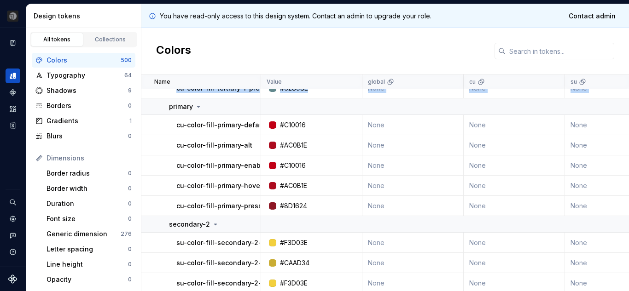
scroll to position [8025, 0]
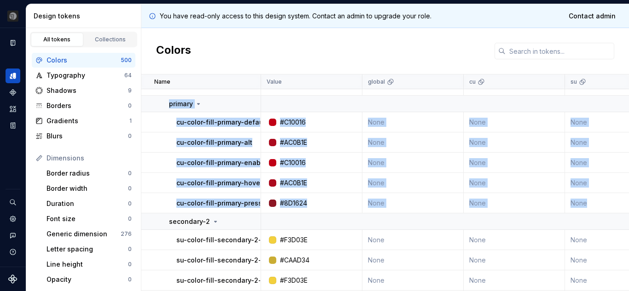
drag, startPoint x: 168, startPoint y: 105, endPoint x: 594, endPoint y: 206, distance: 437.4
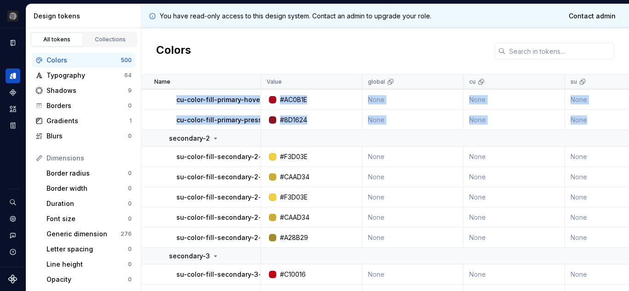
scroll to position [8121, 0]
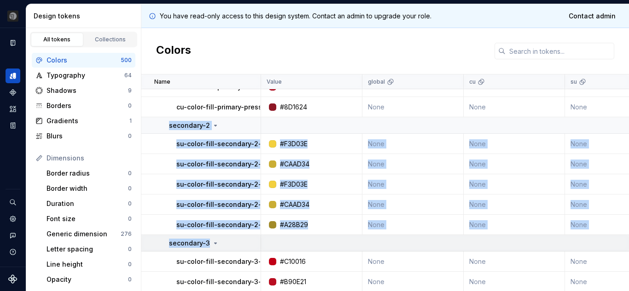
drag, startPoint x: 167, startPoint y: 126, endPoint x: 550, endPoint y: 237, distance: 399.2
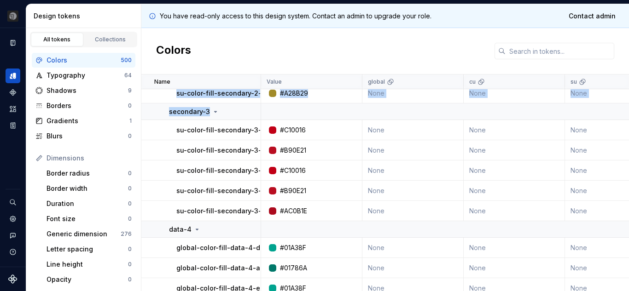
scroll to position [8253, 0]
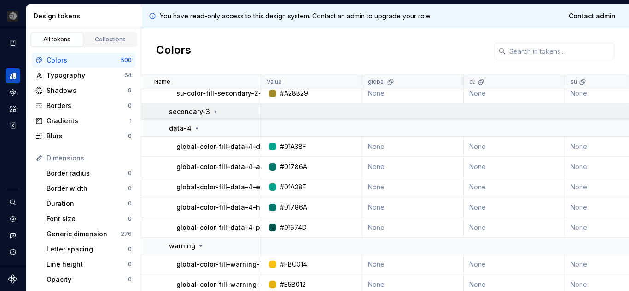
click at [255, 112] on div "secondary-3" at bounding box center [214, 111] width 91 height 9
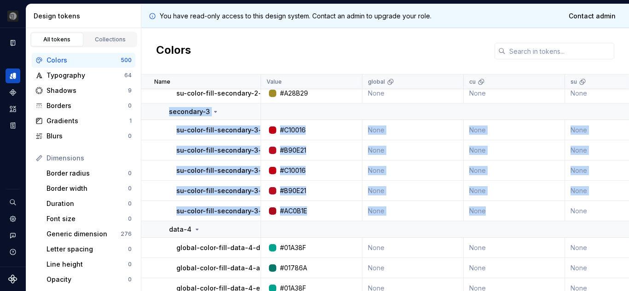
drag, startPoint x: 163, startPoint y: 111, endPoint x: 498, endPoint y: 211, distance: 349.4
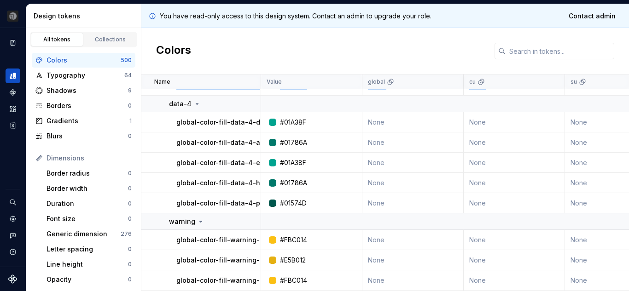
scroll to position [8381, 0]
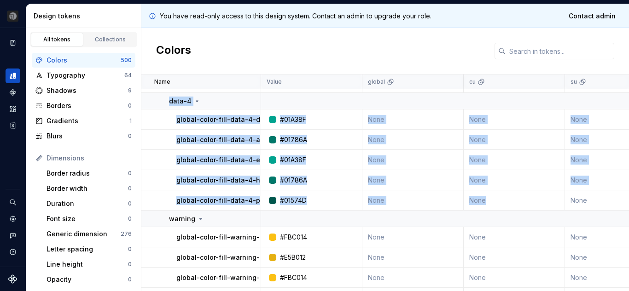
drag, startPoint x: 168, startPoint y: 101, endPoint x: 502, endPoint y: 206, distance: 350.0
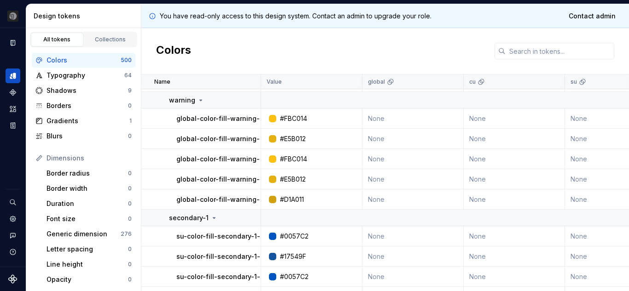
scroll to position [8510, 0]
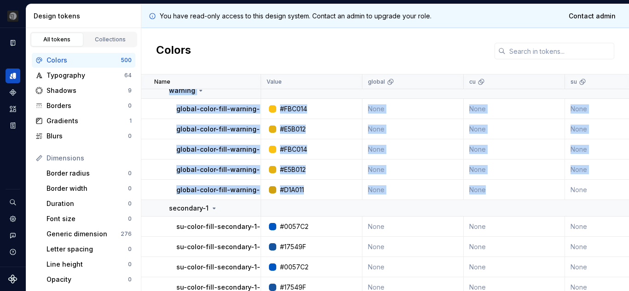
drag, startPoint x: 167, startPoint y: 93, endPoint x: 496, endPoint y: 190, distance: 343.0
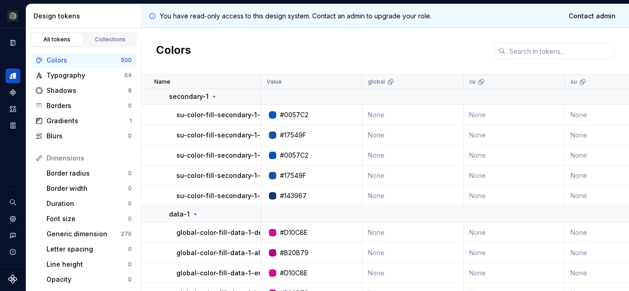
scroll to position [8623, 0]
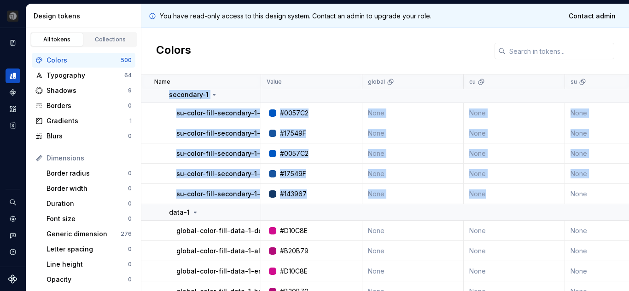
drag, startPoint x: 168, startPoint y: 96, endPoint x: 490, endPoint y: 200, distance: 338.0
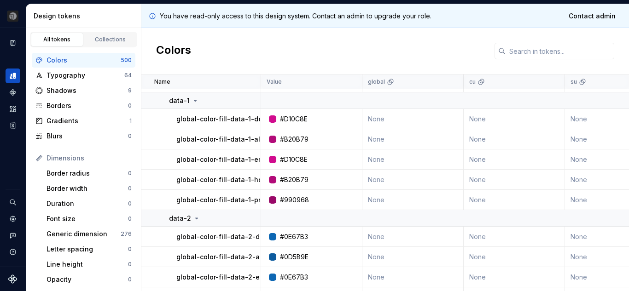
scroll to position [8734, 0]
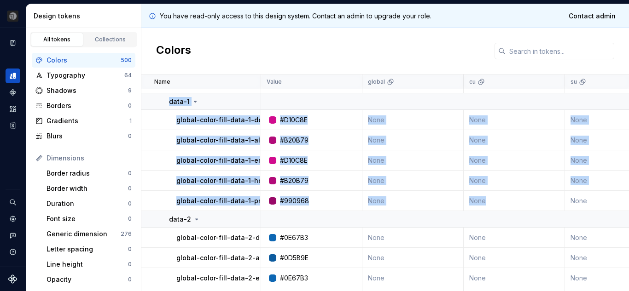
drag, startPoint x: 166, startPoint y: 102, endPoint x: 490, endPoint y: 203, distance: 339.9
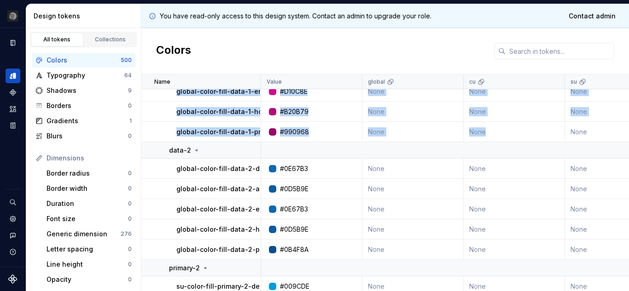
scroll to position [8805, 0]
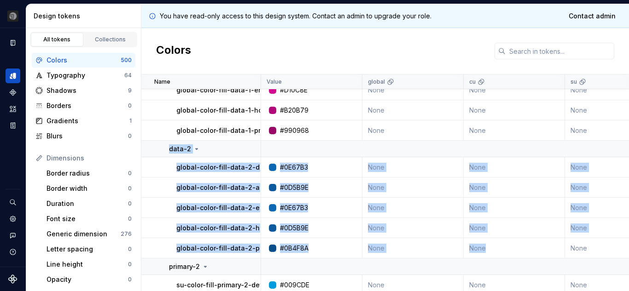
drag, startPoint x: 167, startPoint y: 150, endPoint x: 501, endPoint y: 248, distance: 347.4
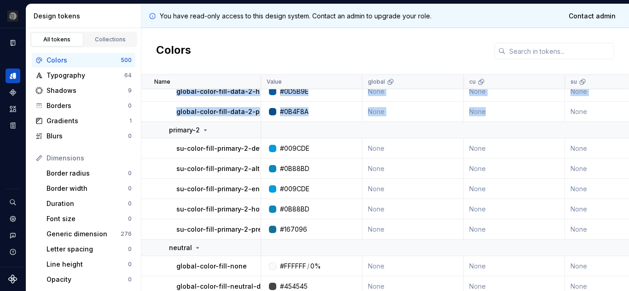
scroll to position [8944, 0]
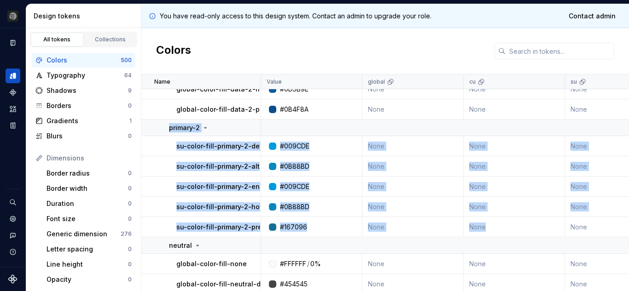
drag, startPoint x: 166, startPoint y: 127, endPoint x: 515, endPoint y: 231, distance: 364.2
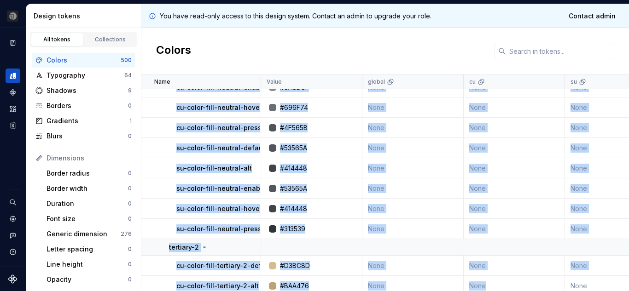
scroll to position [9291, 0]
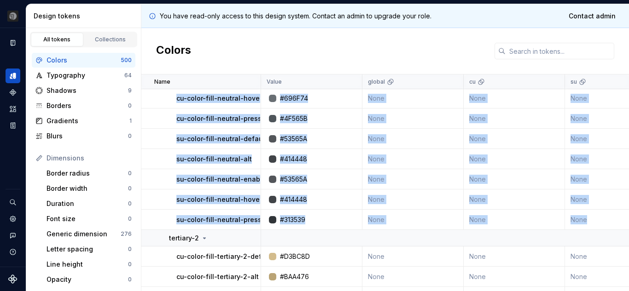
drag, startPoint x: 169, startPoint y: 129, endPoint x: 591, endPoint y: 220, distance: 431.7
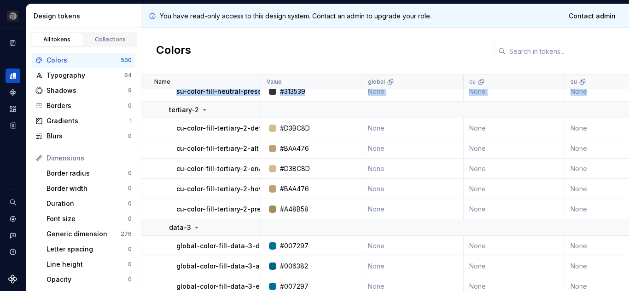
scroll to position [9417, 0]
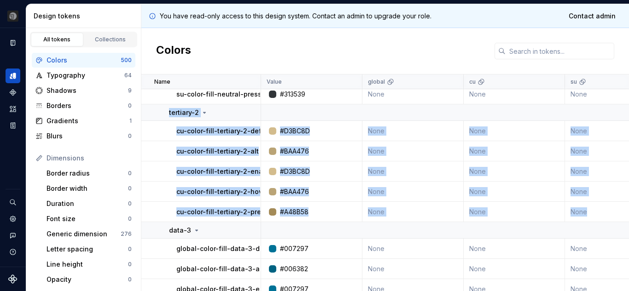
drag, startPoint x: 166, startPoint y: 111, endPoint x: 590, endPoint y: 214, distance: 436.0
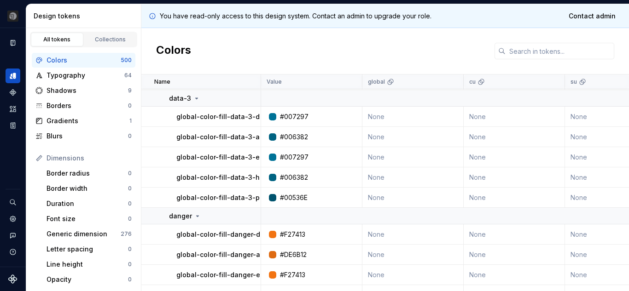
scroll to position [9550, 0]
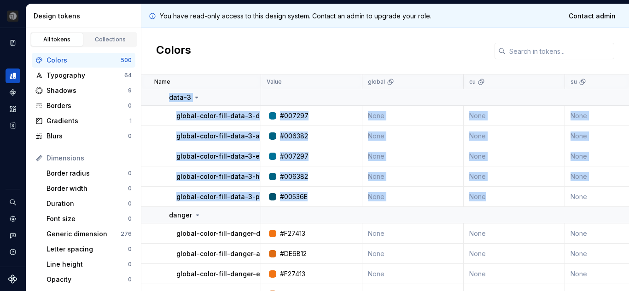
drag, startPoint x: 167, startPoint y: 96, endPoint x: 504, endPoint y: 200, distance: 352.6
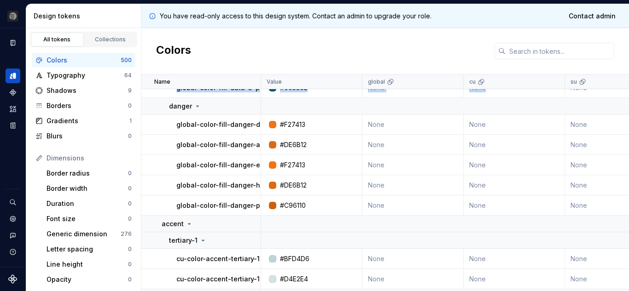
scroll to position [9660, 0]
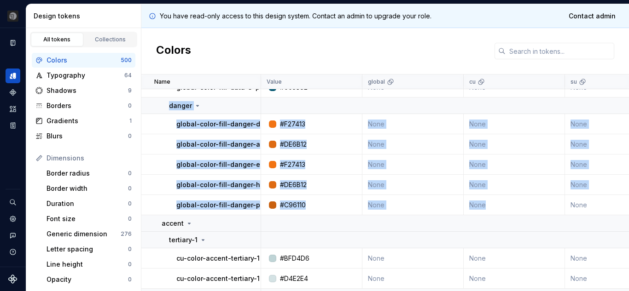
drag, startPoint x: 168, startPoint y: 105, endPoint x: 494, endPoint y: 204, distance: 340.4
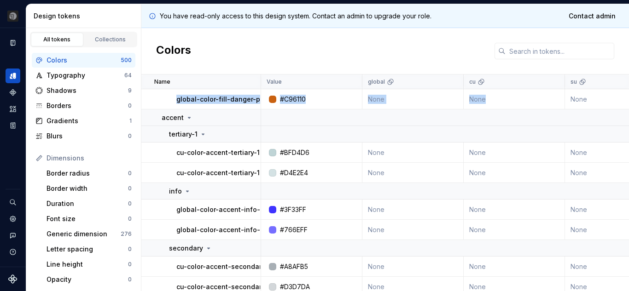
scroll to position [9765, 0]
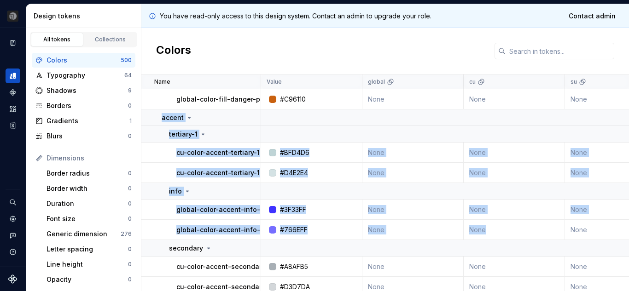
drag, startPoint x: 161, startPoint y: 116, endPoint x: 508, endPoint y: 225, distance: 363.5
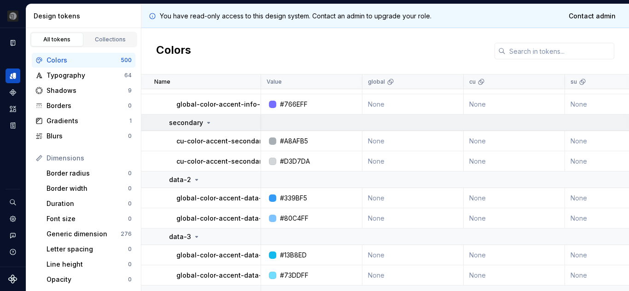
click at [167, 126] on td "secondary" at bounding box center [201, 123] width 120 height 17
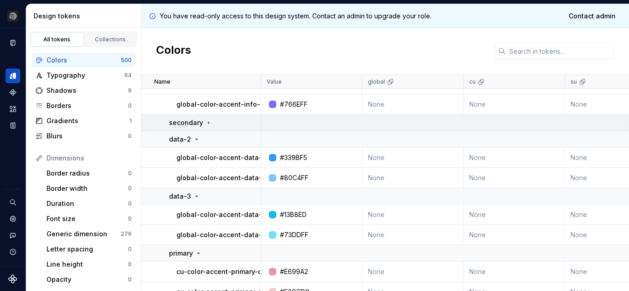
click at [167, 126] on td "secondary" at bounding box center [201, 123] width 120 height 17
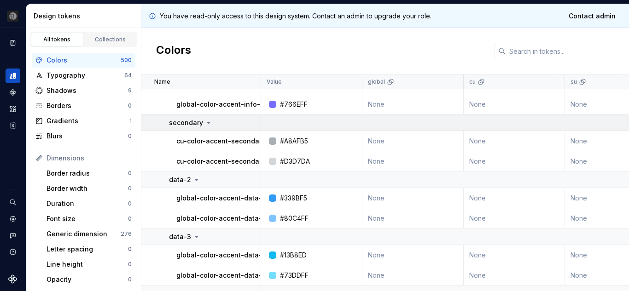
click at [167, 126] on td "secondary" at bounding box center [201, 123] width 120 height 17
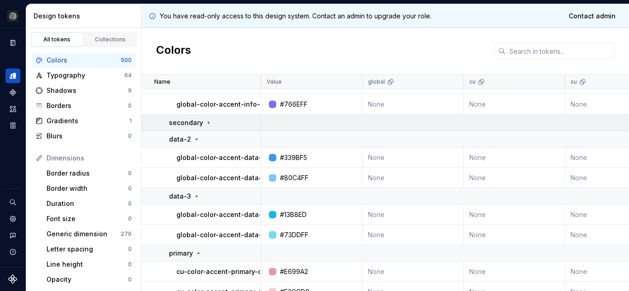
click at [167, 126] on td "secondary" at bounding box center [201, 123] width 120 height 17
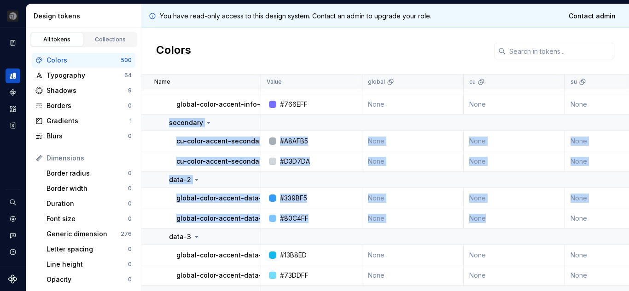
drag, startPoint x: 165, startPoint y: 124, endPoint x: 507, endPoint y: 222, distance: 355.6
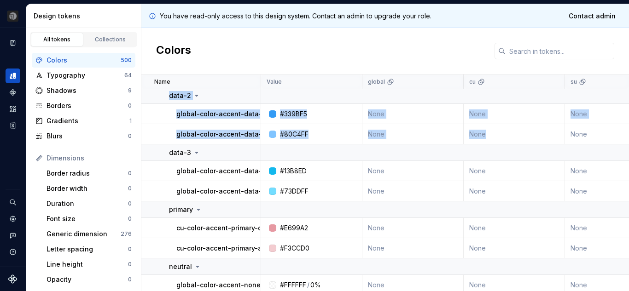
scroll to position [9978, 0]
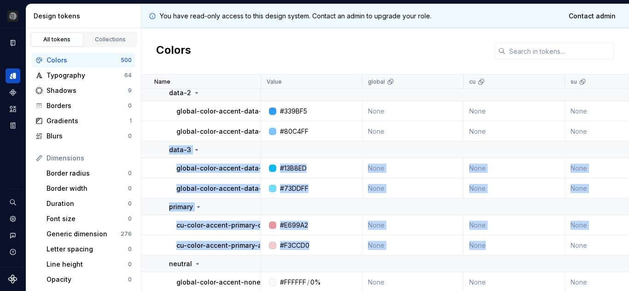
drag, startPoint x: 169, startPoint y: 150, endPoint x: 501, endPoint y: 247, distance: 345.8
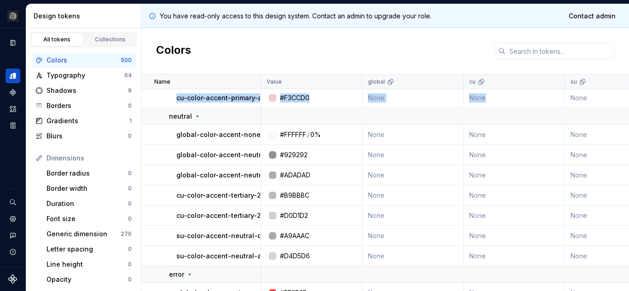
scroll to position [10134, 0]
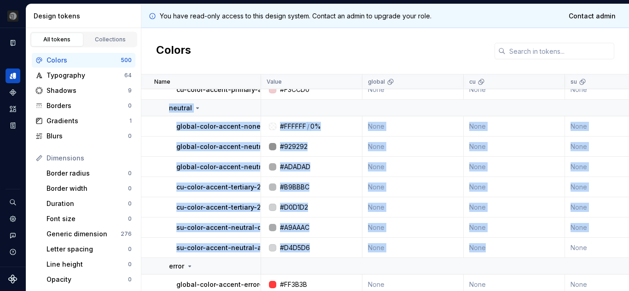
drag, startPoint x: 166, startPoint y: 110, endPoint x: 493, endPoint y: 246, distance: 353.9
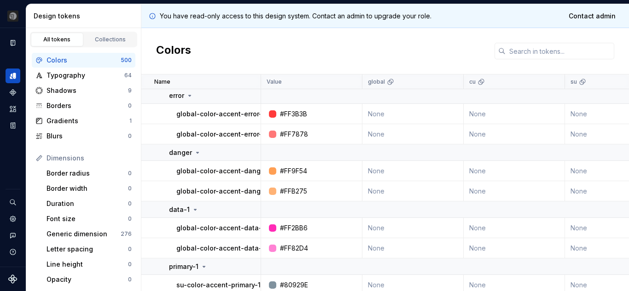
scroll to position [10303, 0]
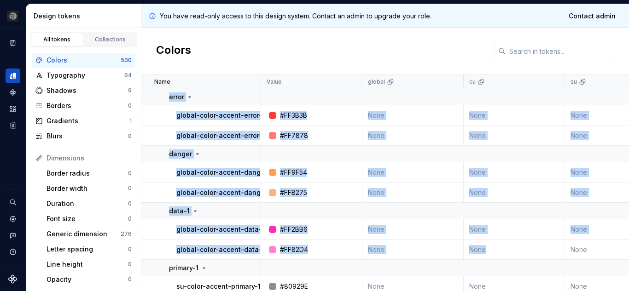
drag, startPoint x: 167, startPoint y: 98, endPoint x: 493, endPoint y: 250, distance: 359.6
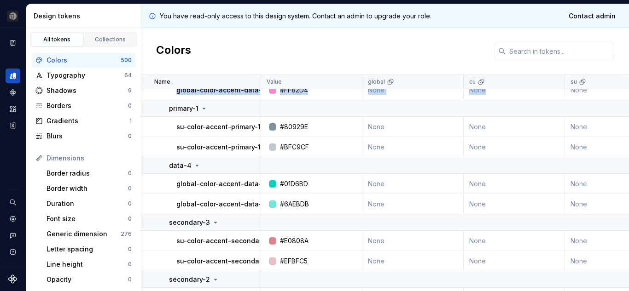
scroll to position [10464, 0]
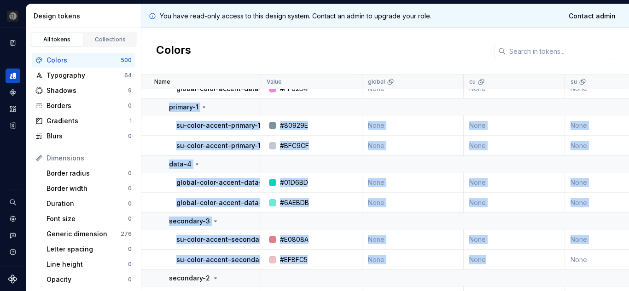
drag, startPoint x: 166, startPoint y: 106, endPoint x: 542, endPoint y: 260, distance: 406.5
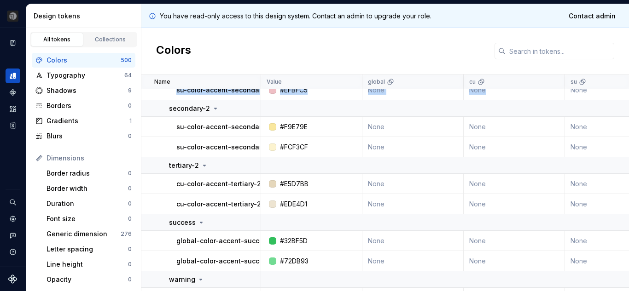
scroll to position [10636, 0]
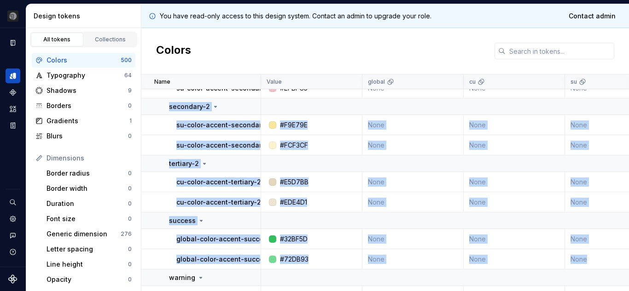
drag, startPoint x: 164, startPoint y: 106, endPoint x: 590, endPoint y: 261, distance: 453.0
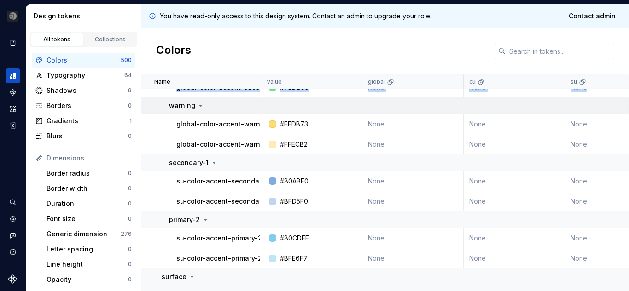
scroll to position [10809, 0]
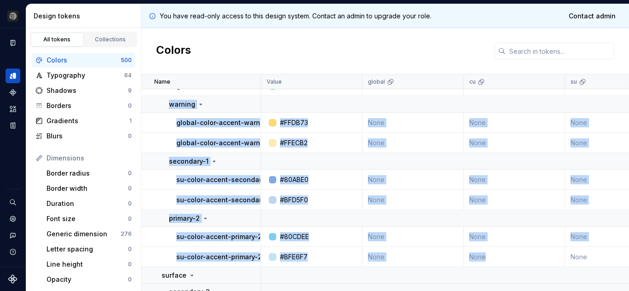
drag, startPoint x: 168, startPoint y: 104, endPoint x: 502, endPoint y: 258, distance: 367.5
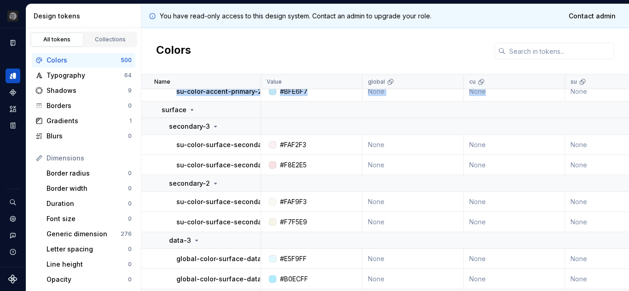
scroll to position [10974, 0]
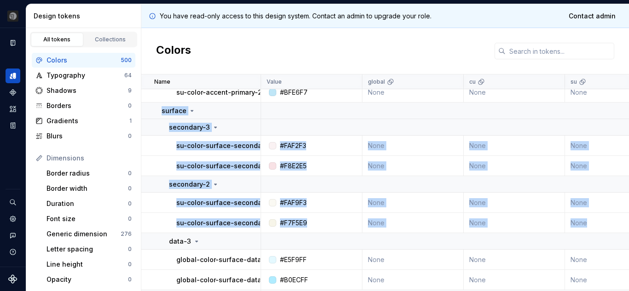
drag, startPoint x: 162, startPoint y: 112, endPoint x: 593, endPoint y: 228, distance: 445.6
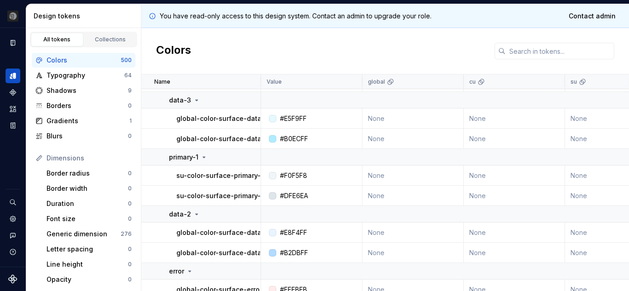
scroll to position [11115, 0]
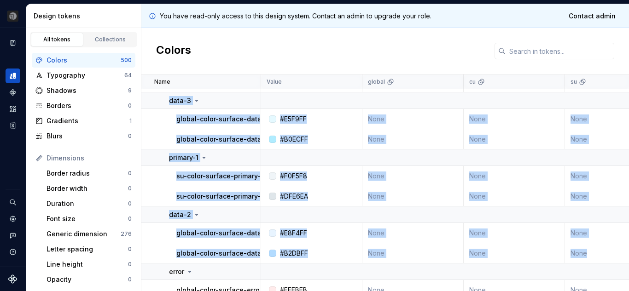
drag, startPoint x: 168, startPoint y: 101, endPoint x: 588, endPoint y: 254, distance: 447.1
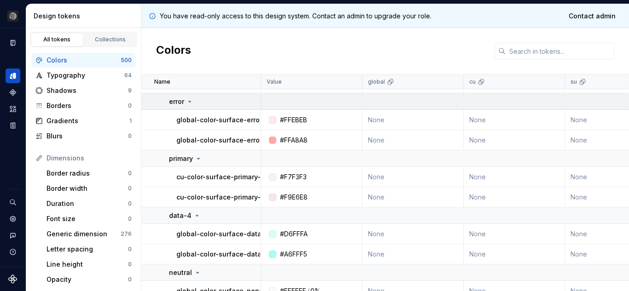
scroll to position [11292, 0]
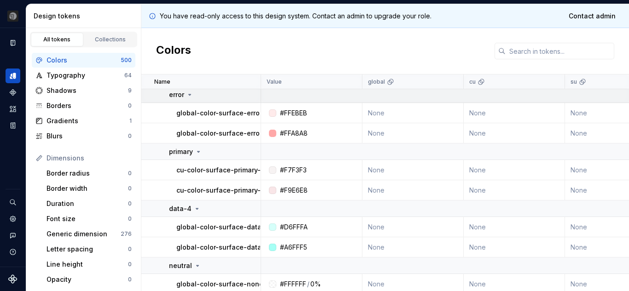
click at [166, 92] on td "error" at bounding box center [201, 95] width 120 height 17
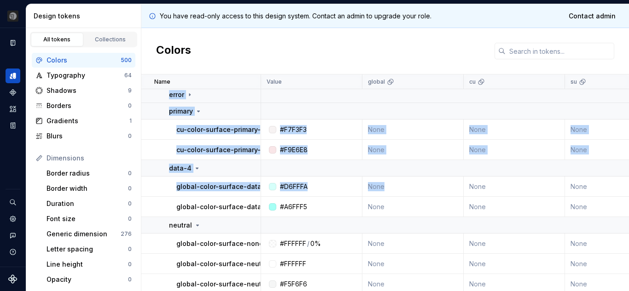
drag, startPoint x: 166, startPoint y: 92, endPoint x: 399, endPoint y: 194, distance: 254.8
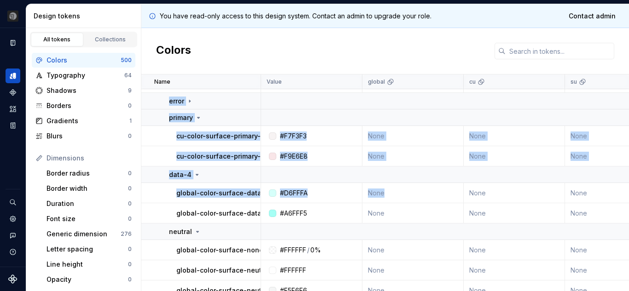
scroll to position [11282, 0]
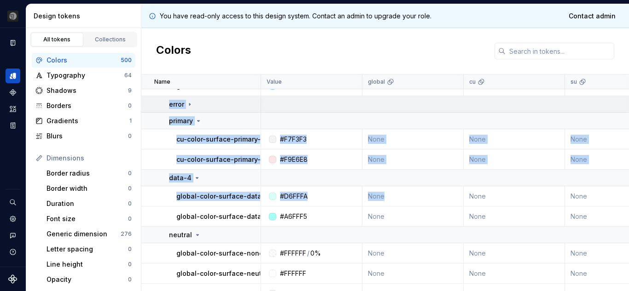
click at [216, 104] on div "error" at bounding box center [214, 104] width 91 height 9
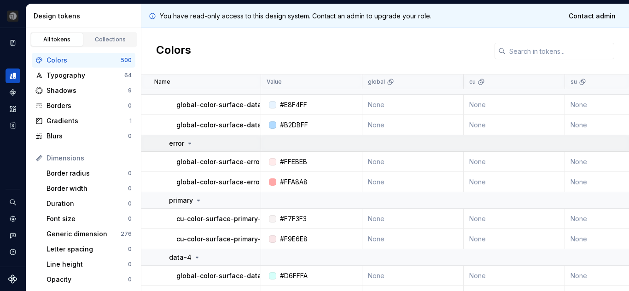
scroll to position [11246, 0]
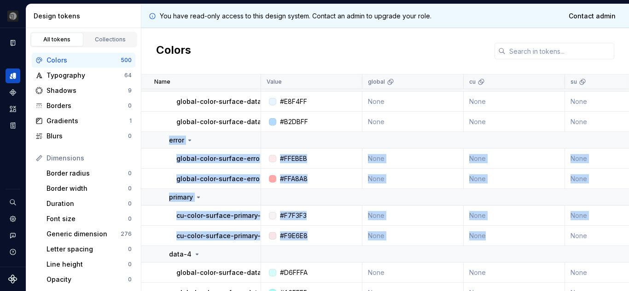
drag, startPoint x: 166, startPoint y: 140, endPoint x: 514, endPoint y: 234, distance: 361.3
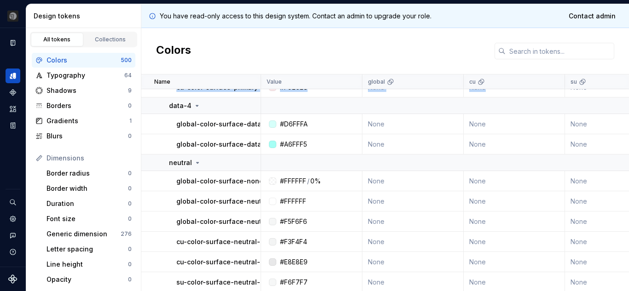
scroll to position [11397, 0]
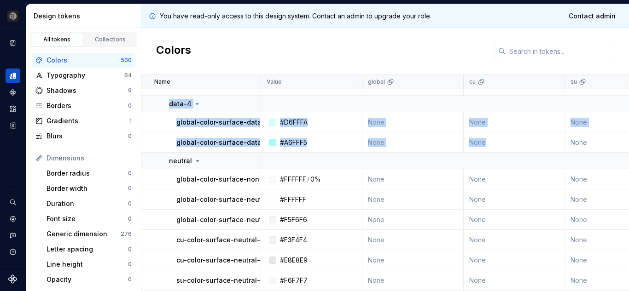
drag, startPoint x: 165, startPoint y: 104, endPoint x: 501, endPoint y: 140, distance: 337.8
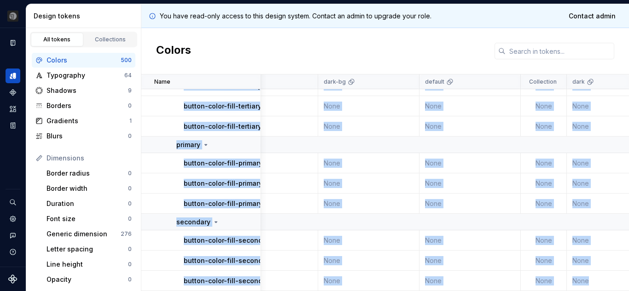
scroll to position [12310, 621]
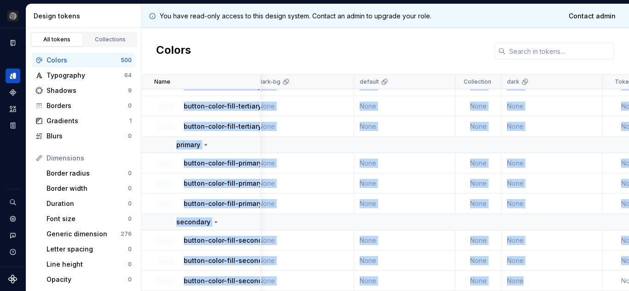
drag, startPoint x: 170, startPoint y: 137, endPoint x: 622, endPoint y: 276, distance: 472.7
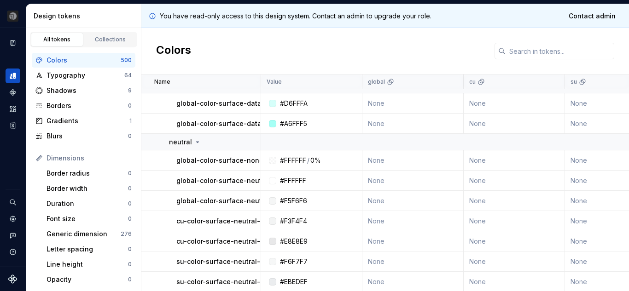
scroll to position [11420, 0]
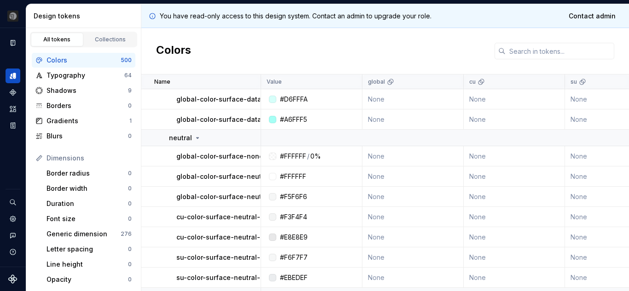
click at [168, 161] on td "global-color-surface-none" at bounding box center [201, 156] width 120 height 20
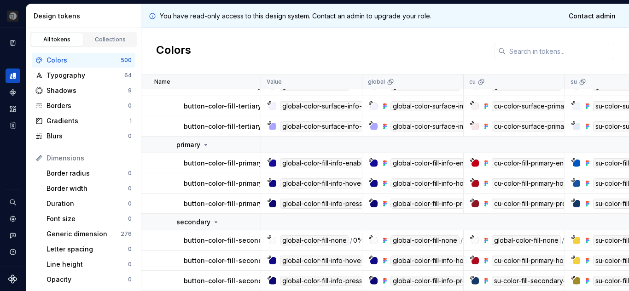
scroll to position [12310, 0]
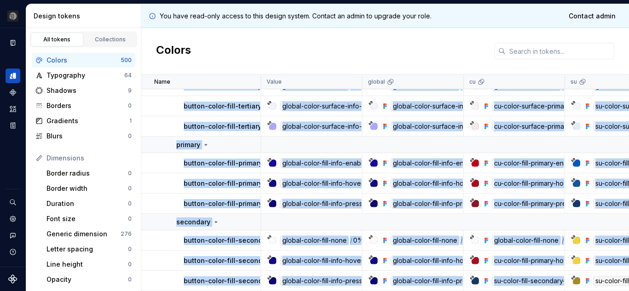
click at [590, 277] on icon at bounding box center [586, 280] width 7 height 7
